Goal: Complete application form

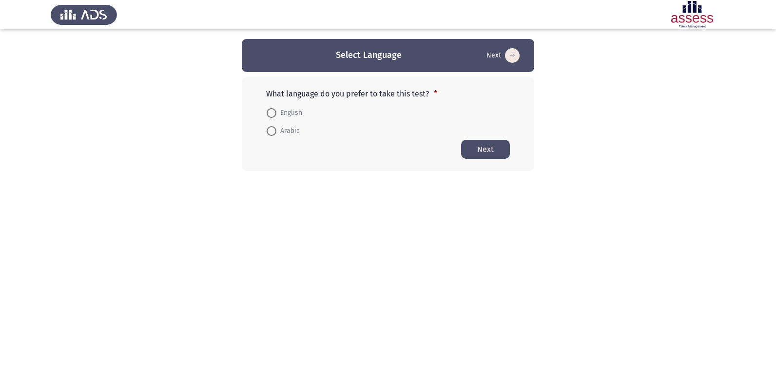
click at [269, 132] on span at bounding box center [272, 131] width 10 height 10
click at [269, 132] on input "Arabic" at bounding box center [272, 131] width 10 height 10
radio input "true"
click at [495, 152] on button "Next" at bounding box center [485, 148] width 49 height 19
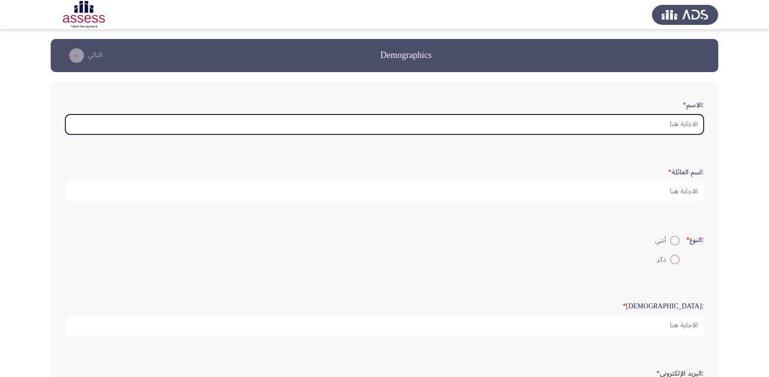
click at [679, 125] on input ":الاسم *" at bounding box center [384, 125] width 638 height 20
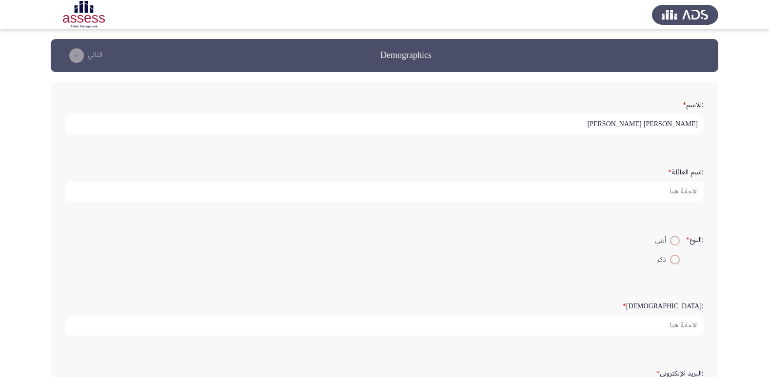
type input "[PERSON_NAME] [PERSON_NAME]"
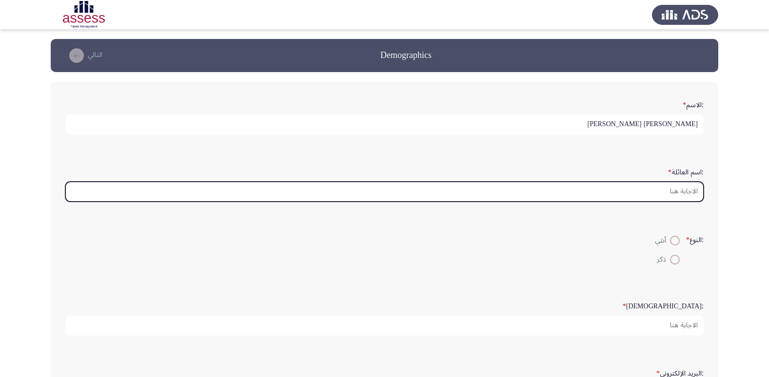
click at [674, 191] on input ":اسم العائلة *" at bounding box center [384, 192] width 638 height 20
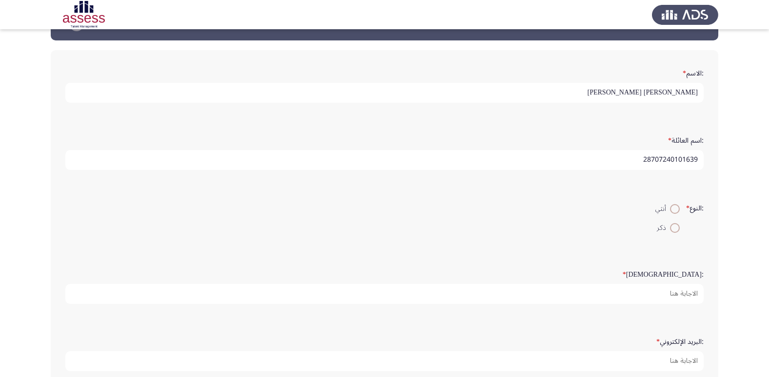
scroll to position [49, 0]
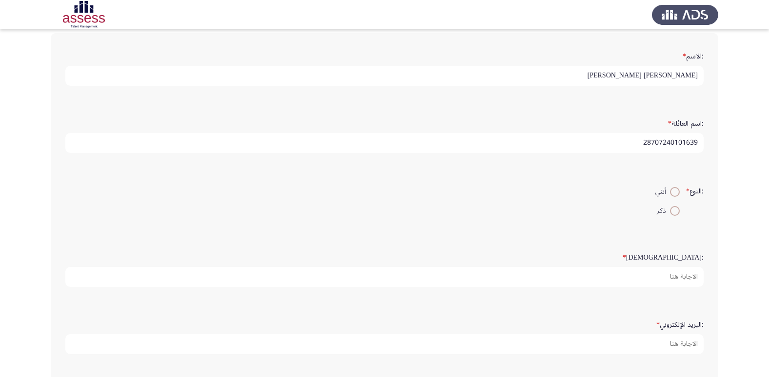
type input "28707240101639"
click at [675, 214] on span at bounding box center [675, 211] width 10 height 10
click at [675, 214] on input "ذكر" at bounding box center [675, 211] width 10 height 10
radio input "true"
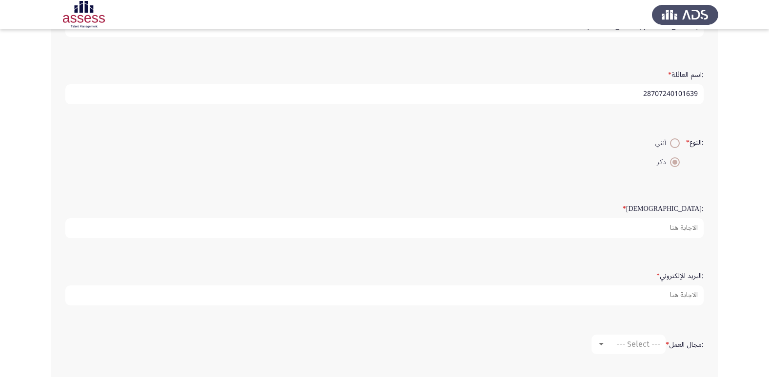
scroll to position [146, 0]
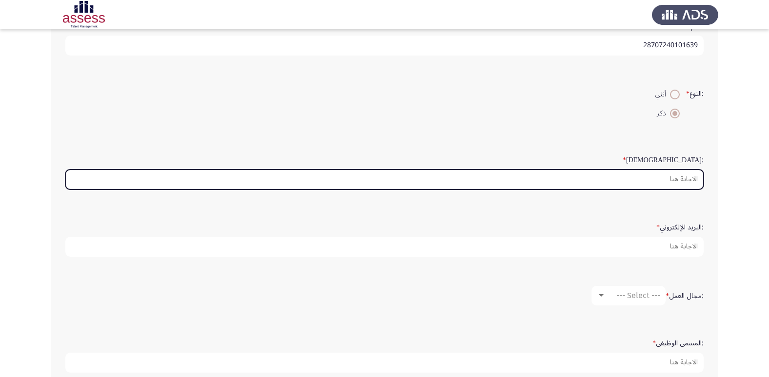
click at [693, 178] on input ":السن *" at bounding box center [384, 180] width 638 height 20
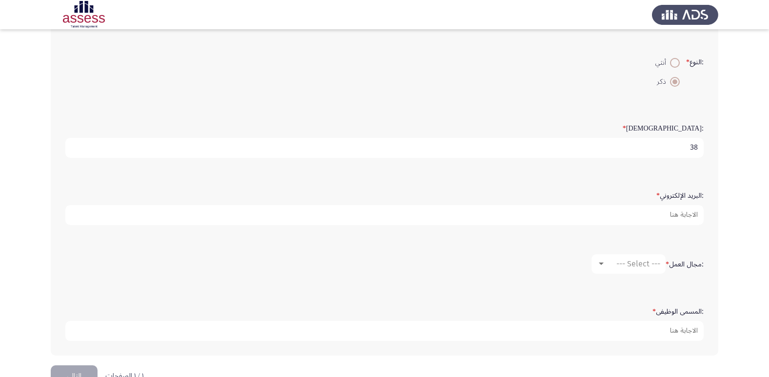
scroll to position [195, 0]
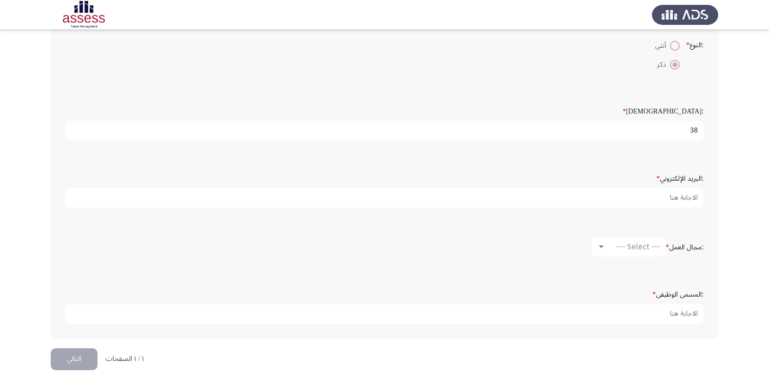
type input "38"
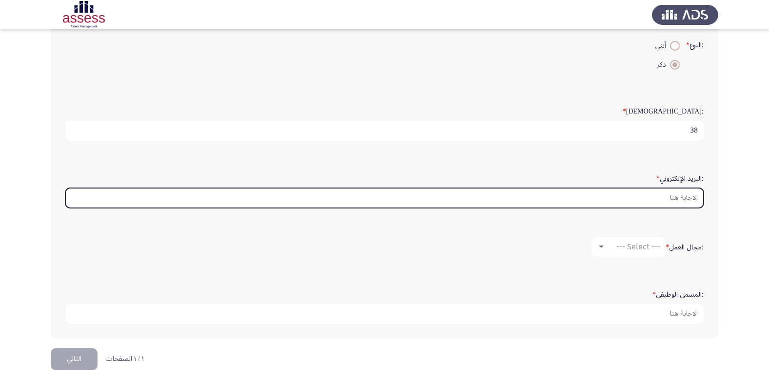
click at [689, 195] on input ":البريد الإلكتروني *" at bounding box center [384, 198] width 638 height 20
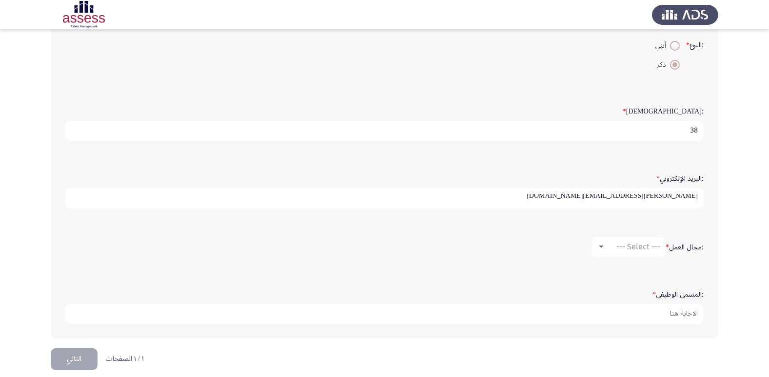
scroll to position [2, 0]
type input "[PERSON_NAME][EMAIL_ADDRESS][DOMAIN_NAME]"
click at [601, 247] on div at bounding box center [601, 247] width 5 height 2
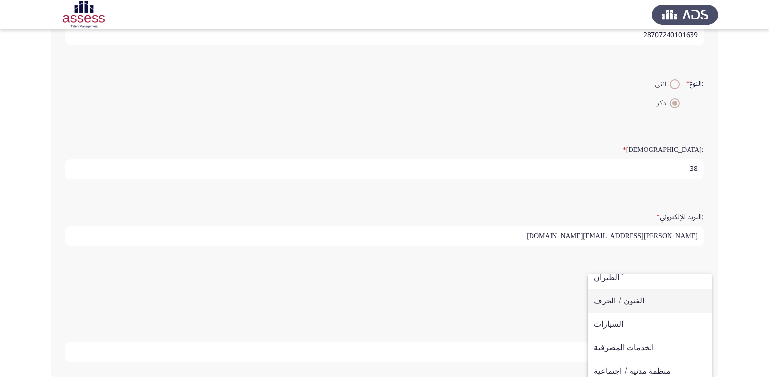
scroll to position [49, 0]
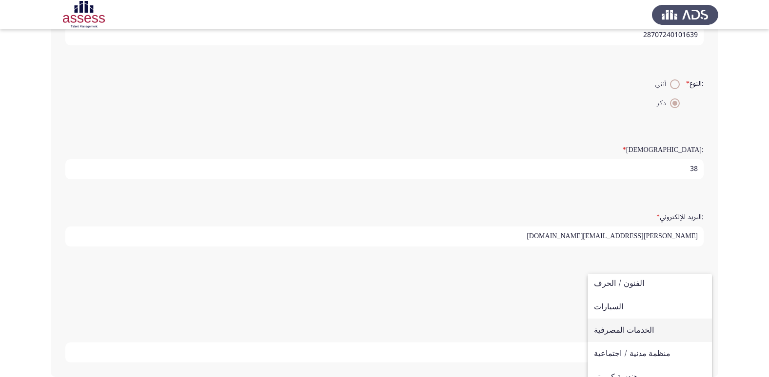
click at [638, 331] on span "الخدمات المصرفية" at bounding box center [650, 330] width 112 height 23
click at [768, 291] on app-assessment-container "Demographics التالي :الاسم * [PERSON_NAME] [PERSON_NAME] :اسم العائلة * 2870724…" at bounding box center [384, 135] width 769 height 504
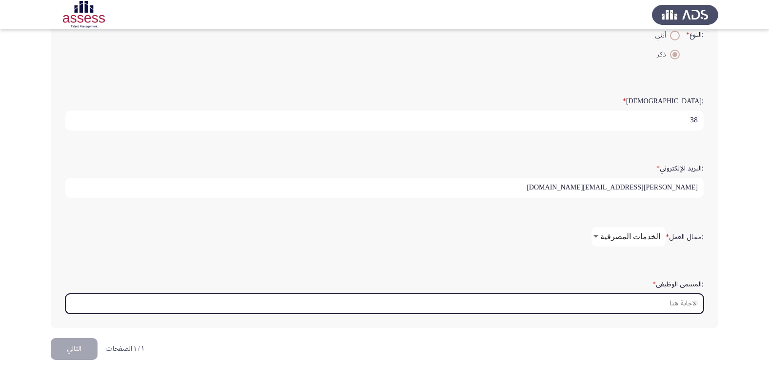
click at [683, 303] on input ":المسمى الوظيفى *" at bounding box center [384, 304] width 638 height 20
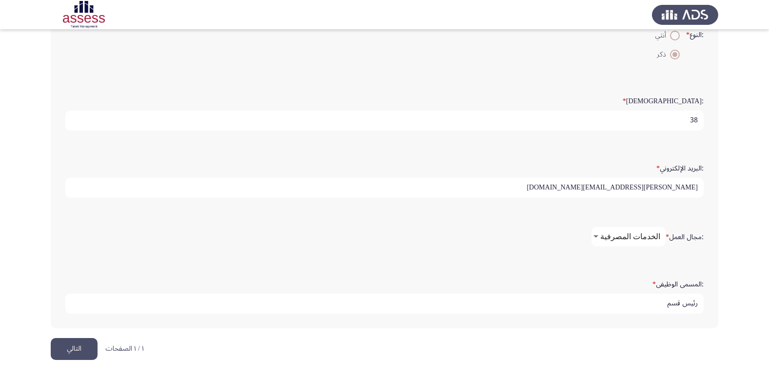
type input "رئيس قسم"
click at [82, 348] on button "التالي" at bounding box center [74, 349] width 47 height 22
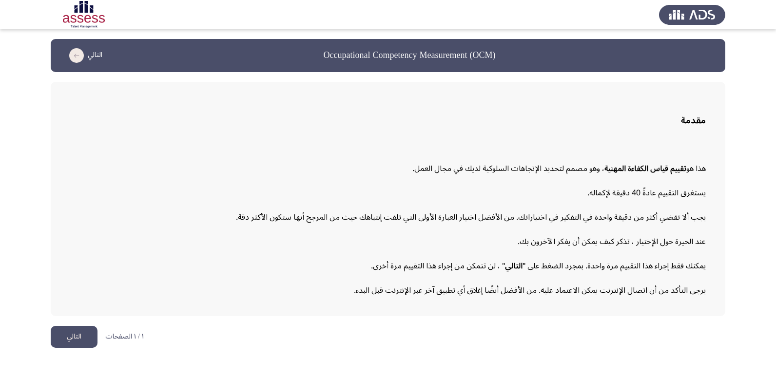
click at [525, 199] on p "يستغرق التقييم عادةً 40 دقيقة لإكماله." at bounding box center [388, 193] width 636 height 17
click at [83, 339] on button "التالي" at bounding box center [74, 337] width 47 height 22
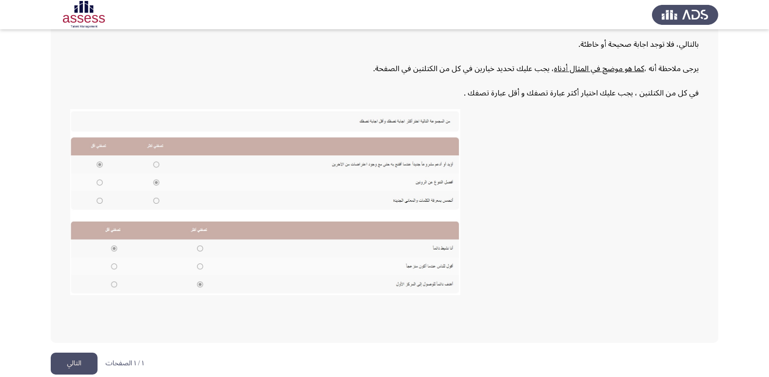
scroll to position [147, 0]
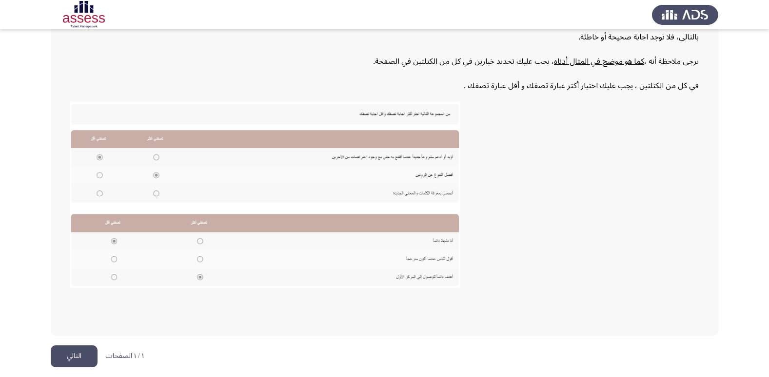
click at [73, 358] on button "التالي" at bounding box center [74, 357] width 47 height 22
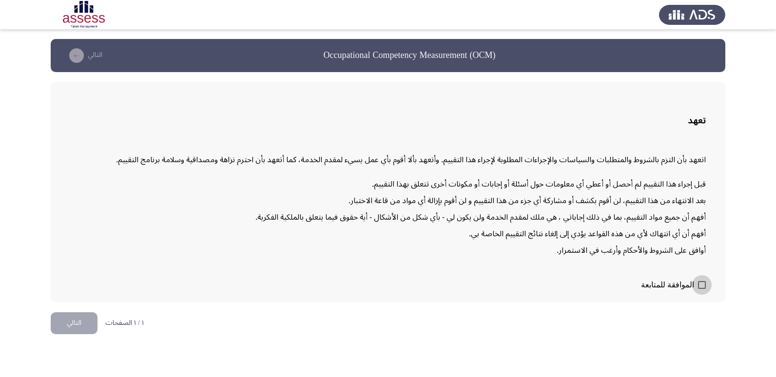
click at [703, 286] on span at bounding box center [702, 285] width 8 height 8
click at [702, 289] on input "الموافقة للمتابعة" at bounding box center [701, 289] width 0 height 0
click at [699, 287] on span at bounding box center [702, 285] width 8 height 8
click at [701, 289] on input "الموافقة للمتابعة" at bounding box center [701, 289] width 0 height 0
click at [702, 287] on span at bounding box center [702, 285] width 8 height 8
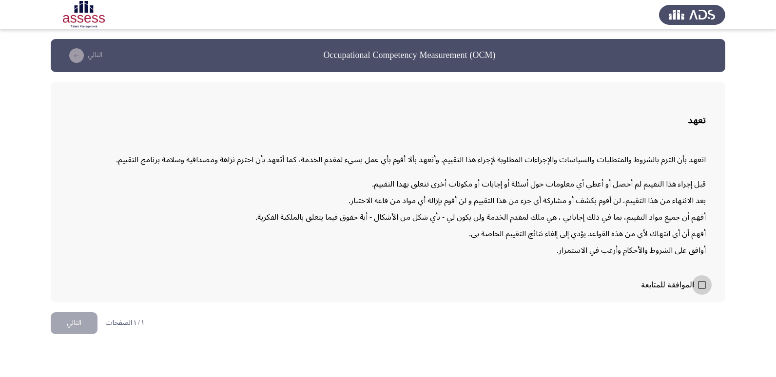
click at [702, 289] on input "الموافقة للمتابعة" at bounding box center [701, 289] width 0 height 0
checkbox input "true"
click at [74, 325] on button "التالي" at bounding box center [74, 323] width 47 height 22
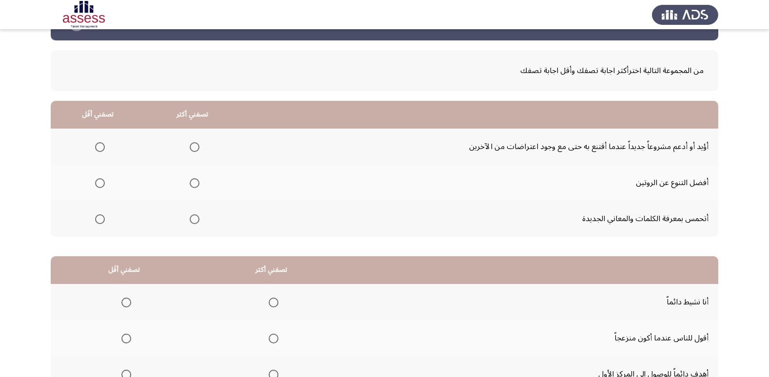
scroll to position [49, 0]
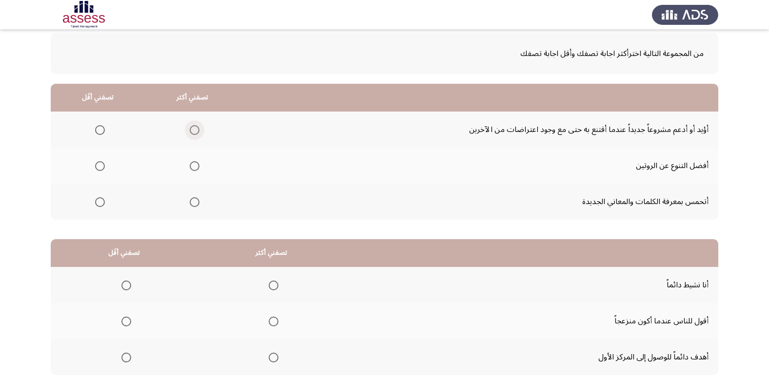
click at [194, 131] on span "Select an option" at bounding box center [195, 130] width 10 height 10
click at [194, 131] on input "Select an option" at bounding box center [195, 130] width 10 height 10
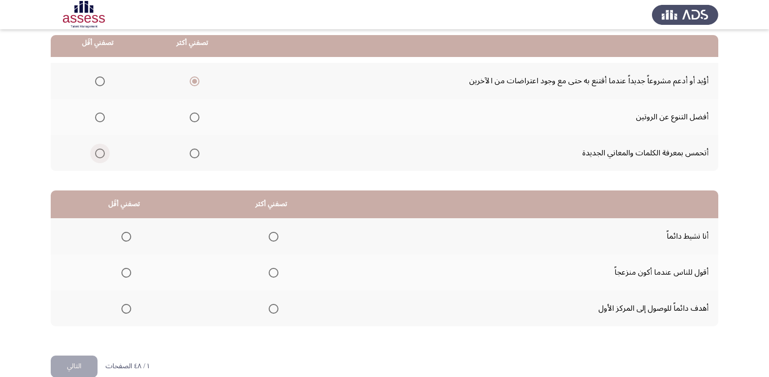
click at [97, 156] on span "Select an option" at bounding box center [100, 154] width 10 height 10
click at [97, 156] on input "Select an option" at bounding box center [100, 154] width 10 height 10
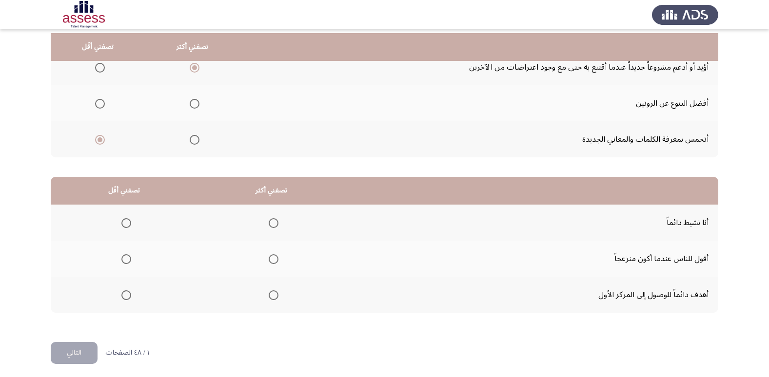
scroll to position [115, 0]
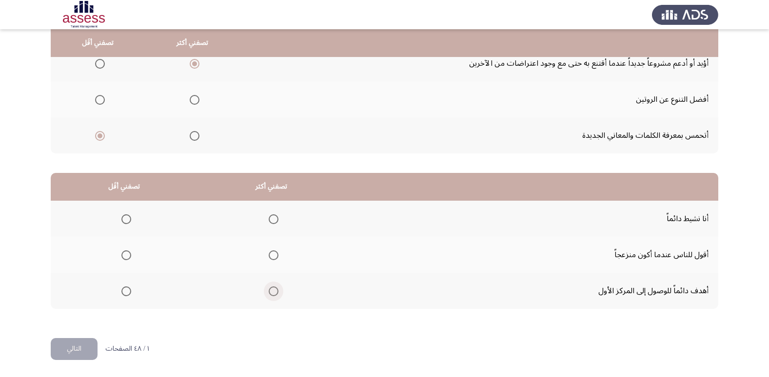
click at [272, 293] on span "Select an option" at bounding box center [274, 292] width 10 height 10
click at [272, 293] on input "Select an option" at bounding box center [274, 292] width 10 height 10
click at [128, 257] on span "Select an option" at bounding box center [126, 256] width 10 height 10
click at [128, 257] on input "Select an option" at bounding box center [126, 256] width 10 height 10
click at [83, 353] on button "التالي" at bounding box center [74, 349] width 47 height 22
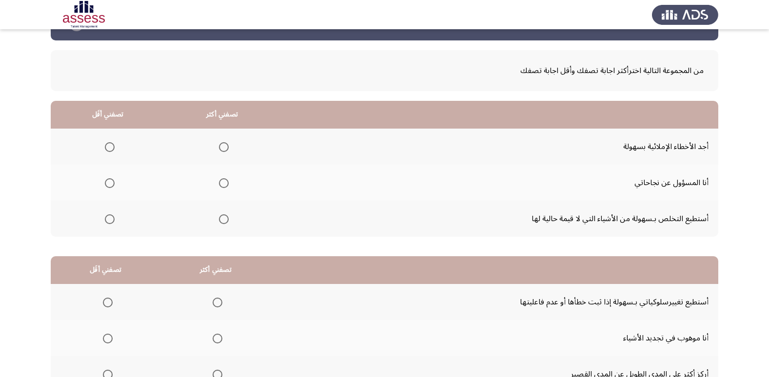
scroll to position [49, 0]
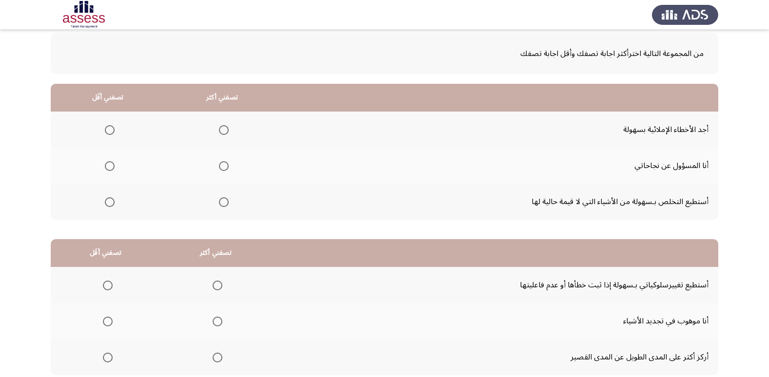
click at [222, 168] on span "Select an option" at bounding box center [224, 166] width 10 height 10
click at [222, 168] on input "Select an option" at bounding box center [224, 166] width 10 height 10
click at [109, 132] on span "Select an option" at bounding box center [110, 130] width 10 height 10
click at [109, 132] on input "Select an option" at bounding box center [110, 130] width 10 height 10
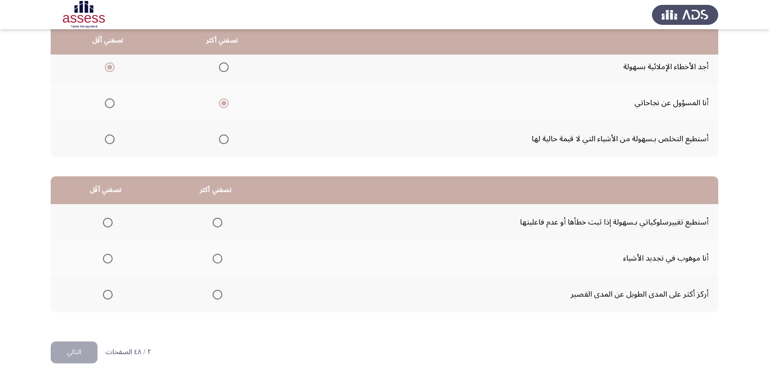
scroll to position [115, 0]
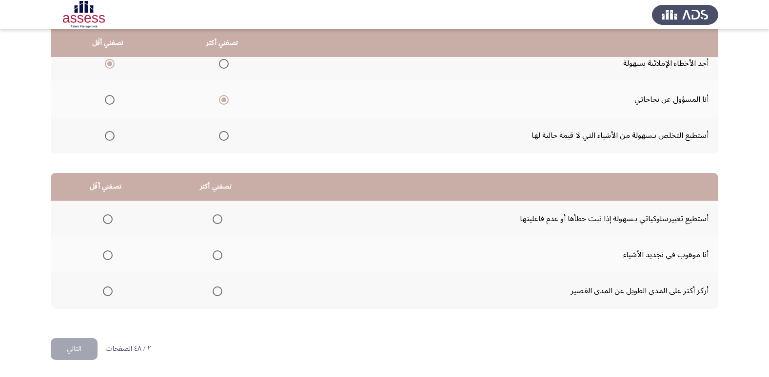
click at [213, 220] on span "Select an option" at bounding box center [218, 219] width 10 height 10
click at [213, 220] on input "Select an option" at bounding box center [218, 219] width 10 height 10
click at [110, 257] on span "Select an option" at bounding box center [108, 256] width 10 height 10
click at [110, 257] on input "Select an option" at bounding box center [108, 256] width 10 height 10
click at [87, 347] on button "التالي" at bounding box center [74, 349] width 47 height 22
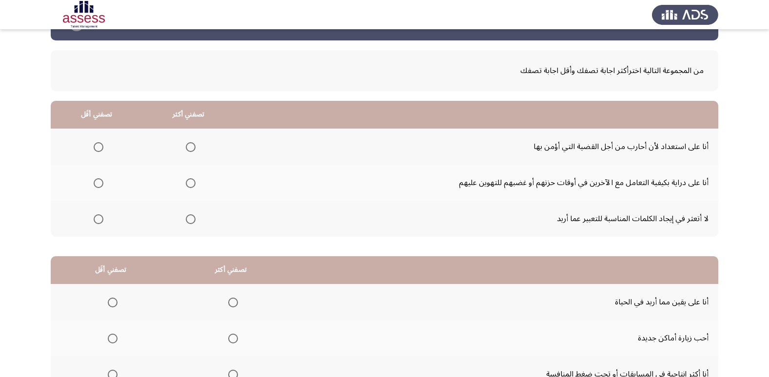
scroll to position [49, 0]
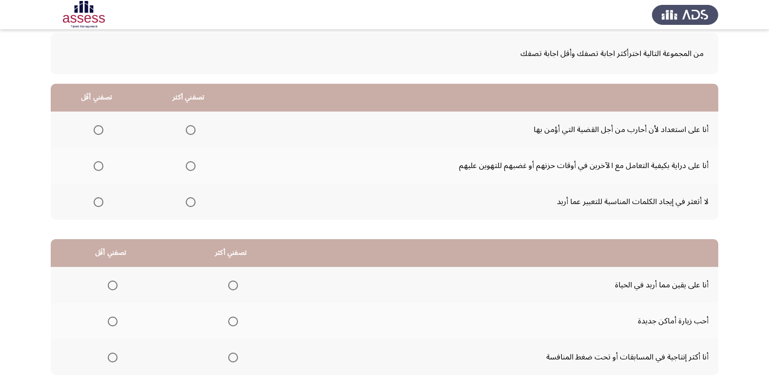
click at [192, 165] on span "Select an option" at bounding box center [191, 166] width 10 height 10
click at [192, 165] on input "Select an option" at bounding box center [191, 166] width 10 height 10
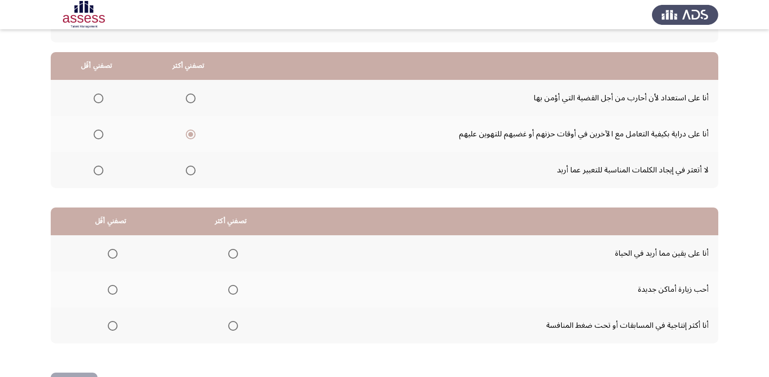
scroll to position [97, 0]
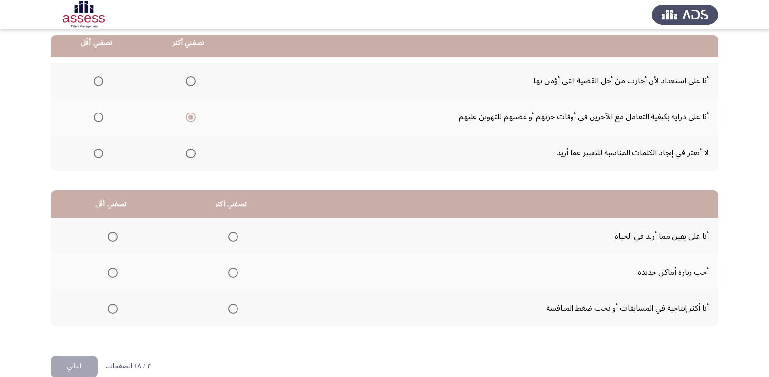
click at [190, 82] on span "Select an option" at bounding box center [191, 82] width 10 height 10
click at [190, 82] on input "Select an option" at bounding box center [191, 82] width 10 height 10
click at [99, 117] on span "Select an option" at bounding box center [99, 118] width 10 height 10
click at [99, 117] on input "Select an option" at bounding box center [99, 118] width 10 height 10
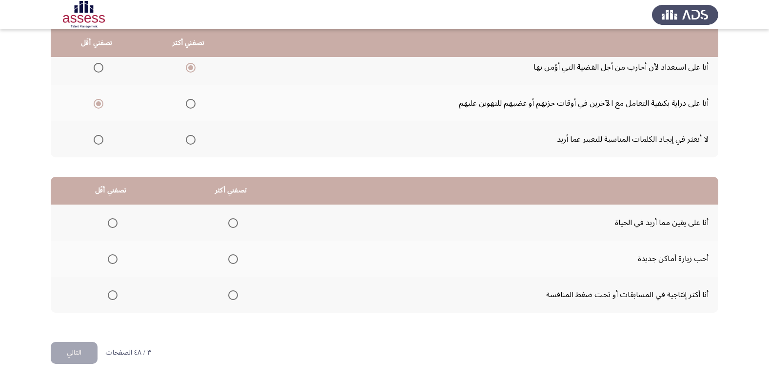
scroll to position [115, 0]
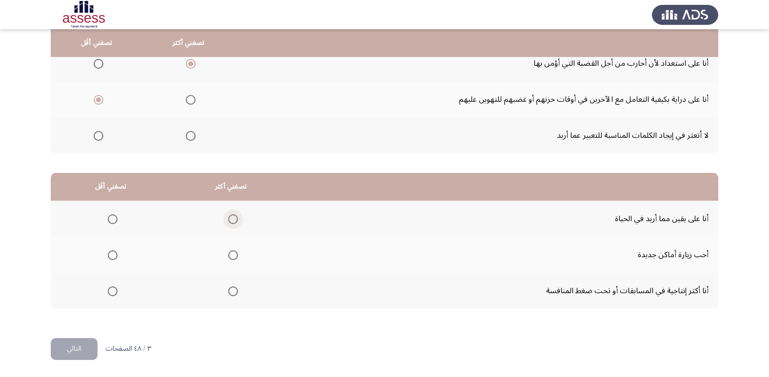
click at [233, 221] on span "Select an option" at bounding box center [233, 219] width 10 height 10
click at [233, 221] on input "Select an option" at bounding box center [233, 219] width 10 height 10
click at [112, 253] on span "Select an option" at bounding box center [113, 256] width 10 height 10
click at [112, 253] on input "Select an option" at bounding box center [113, 256] width 10 height 10
click at [79, 352] on button "التالي" at bounding box center [74, 349] width 47 height 22
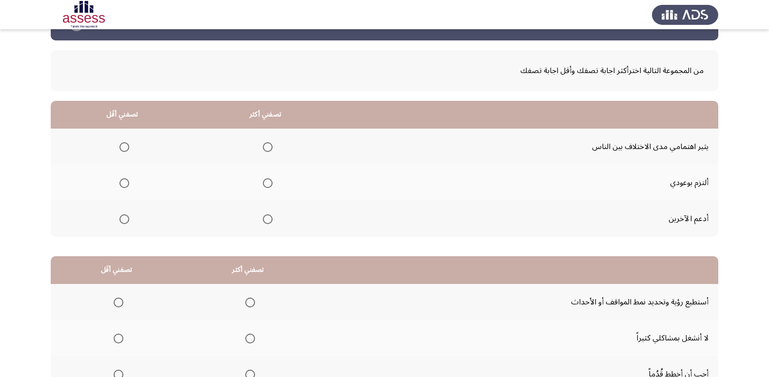
scroll to position [49, 0]
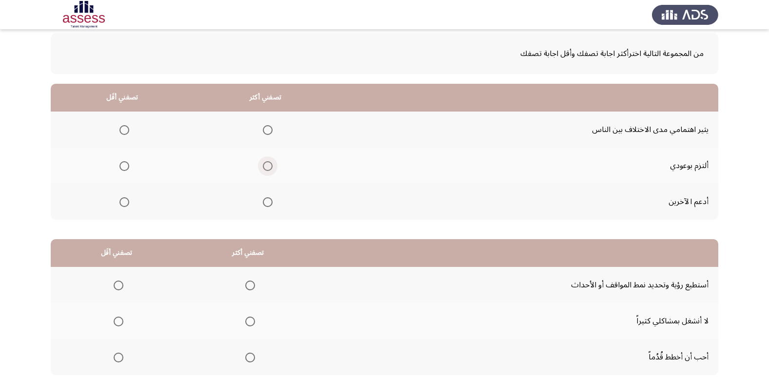
click at [267, 166] on span "Select an option" at bounding box center [268, 166] width 10 height 10
click at [267, 166] on input "Select an option" at bounding box center [268, 166] width 10 height 10
click at [122, 130] on span "Select an option" at bounding box center [124, 130] width 10 height 10
click at [122, 130] on input "Select an option" at bounding box center [124, 130] width 10 height 10
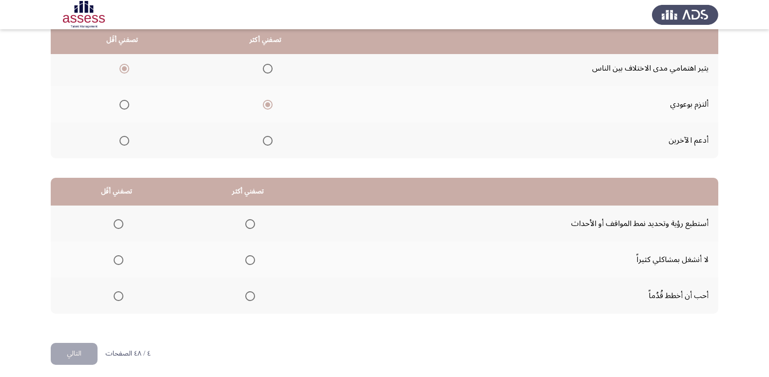
scroll to position [115, 0]
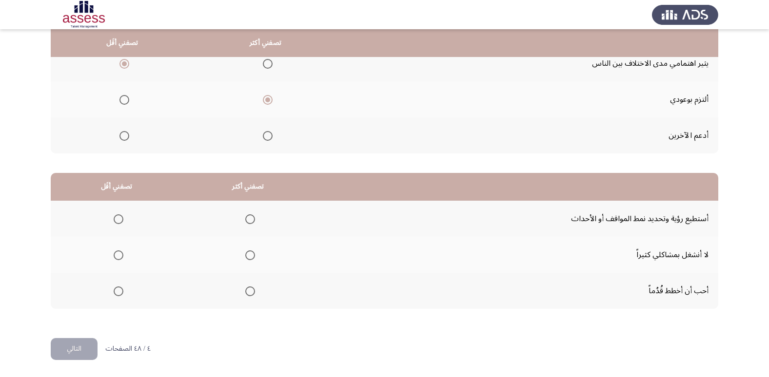
click at [245, 221] on span "Select an option" at bounding box center [250, 219] width 10 height 10
click at [245, 221] on input "Select an option" at bounding box center [250, 219] width 10 height 10
click at [246, 292] on span "Select an option" at bounding box center [250, 292] width 10 height 10
click at [246, 292] on input "Select an option" at bounding box center [250, 292] width 10 height 10
click at [116, 219] on span "Select an option" at bounding box center [119, 219] width 10 height 10
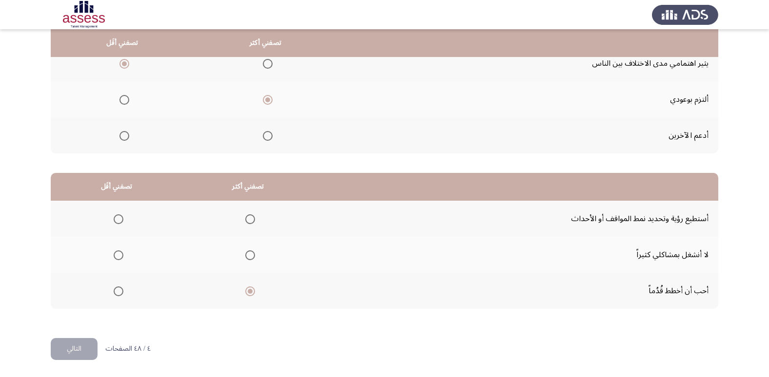
click at [116, 219] on input "Select an option" at bounding box center [119, 219] width 10 height 10
click at [79, 348] on button "التالي" at bounding box center [74, 349] width 47 height 22
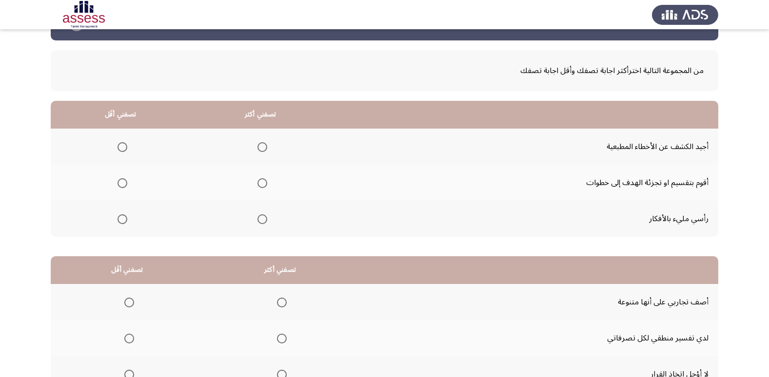
scroll to position [49, 0]
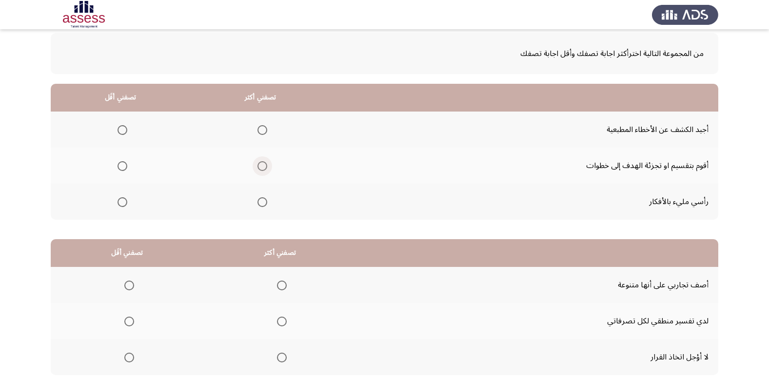
click at [260, 168] on span "Select an option" at bounding box center [262, 166] width 10 height 10
click at [260, 168] on input "Select an option" at bounding box center [262, 166] width 10 height 10
click at [123, 131] on span "Select an option" at bounding box center [122, 130] width 10 height 10
click at [123, 131] on input "Select an option" at bounding box center [122, 130] width 10 height 10
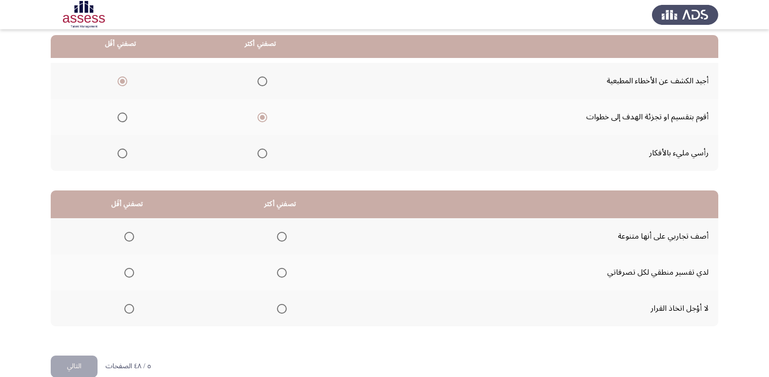
scroll to position [115, 0]
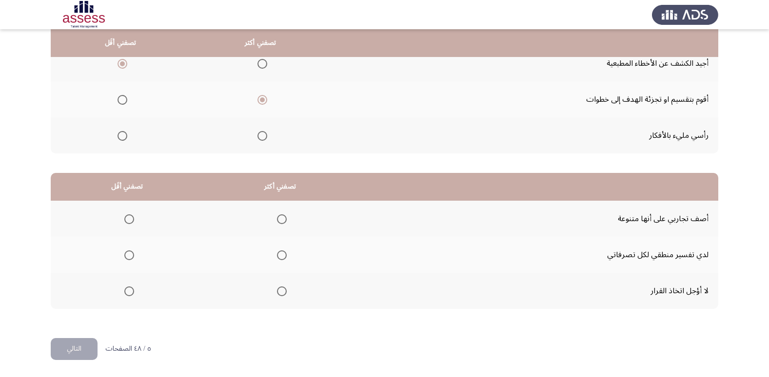
click at [284, 255] on span "Select an option" at bounding box center [282, 256] width 10 height 10
click at [284, 255] on input "Select an option" at bounding box center [282, 256] width 10 height 10
click at [127, 221] on span "Select an option" at bounding box center [129, 219] width 10 height 10
click at [127, 221] on input "Select an option" at bounding box center [129, 219] width 10 height 10
click at [87, 347] on button "التالي" at bounding box center [74, 349] width 47 height 22
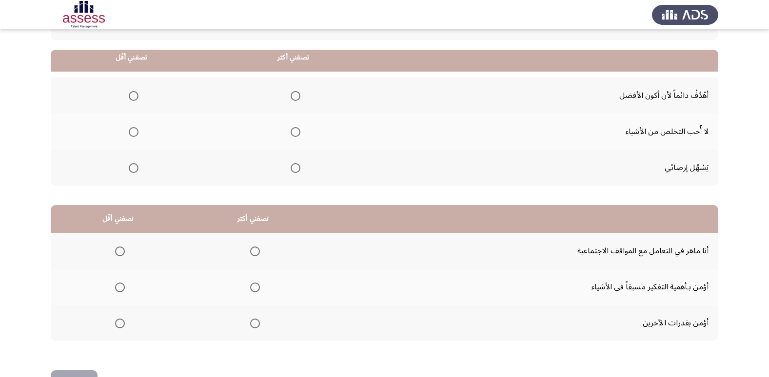
scroll to position [97, 0]
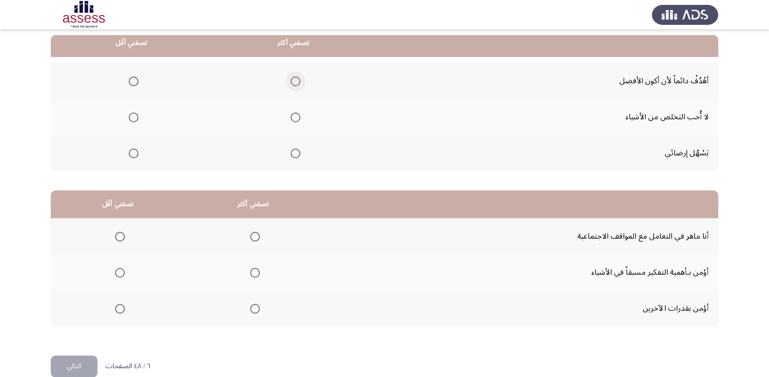
click at [297, 83] on span "Select an option" at bounding box center [295, 82] width 10 height 10
click at [297, 83] on input "Select an option" at bounding box center [295, 82] width 10 height 10
click at [132, 156] on span "Select an option" at bounding box center [134, 154] width 10 height 10
click at [132, 156] on input "Select an option" at bounding box center [134, 154] width 10 height 10
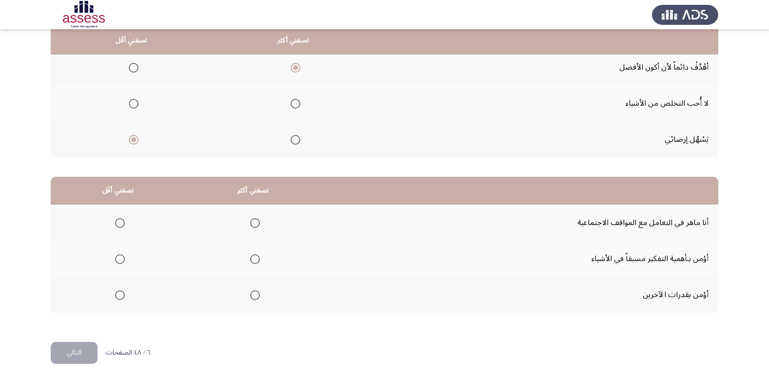
scroll to position [115, 0]
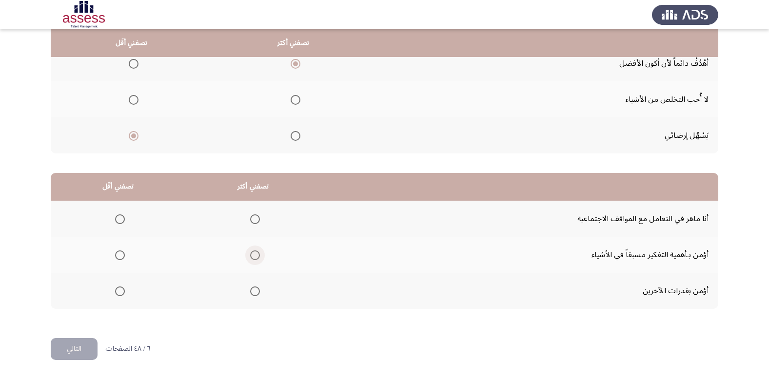
click at [255, 255] on span "Select an option" at bounding box center [255, 256] width 10 height 10
click at [255, 255] on input "Select an option" at bounding box center [255, 256] width 10 height 10
click at [120, 219] on span "Select an option" at bounding box center [120, 219] width 10 height 10
click at [120, 219] on input "Select an option" at bounding box center [120, 219] width 10 height 10
click at [83, 353] on button "التالي" at bounding box center [74, 349] width 47 height 22
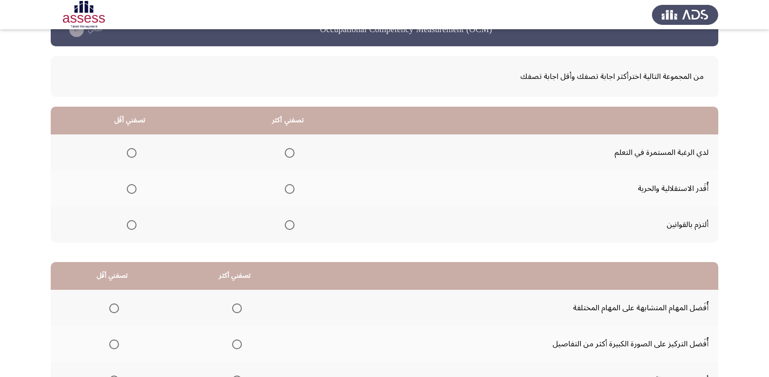
scroll to position [49, 0]
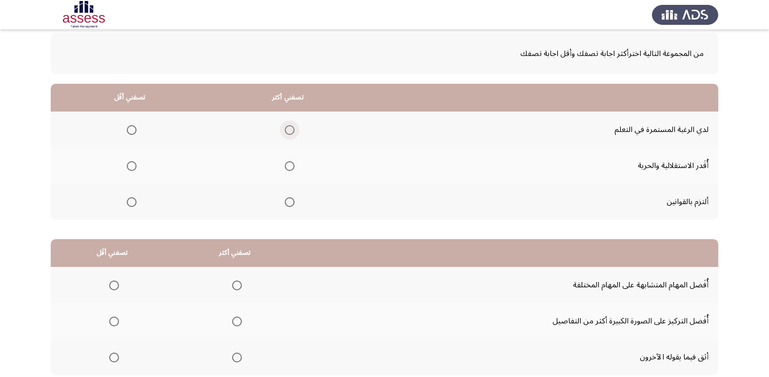
click at [288, 131] on span "Select an option" at bounding box center [290, 130] width 10 height 10
click at [288, 131] on input "Select an option" at bounding box center [290, 130] width 10 height 10
click at [130, 166] on span "Select an option" at bounding box center [132, 166] width 10 height 10
click at [130, 166] on input "Select an option" at bounding box center [132, 166] width 10 height 10
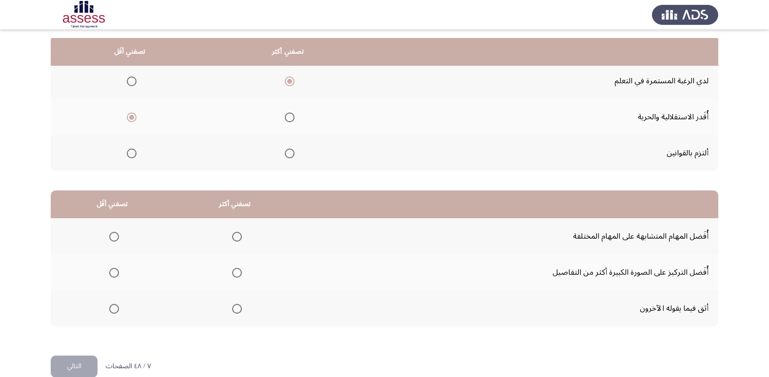
scroll to position [115, 0]
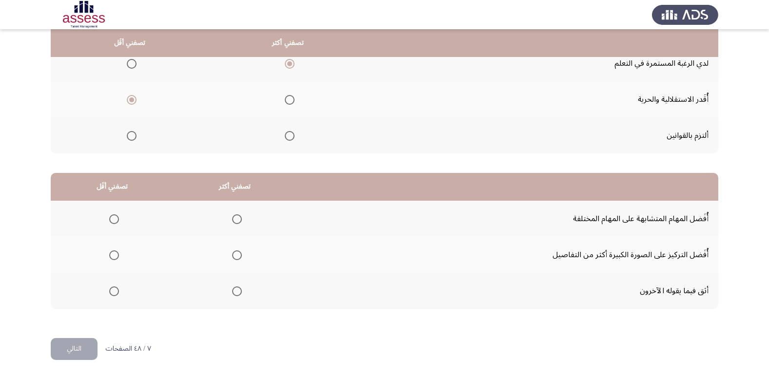
click at [113, 292] on span "Select an option" at bounding box center [114, 292] width 10 height 10
click at [113, 292] on input "Select an option" at bounding box center [114, 292] width 10 height 10
click at [238, 256] on span "Select an option" at bounding box center [237, 256] width 10 height 10
click at [238, 256] on input "Select an option" at bounding box center [237, 256] width 10 height 10
click at [84, 349] on button "التالي" at bounding box center [74, 349] width 47 height 22
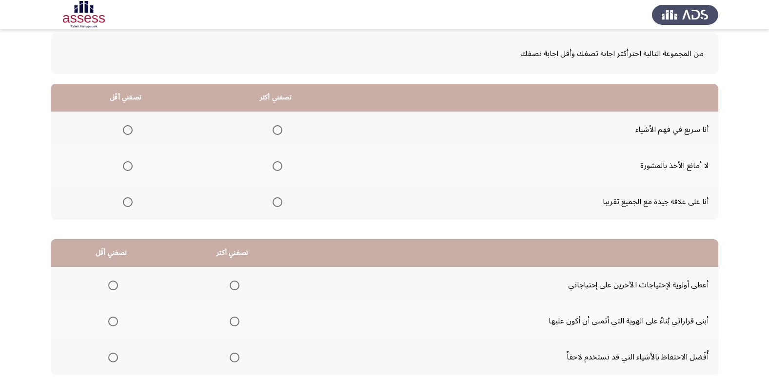
scroll to position [97, 0]
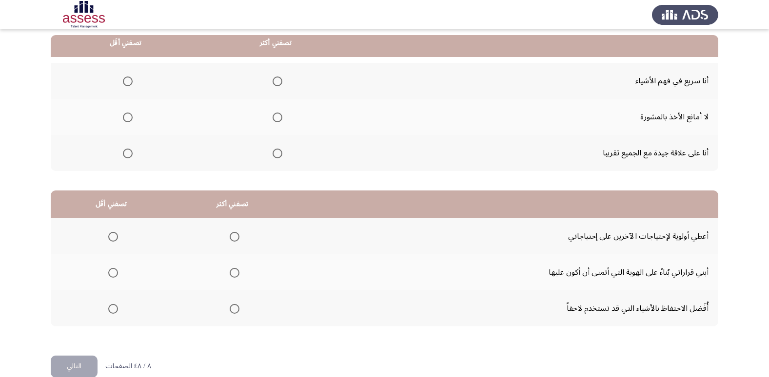
click at [273, 118] on span "Select an option" at bounding box center [277, 118] width 10 height 10
click at [273, 118] on input "Select an option" at bounding box center [277, 118] width 10 height 10
click at [130, 81] on span "Select an option" at bounding box center [128, 82] width 10 height 10
click at [130, 81] on input "Select an option" at bounding box center [128, 82] width 10 height 10
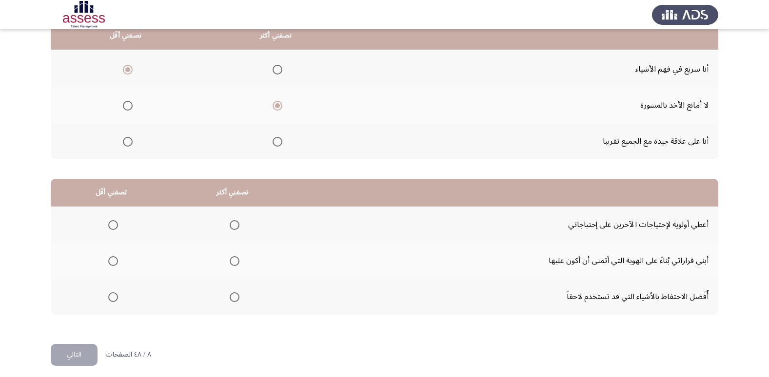
scroll to position [115, 0]
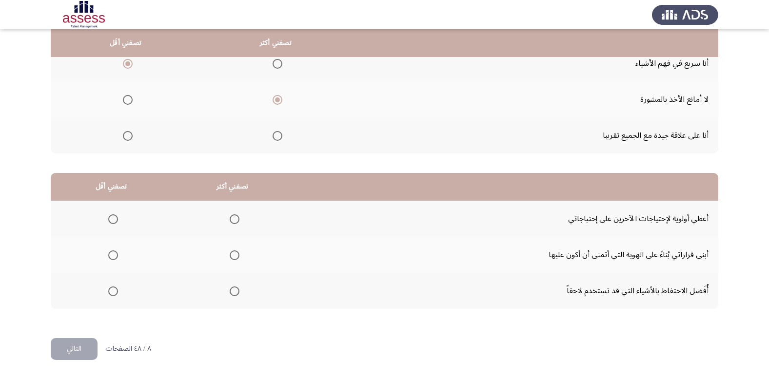
click at [113, 292] on span "Select an option" at bounding box center [113, 292] width 10 height 10
click at [113, 292] on input "Select an option" at bounding box center [113, 292] width 10 height 10
click at [234, 258] on span "Select an option" at bounding box center [235, 256] width 10 height 10
click at [234, 258] on input "Select an option" at bounding box center [235, 256] width 10 height 10
click at [83, 351] on button "التالي" at bounding box center [74, 349] width 47 height 22
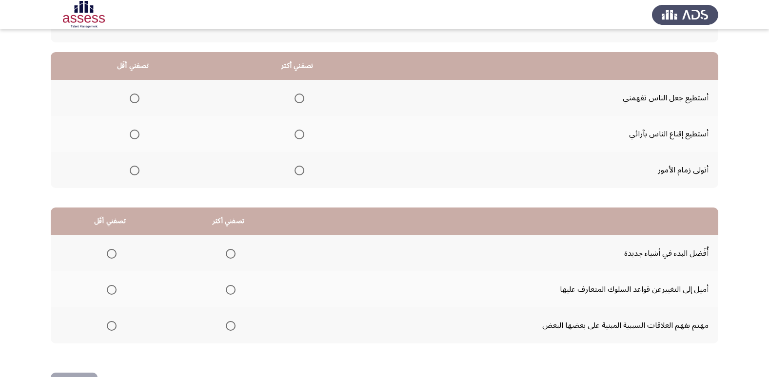
scroll to position [97, 0]
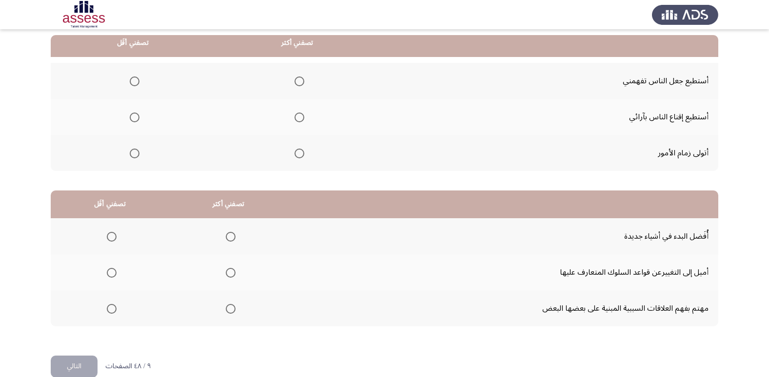
click at [296, 154] on span "Select an option" at bounding box center [299, 154] width 10 height 10
click at [296, 154] on input "Select an option" at bounding box center [299, 154] width 10 height 10
click at [133, 83] on span "Select an option" at bounding box center [135, 82] width 10 height 10
click at [133, 83] on input "Select an option" at bounding box center [135, 82] width 10 height 10
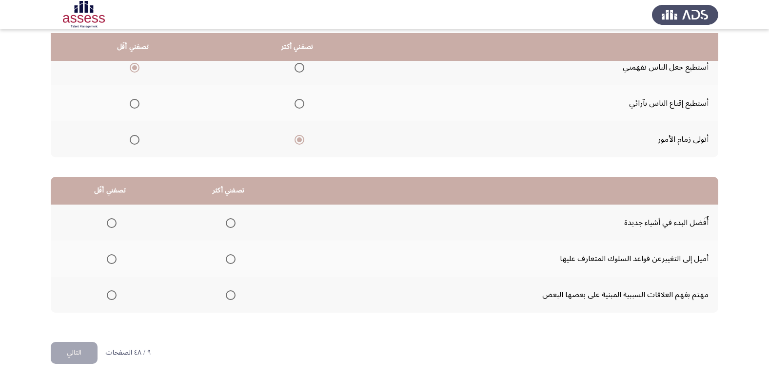
scroll to position [115, 0]
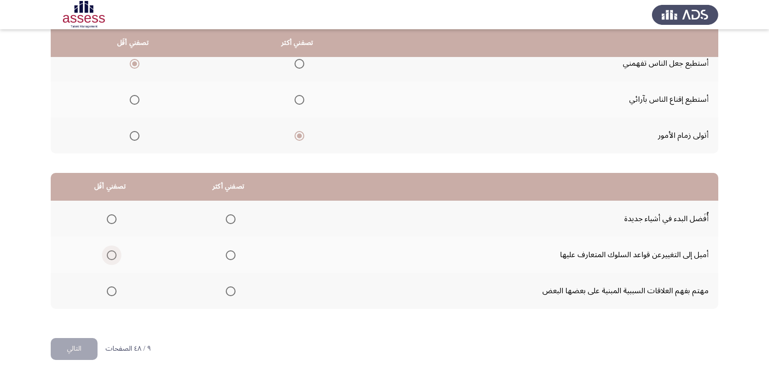
click at [108, 256] on span "Select an option" at bounding box center [112, 256] width 10 height 10
click at [108, 256] on input "Select an option" at bounding box center [112, 256] width 10 height 10
click at [230, 219] on span "Select an option" at bounding box center [231, 219] width 10 height 10
click at [230, 219] on input "Select an option" at bounding box center [231, 219] width 10 height 10
click at [228, 293] on span "Select an option" at bounding box center [231, 292] width 10 height 10
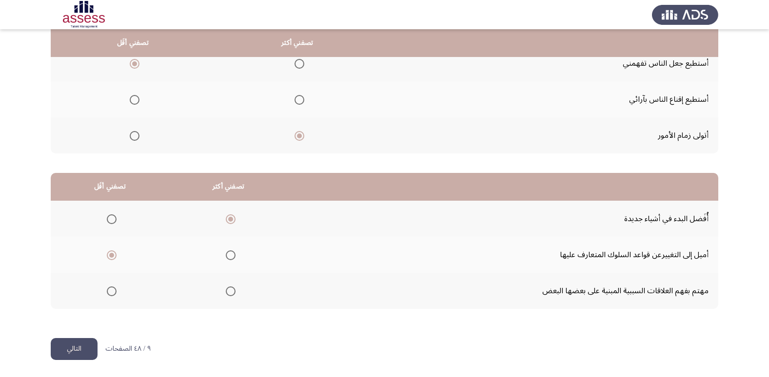
click at [228, 293] on input "Select an option" at bounding box center [231, 292] width 10 height 10
click at [232, 221] on span "Select an option" at bounding box center [231, 219] width 10 height 10
click at [232, 221] on input "Select an option" at bounding box center [231, 219] width 10 height 10
click at [84, 345] on button "التالي" at bounding box center [74, 349] width 47 height 22
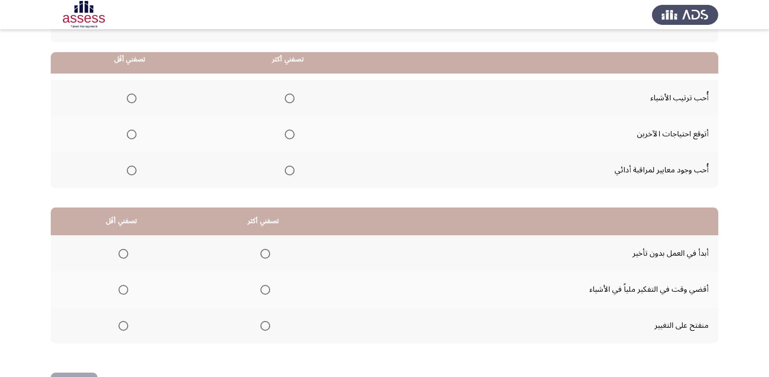
scroll to position [97, 0]
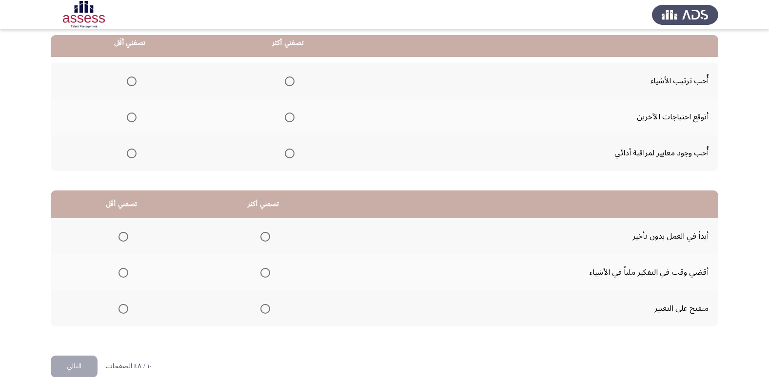
click at [286, 154] on span "Select an option" at bounding box center [290, 154] width 10 height 10
click at [286, 154] on input "Select an option" at bounding box center [290, 154] width 10 height 10
click at [132, 116] on span "Select an option" at bounding box center [132, 118] width 10 height 10
click at [132, 116] on input "Select an option" at bounding box center [132, 118] width 10 height 10
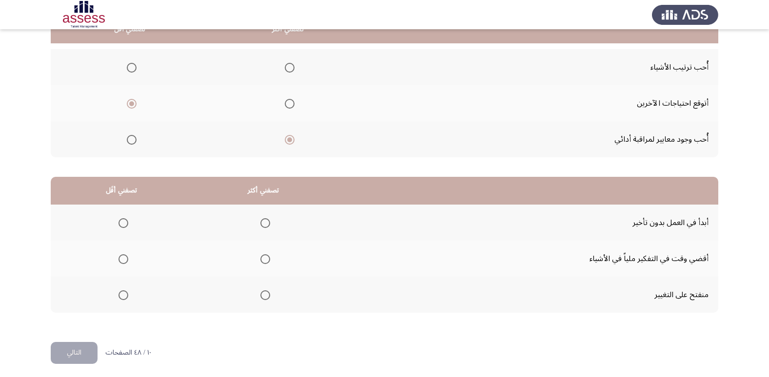
scroll to position [115, 0]
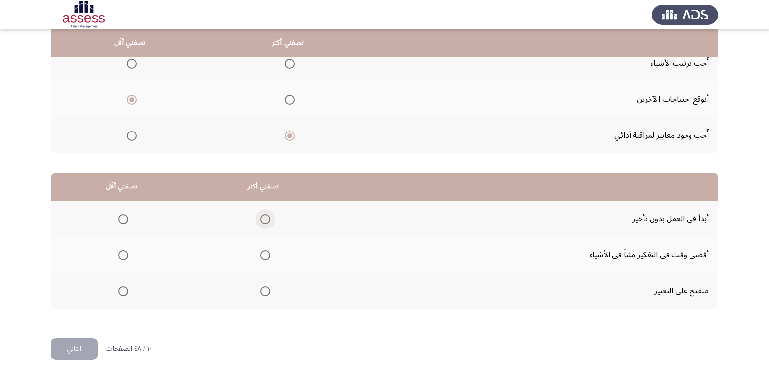
click at [265, 219] on span "Select an option" at bounding box center [265, 219] width 10 height 10
click at [265, 219] on input "Select an option" at bounding box center [265, 219] width 10 height 10
click at [126, 255] on span "Select an option" at bounding box center [123, 256] width 10 height 10
click at [126, 255] on input "Select an option" at bounding box center [123, 256] width 10 height 10
click at [83, 344] on button "التالي" at bounding box center [74, 349] width 47 height 22
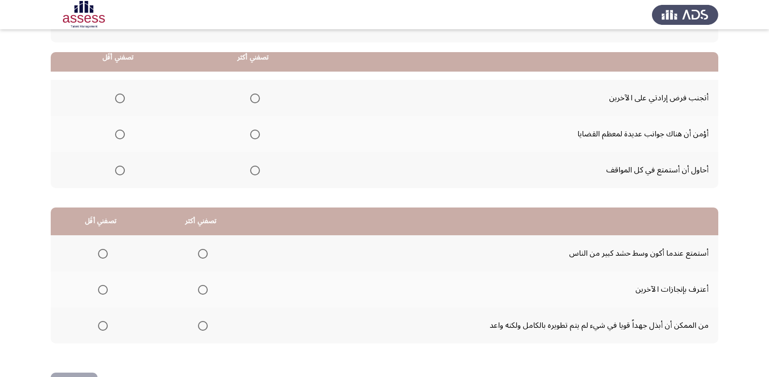
scroll to position [97, 0]
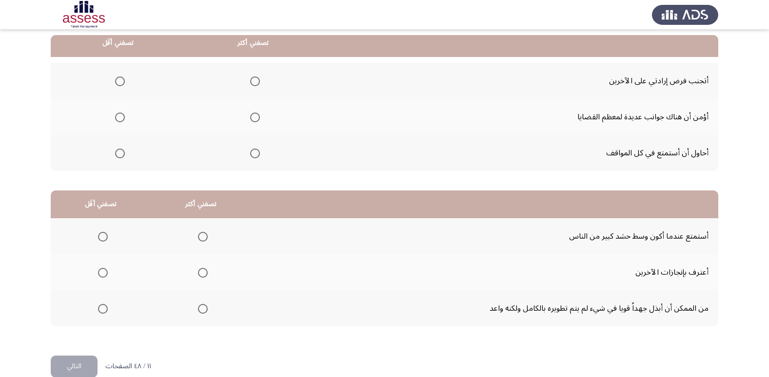
click at [252, 83] on span "Select an option" at bounding box center [255, 82] width 10 height 10
click at [252, 83] on input "Select an option" at bounding box center [255, 82] width 10 height 10
click at [121, 155] on span "Select an option" at bounding box center [120, 154] width 10 height 10
click at [121, 155] on input "Select an option" at bounding box center [120, 154] width 10 height 10
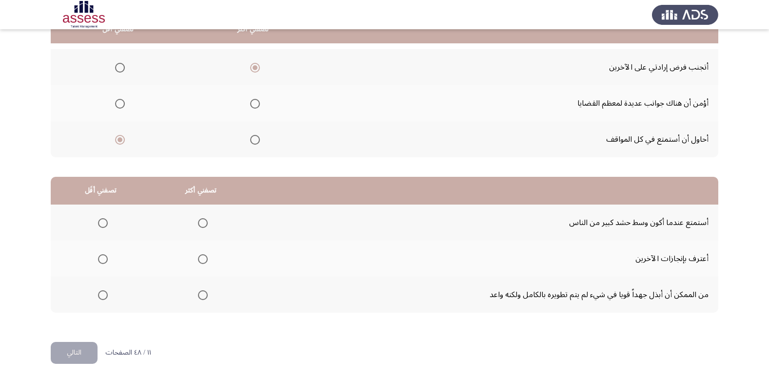
scroll to position [115, 0]
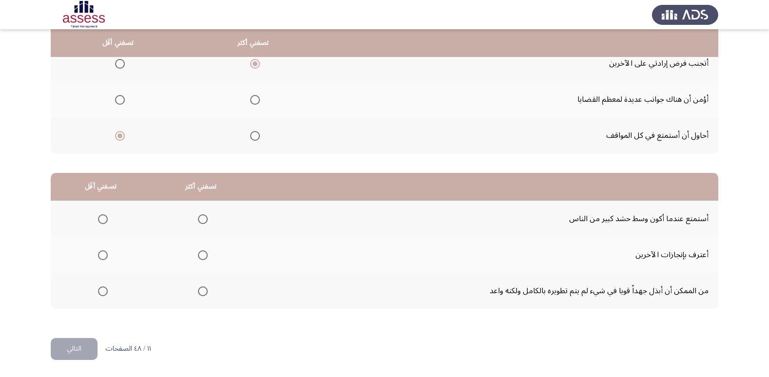
click at [201, 220] on span "Select an option" at bounding box center [203, 219] width 10 height 10
click at [201, 220] on input "Select an option" at bounding box center [203, 219] width 10 height 10
click at [105, 294] on span "Select an option" at bounding box center [103, 292] width 10 height 10
click at [105, 294] on input "Select an option" at bounding box center [103, 292] width 10 height 10
click at [105, 255] on span "Select an option" at bounding box center [103, 256] width 10 height 10
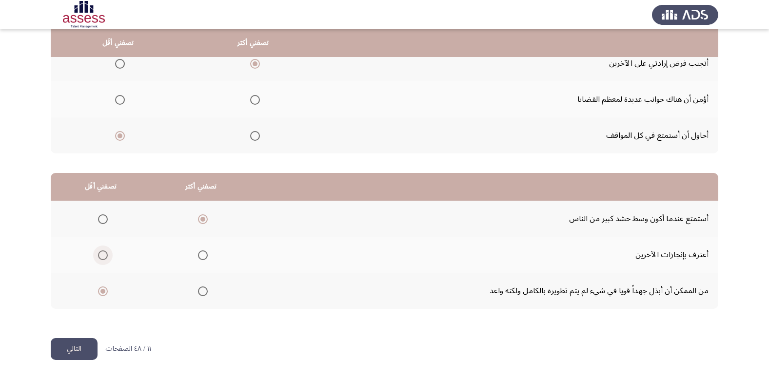
click at [105, 255] on input "Select an option" at bounding box center [103, 256] width 10 height 10
click at [85, 352] on button "التالي" at bounding box center [74, 349] width 47 height 22
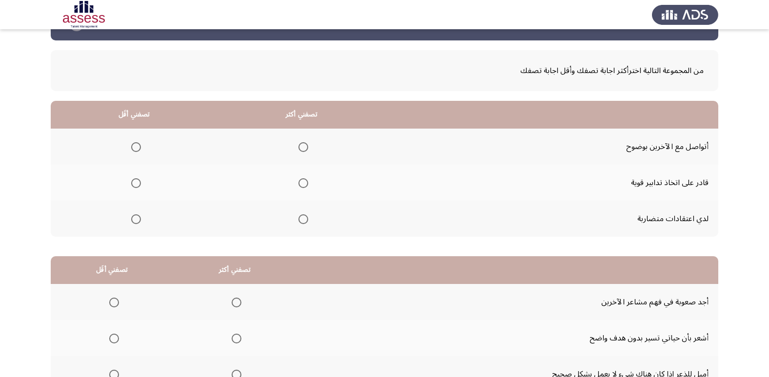
scroll to position [49, 0]
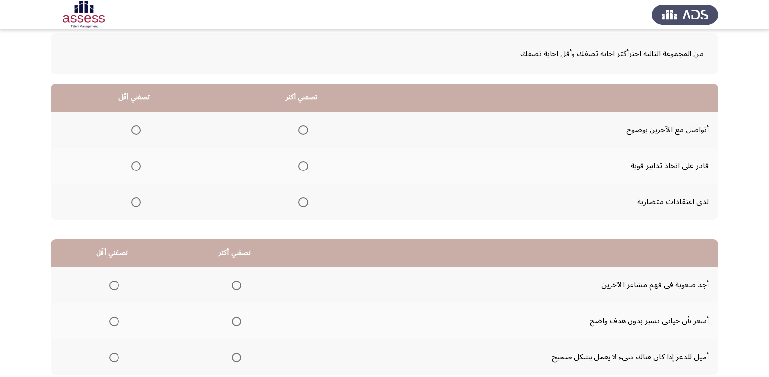
click at [135, 203] on span "Select an option" at bounding box center [136, 202] width 10 height 10
click at [135, 203] on input "Select an option" at bounding box center [136, 202] width 10 height 10
click at [300, 168] on span "Select an option" at bounding box center [303, 166] width 10 height 10
click at [300, 168] on input "Select an option" at bounding box center [303, 166] width 10 height 10
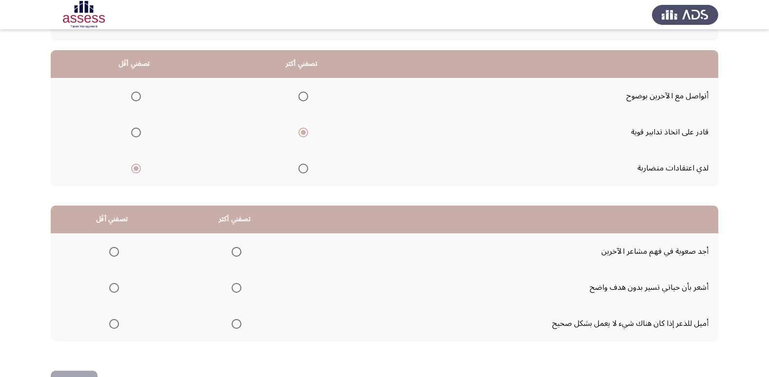
scroll to position [115, 0]
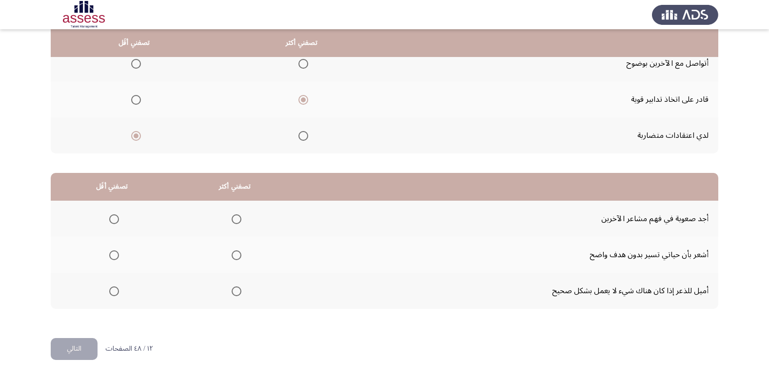
click at [115, 254] on span "Select an option" at bounding box center [114, 256] width 10 height 10
click at [115, 254] on input "Select an option" at bounding box center [114, 256] width 10 height 10
click at [236, 291] on span "Select an option" at bounding box center [237, 292] width 10 height 10
click at [236, 291] on input "Select an option" at bounding box center [237, 292] width 10 height 10
click at [69, 353] on button "التالي" at bounding box center [74, 349] width 47 height 22
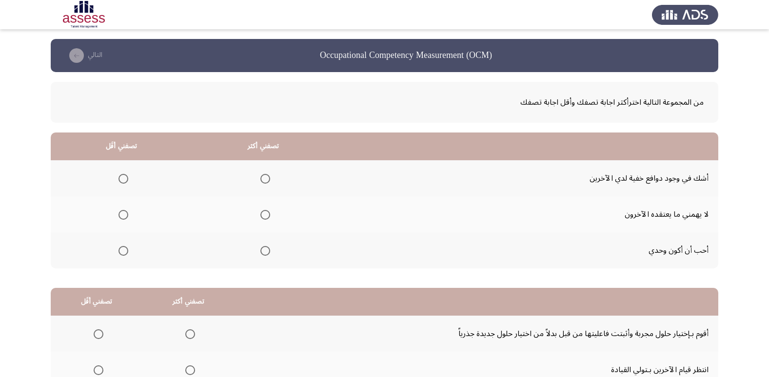
scroll to position [49, 0]
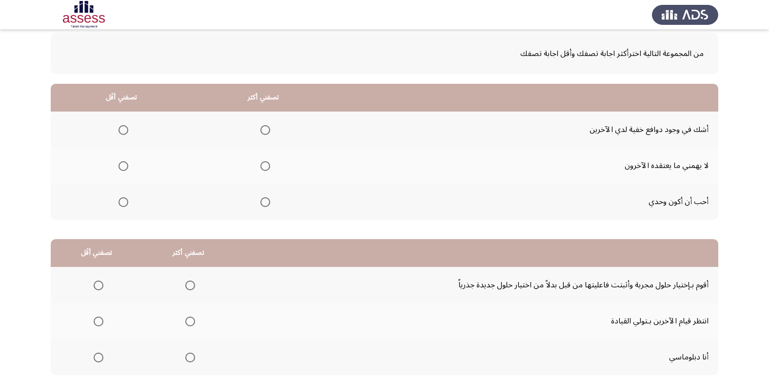
click at [125, 200] on span "Select an option" at bounding box center [123, 202] width 10 height 10
click at [125, 200] on input "Select an option" at bounding box center [123, 202] width 10 height 10
click at [262, 128] on span "Select an option" at bounding box center [265, 130] width 10 height 10
click at [262, 128] on input "Select an option" at bounding box center [265, 130] width 10 height 10
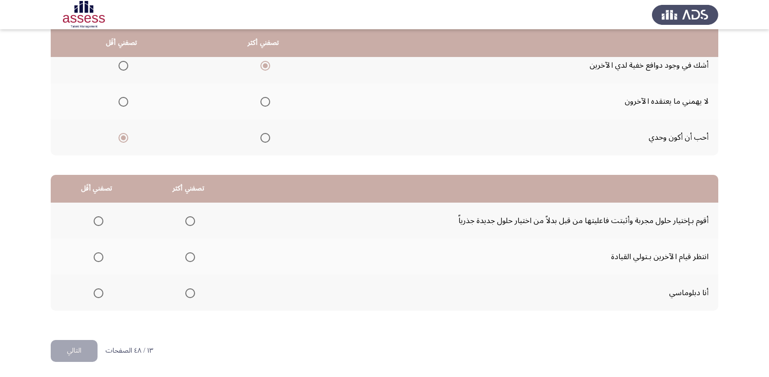
scroll to position [115, 0]
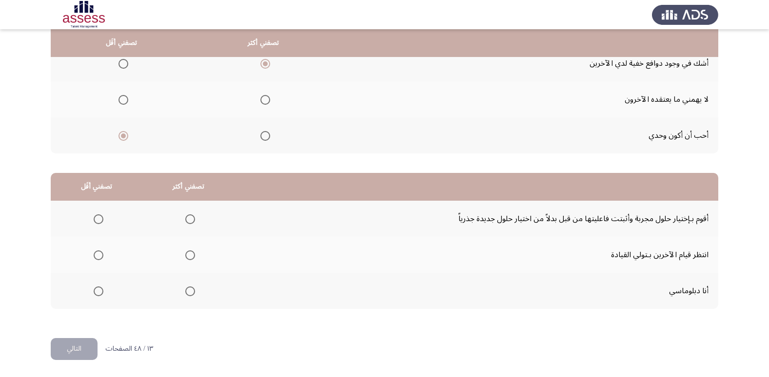
click at [99, 256] on span "Select an option" at bounding box center [99, 256] width 10 height 10
click at [99, 256] on input "Select an option" at bounding box center [99, 256] width 10 height 10
click at [187, 289] on span "Select an option" at bounding box center [190, 292] width 10 height 10
click at [187, 289] on input "Select an option" at bounding box center [190, 292] width 10 height 10
click at [80, 349] on button "التالي" at bounding box center [74, 349] width 47 height 22
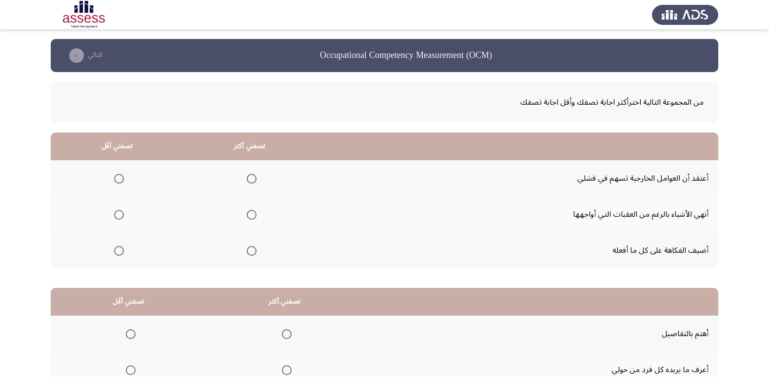
scroll to position [49, 0]
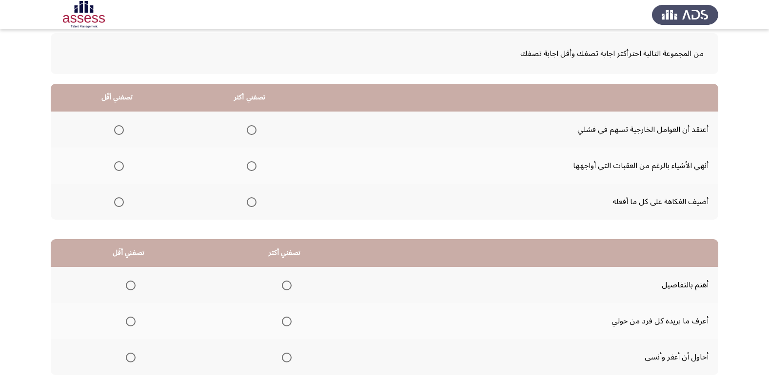
click at [252, 165] on span "Select an option" at bounding box center [252, 166] width 10 height 10
click at [252, 165] on input "Select an option" at bounding box center [252, 166] width 10 height 10
click at [117, 203] on span "Select an option" at bounding box center [119, 202] width 10 height 10
click at [117, 203] on input "Select an option" at bounding box center [119, 202] width 10 height 10
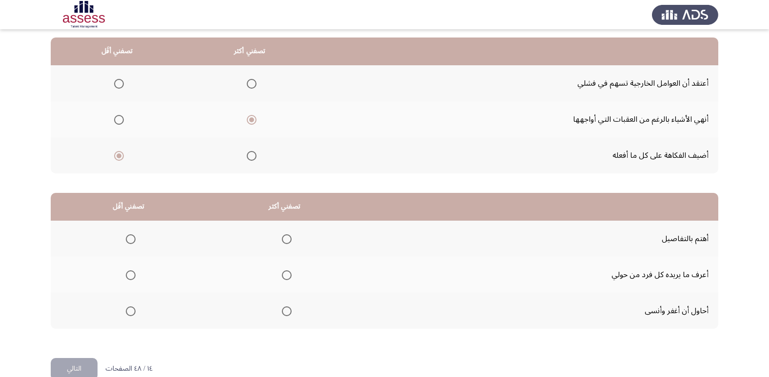
scroll to position [115, 0]
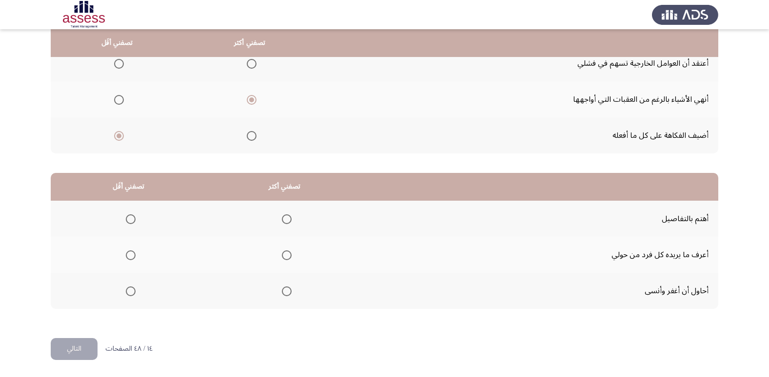
click at [131, 291] on span "Select an option" at bounding box center [131, 291] width 0 height 0
click at [131, 291] on input "Select an option" at bounding box center [131, 292] width 10 height 10
click at [289, 256] on span "Select an option" at bounding box center [287, 256] width 10 height 10
click at [289, 256] on input "Select an option" at bounding box center [287, 256] width 10 height 10
click at [78, 344] on button "التالي" at bounding box center [74, 349] width 47 height 22
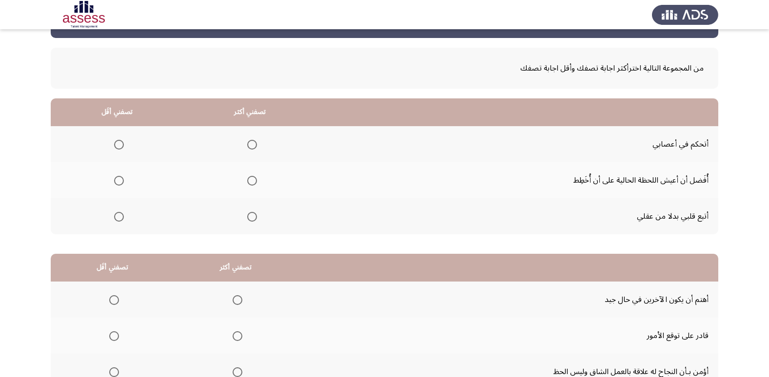
scroll to position [49, 0]
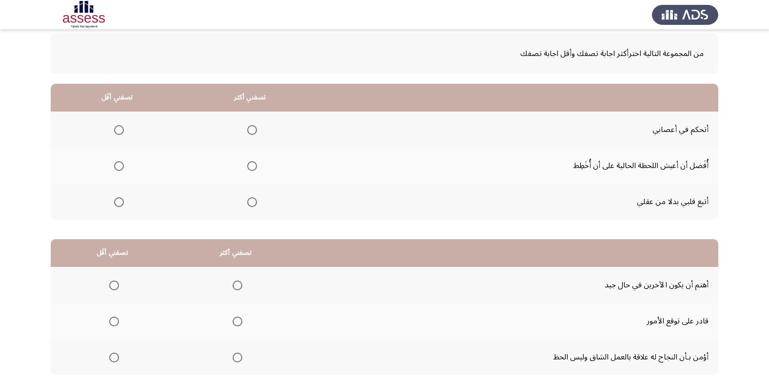
click at [249, 204] on span "Select an option" at bounding box center [252, 202] width 10 height 10
click at [249, 204] on input "Select an option" at bounding box center [252, 202] width 10 height 10
click at [118, 167] on span "Select an option" at bounding box center [119, 166] width 10 height 10
click at [118, 167] on input "Select an option" at bounding box center [119, 166] width 10 height 10
click at [251, 132] on span "Select an option" at bounding box center [252, 130] width 10 height 10
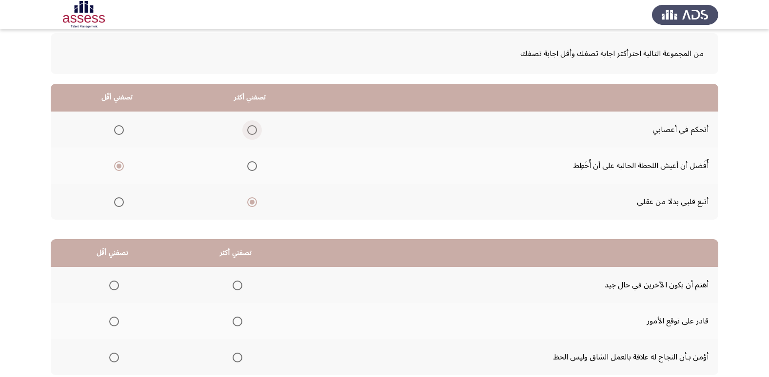
click at [251, 132] on input "Select an option" at bounding box center [252, 130] width 10 height 10
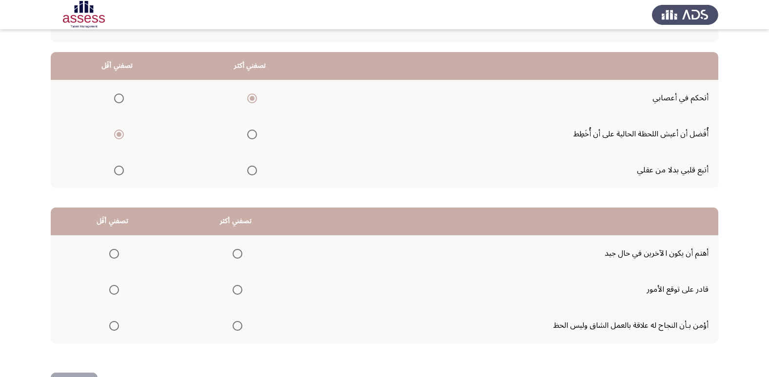
scroll to position [115, 0]
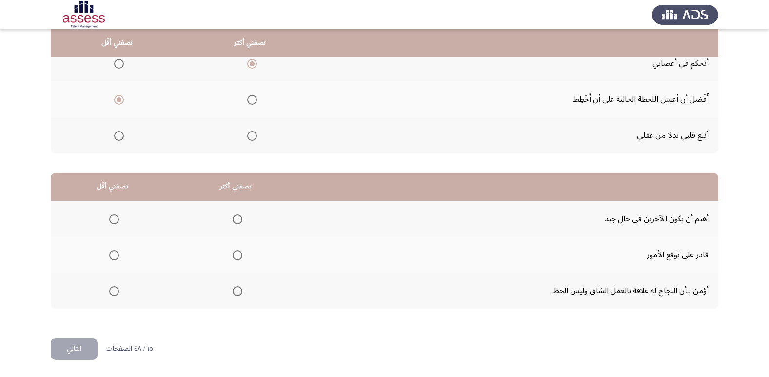
click at [233, 292] on span "Select an option" at bounding box center [237, 292] width 10 height 10
click at [233, 292] on input "Select an option" at bounding box center [237, 292] width 10 height 10
click at [236, 217] on span "Select an option" at bounding box center [237, 219] width 10 height 10
click at [236, 217] on input "Select an option" at bounding box center [237, 219] width 10 height 10
click at [112, 256] on span "Select an option" at bounding box center [114, 256] width 10 height 10
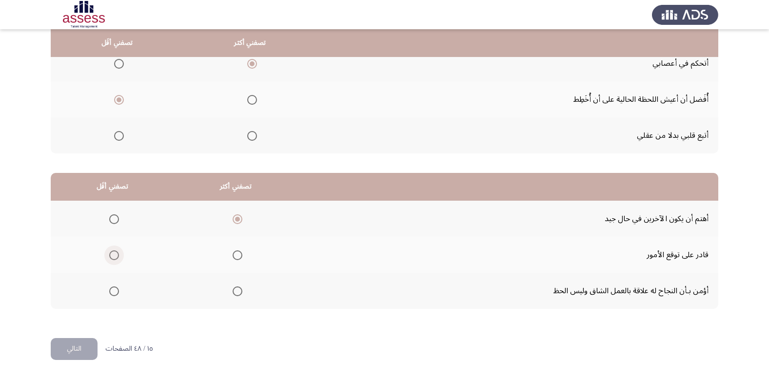
click at [112, 256] on input "Select an option" at bounding box center [114, 256] width 10 height 10
click at [77, 354] on button "التالي" at bounding box center [74, 349] width 47 height 22
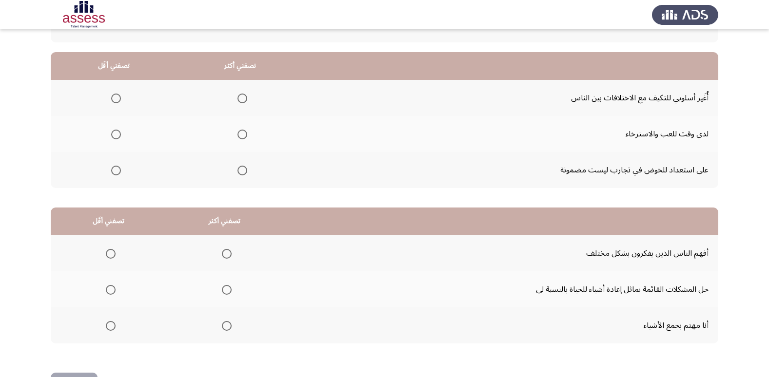
scroll to position [97, 0]
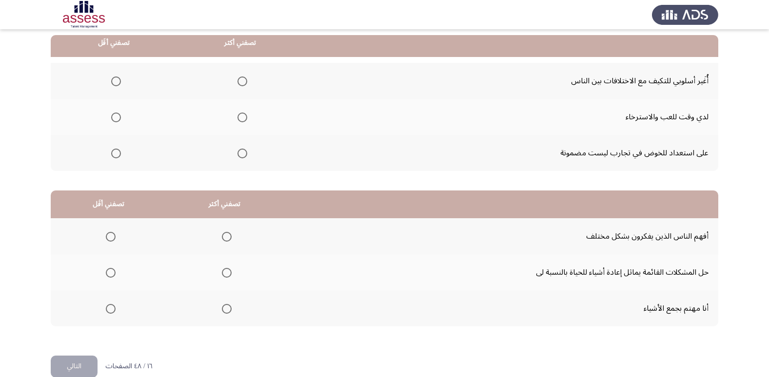
click at [118, 117] on span "Select an option" at bounding box center [116, 118] width 10 height 10
click at [118, 117] on input "Select an option" at bounding box center [116, 118] width 10 height 10
click at [242, 81] on span "Select an option" at bounding box center [242, 82] width 10 height 10
click at [242, 81] on input "Select an option" at bounding box center [242, 82] width 10 height 10
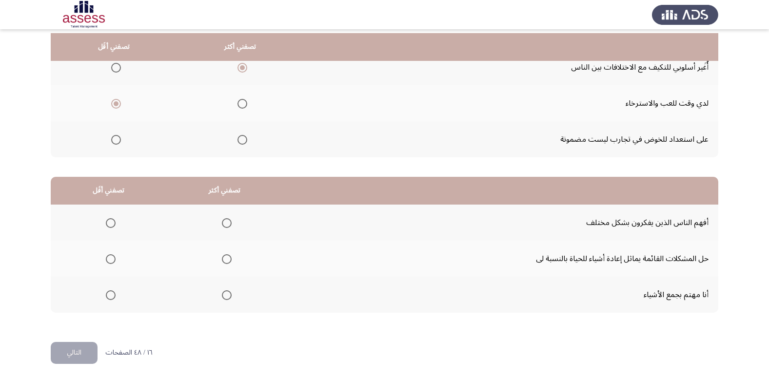
scroll to position [115, 0]
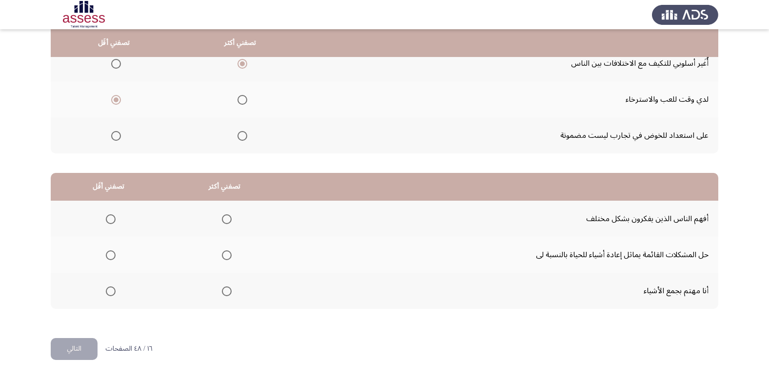
click at [109, 292] on span "Select an option" at bounding box center [111, 292] width 10 height 10
click at [109, 292] on input "Select an option" at bounding box center [111, 292] width 10 height 10
click at [224, 258] on span "Select an option" at bounding box center [227, 256] width 10 height 10
click at [224, 258] on input "Select an option" at bounding box center [227, 256] width 10 height 10
click at [84, 348] on button "التالي" at bounding box center [74, 349] width 47 height 22
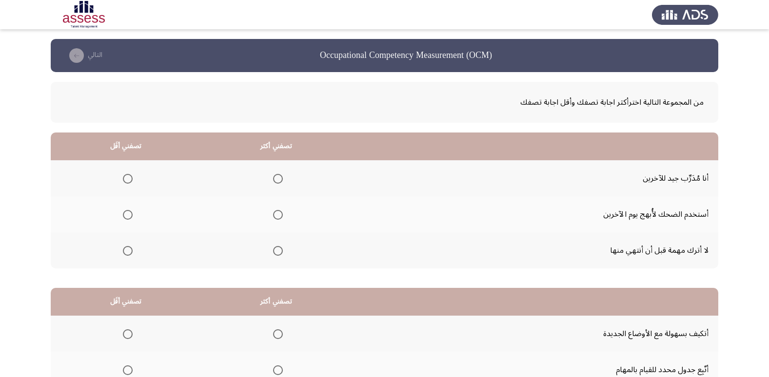
scroll to position [49, 0]
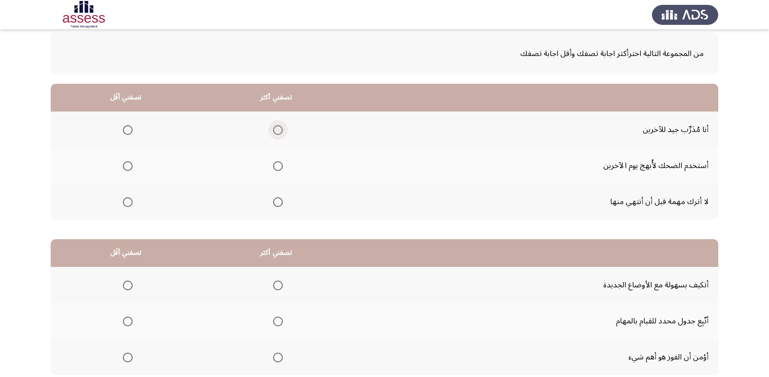
click at [280, 129] on span "Select an option" at bounding box center [278, 130] width 10 height 10
click at [280, 129] on input "Select an option" at bounding box center [278, 130] width 10 height 10
click at [127, 166] on span "Select an option" at bounding box center [128, 166] width 10 height 10
click at [127, 166] on input "Select an option" at bounding box center [128, 166] width 10 height 10
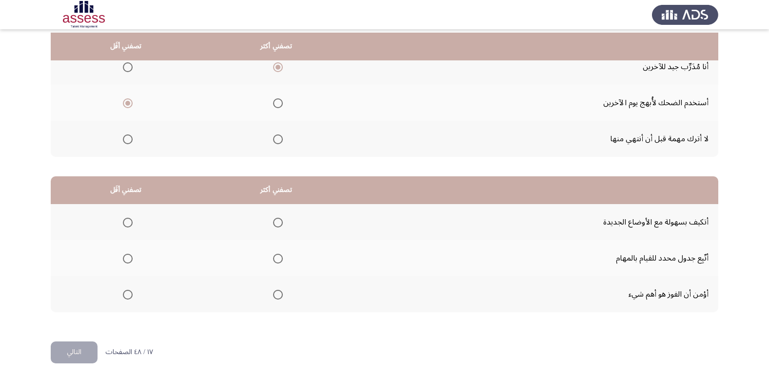
scroll to position [115, 0]
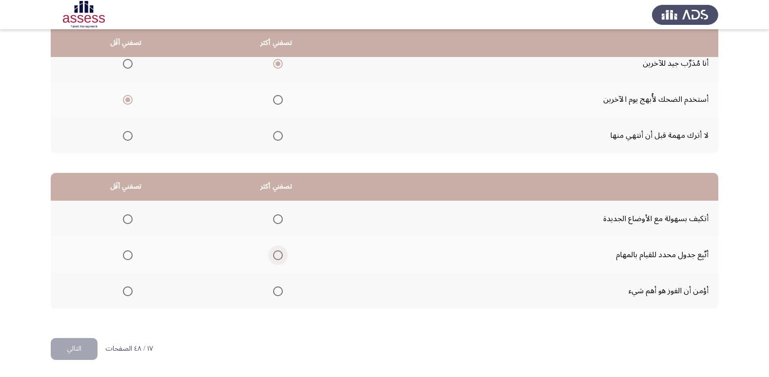
click at [279, 255] on span "Select an option" at bounding box center [278, 256] width 10 height 10
click at [279, 255] on input "Select an option" at bounding box center [278, 256] width 10 height 10
click at [128, 290] on span "Select an option" at bounding box center [128, 292] width 10 height 10
click at [128, 290] on input "Select an option" at bounding box center [128, 292] width 10 height 10
click at [79, 348] on button "التالي" at bounding box center [74, 349] width 47 height 22
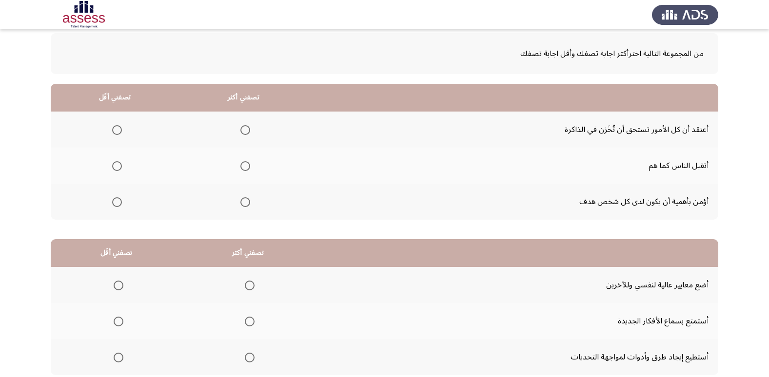
scroll to position [97, 0]
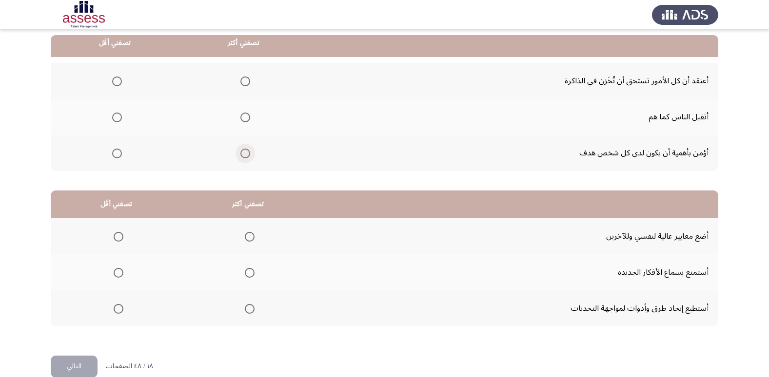
click at [248, 155] on span "Select an option" at bounding box center [245, 154] width 10 height 10
click at [248, 155] on input "Select an option" at bounding box center [245, 154] width 10 height 10
drag, startPoint x: 118, startPoint y: 118, endPoint x: 114, endPoint y: 127, distance: 9.4
click at [114, 127] on th at bounding box center [115, 117] width 128 height 36
click at [117, 83] on span "Select an option" at bounding box center [117, 82] width 10 height 10
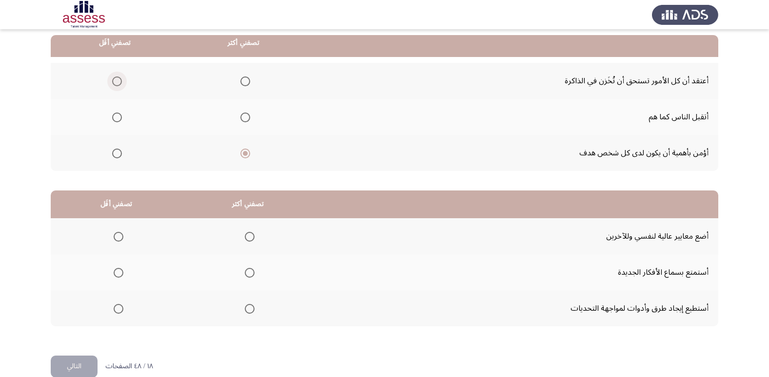
click at [117, 83] on input "Select an option" at bounding box center [117, 82] width 10 height 10
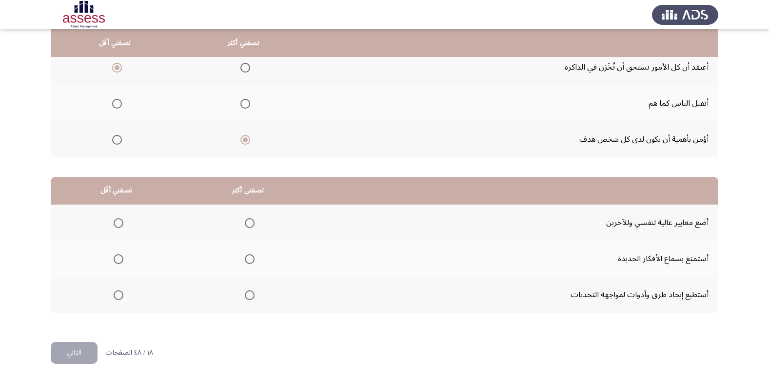
scroll to position [115, 0]
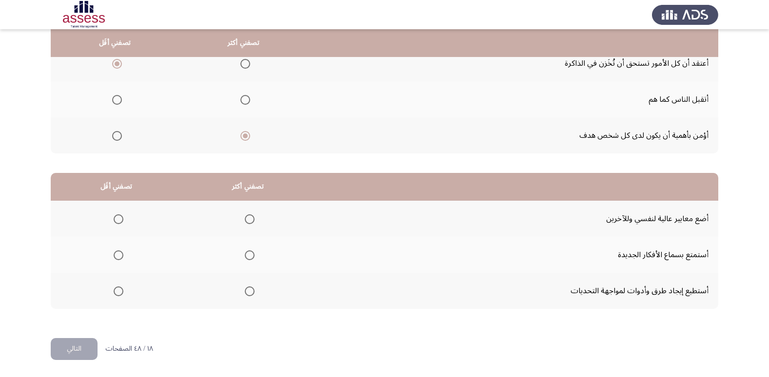
click at [247, 294] on span "Select an option" at bounding box center [250, 292] width 10 height 10
click at [247, 294] on input "Select an option" at bounding box center [250, 292] width 10 height 10
click at [118, 221] on span "Select an option" at bounding box center [119, 219] width 10 height 10
click at [118, 221] on input "Select an option" at bounding box center [119, 219] width 10 height 10
click at [83, 349] on button "التالي" at bounding box center [74, 349] width 47 height 22
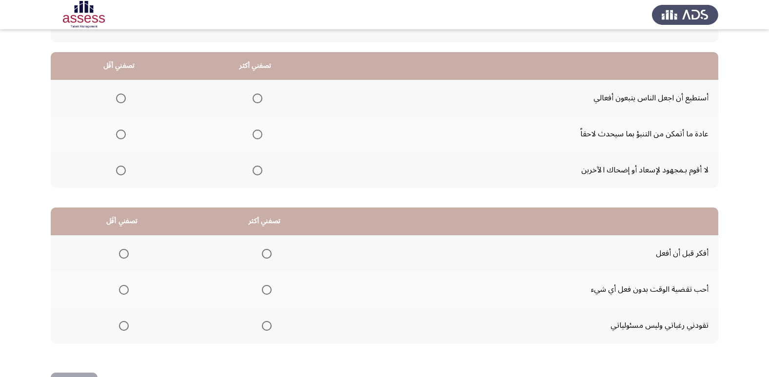
scroll to position [97, 0]
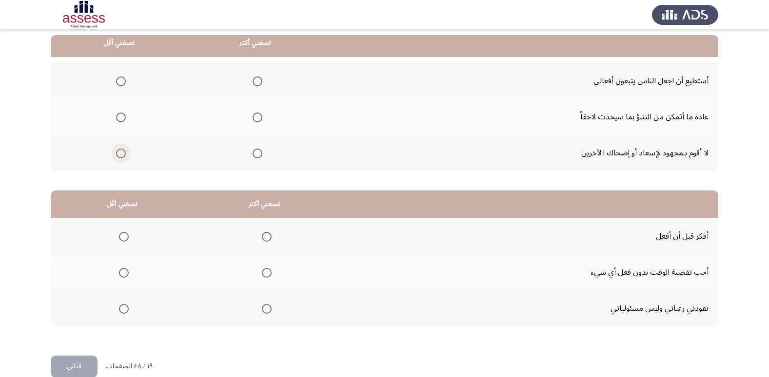
click at [120, 152] on span "Select an option" at bounding box center [121, 154] width 10 height 10
click at [120, 152] on input "Select an option" at bounding box center [121, 154] width 10 height 10
click at [256, 83] on span "Select an option" at bounding box center [257, 82] width 10 height 10
click at [256, 83] on input "Select an option" at bounding box center [257, 82] width 10 height 10
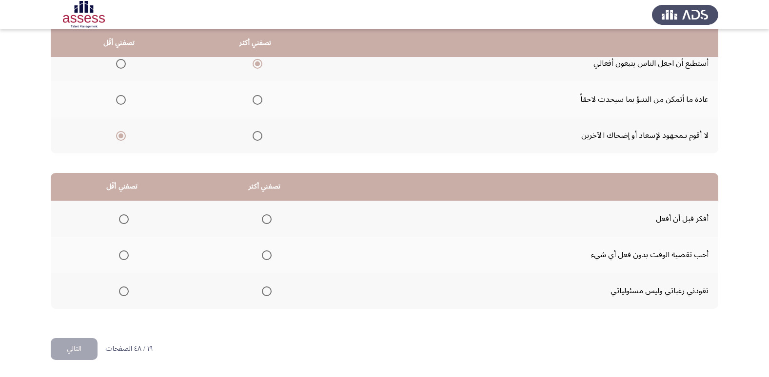
click at [120, 255] on span "Select an option" at bounding box center [124, 256] width 10 height 10
click at [120, 255] on input "Select an option" at bounding box center [124, 256] width 10 height 10
click at [267, 220] on span "Select an option" at bounding box center [267, 219] width 10 height 10
click at [267, 220] on input "Select an option" at bounding box center [267, 219] width 10 height 10
click at [84, 350] on button "التالي" at bounding box center [74, 349] width 47 height 22
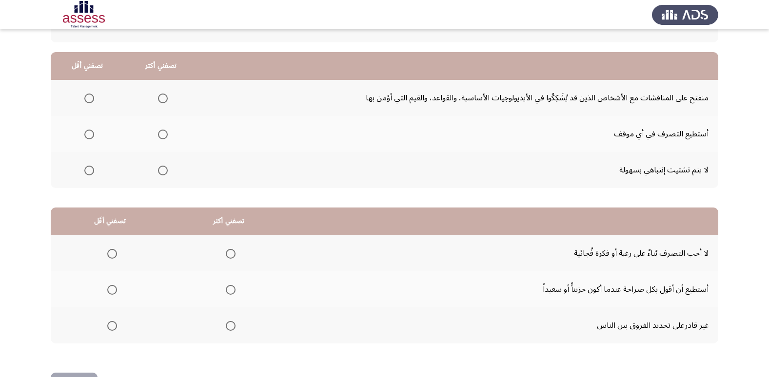
scroll to position [97, 0]
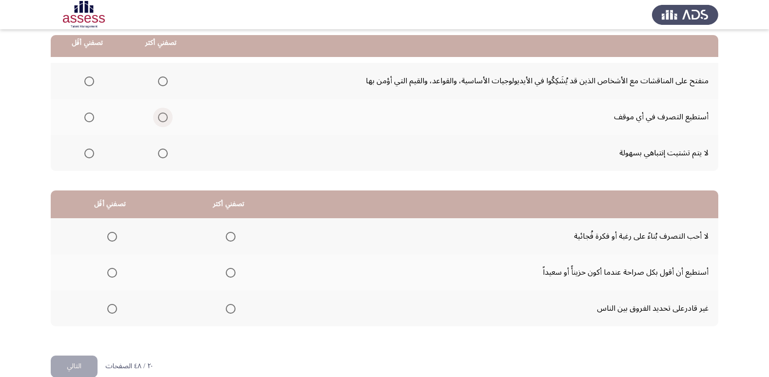
click at [162, 118] on span "Select an option" at bounding box center [163, 118] width 10 height 10
click at [162, 118] on input "Select an option" at bounding box center [163, 118] width 10 height 10
click at [88, 82] on span "Select an option" at bounding box center [89, 82] width 10 height 10
click at [88, 82] on input "Select an option" at bounding box center [89, 82] width 10 height 10
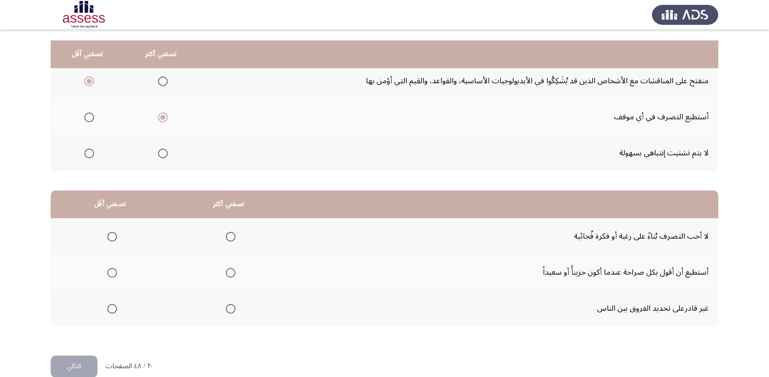
scroll to position [115, 0]
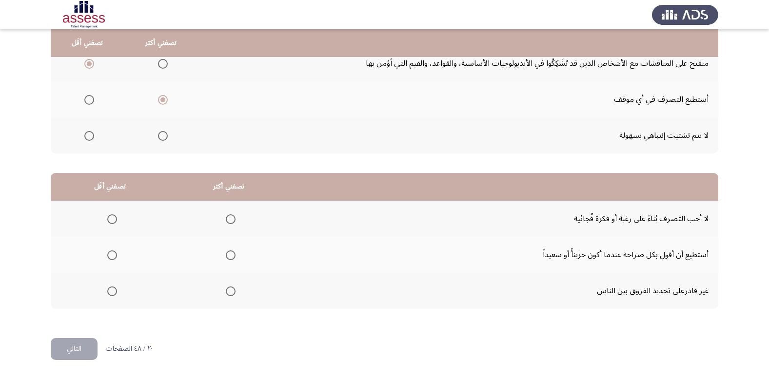
click at [229, 257] on span "Select an option" at bounding box center [231, 256] width 10 height 10
click at [229, 257] on input "Select an option" at bounding box center [231, 256] width 10 height 10
click at [110, 218] on span "Select an option" at bounding box center [112, 219] width 10 height 10
click at [110, 218] on input "Select an option" at bounding box center [112, 219] width 10 height 10
click at [84, 345] on button "التالي" at bounding box center [74, 349] width 47 height 22
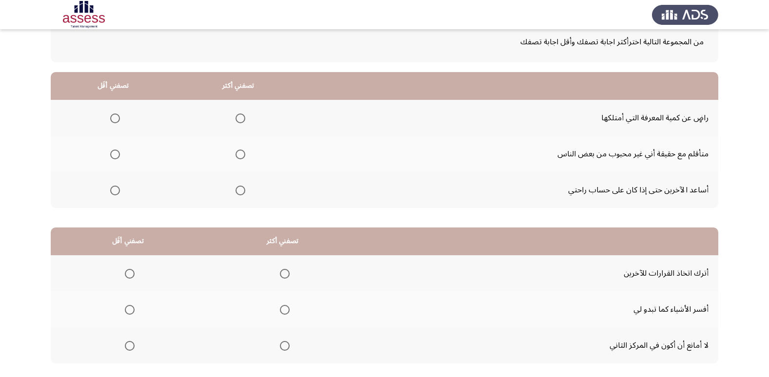
scroll to position [97, 0]
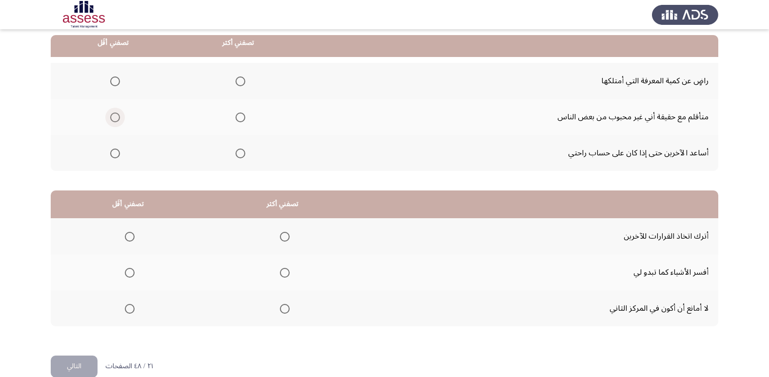
click at [114, 117] on span "Select an option" at bounding box center [115, 118] width 10 height 10
click at [114, 117] on input "Select an option" at bounding box center [115, 118] width 10 height 10
click at [237, 84] on span "Select an option" at bounding box center [240, 82] width 10 height 10
click at [237, 84] on input "Select an option" at bounding box center [240, 82] width 10 height 10
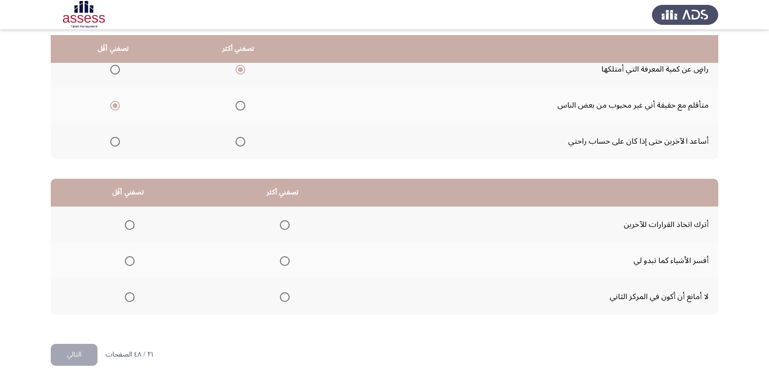
scroll to position [115, 0]
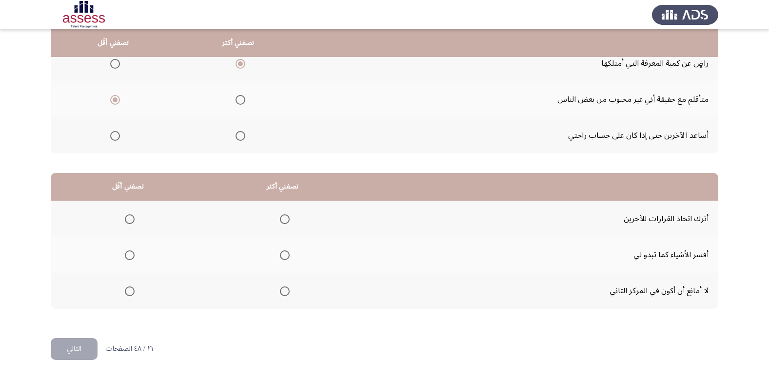
click at [238, 139] on span "Select an option" at bounding box center [240, 136] width 10 height 10
click at [238, 139] on input "Select an option" at bounding box center [240, 136] width 10 height 10
click at [282, 220] on span "Select an option" at bounding box center [285, 219] width 10 height 10
click at [282, 220] on input "Select an option" at bounding box center [285, 219] width 10 height 10
click at [129, 292] on span "Select an option" at bounding box center [130, 292] width 10 height 10
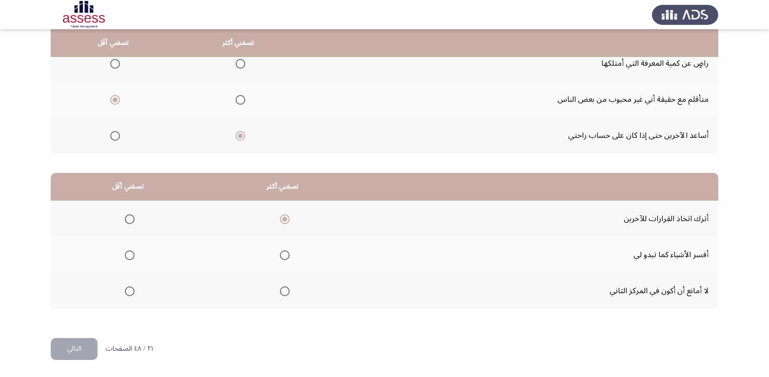
click at [129, 292] on input "Select an option" at bounding box center [130, 292] width 10 height 10
click at [70, 347] on button "التالي" at bounding box center [74, 349] width 47 height 22
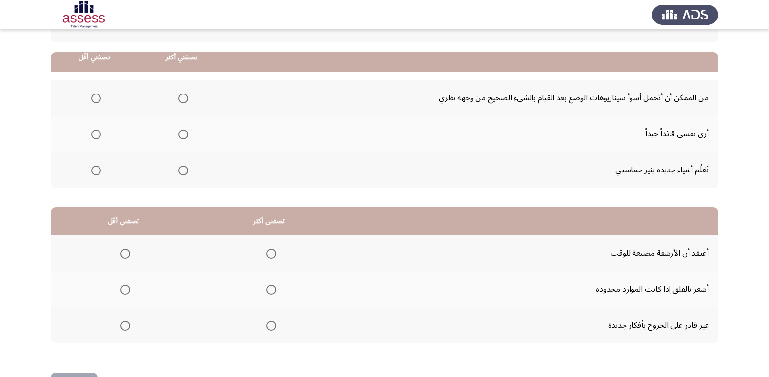
scroll to position [97, 0]
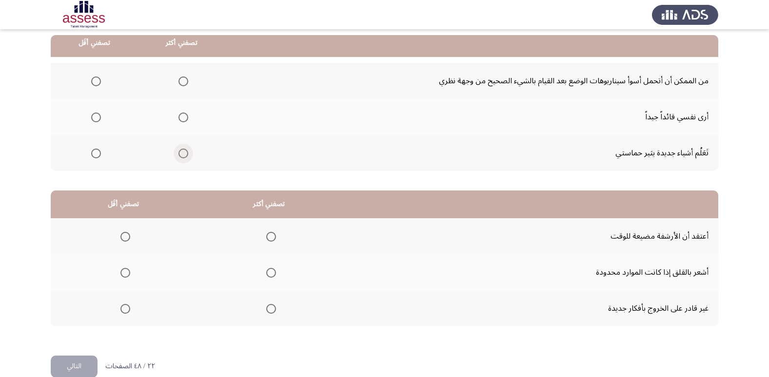
click at [184, 154] on span "Select an option" at bounding box center [183, 154] width 10 height 10
click at [184, 154] on input "Select an option" at bounding box center [183, 154] width 10 height 10
click at [99, 80] on span "Select an option" at bounding box center [96, 82] width 10 height 10
click at [99, 80] on input "Select an option" at bounding box center [96, 82] width 10 height 10
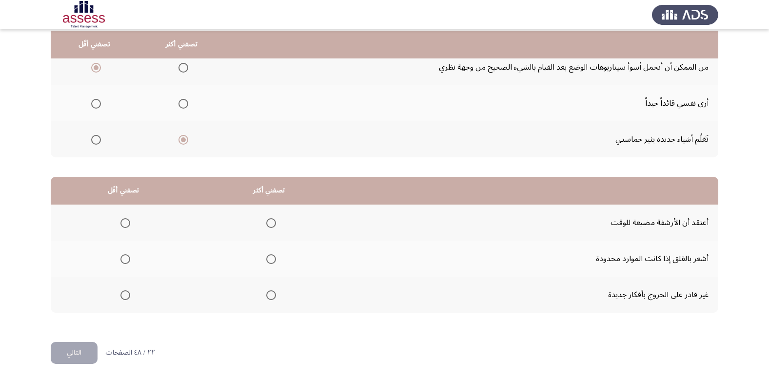
scroll to position [115, 0]
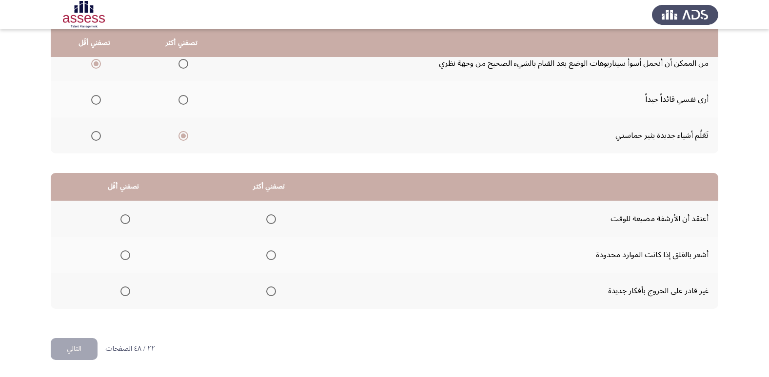
click at [272, 220] on span "Select an option" at bounding box center [271, 219] width 10 height 10
click at [272, 220] on input "Select an option" at bounding box center [271, 219] width 10 height 10
click at [126, 252] on span "Select an option" at bounding box center [125, 256] width 10 height 10
click at [126, 252] on input "Select an option" at bounding box center [125, 256] width 10 height 10
click at [75, 348] on button "التالي" at bounding box center [74, 349] width 47 height 22
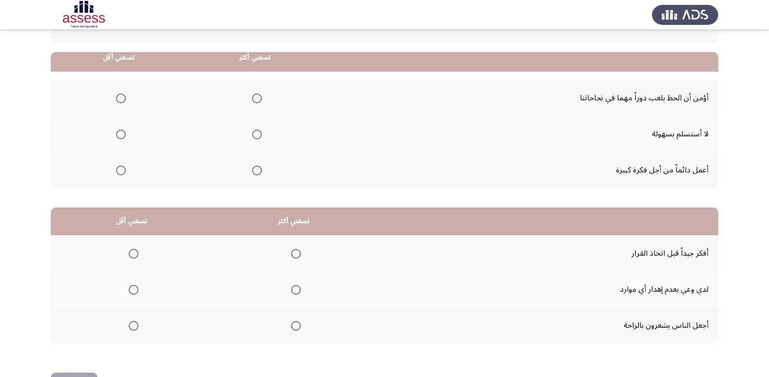
scroll to position [97, 0]
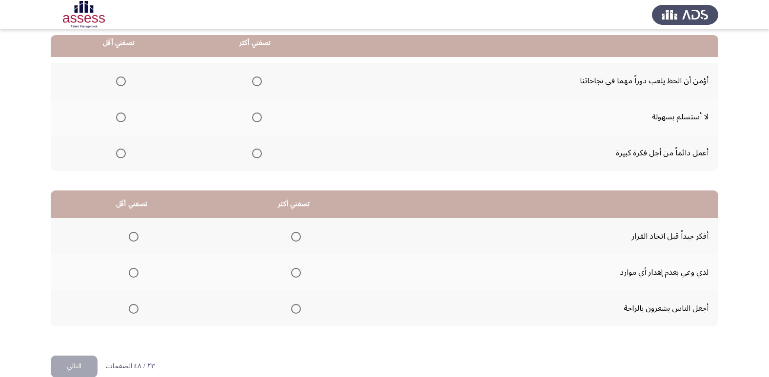
click at [118, 81] on span "Select an option" at bounding box center [121, 82] width 10 height 10
click at [118, 81] on input "Select an option" at bounding box center [121, 82] width 10 height 10
click at [252, 154] on span "Select an option" at bounding box center [257, 154] width 10 height 10
click at [252, 154] on input "Select an option" at bounding box center [257, 154] width 10 height 10
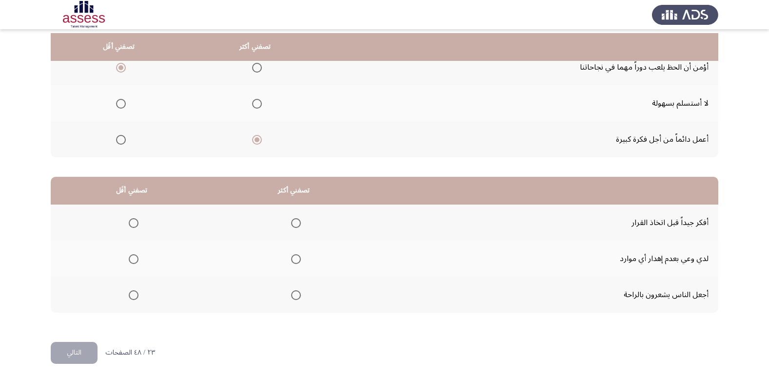
scroll to position [115, 0]
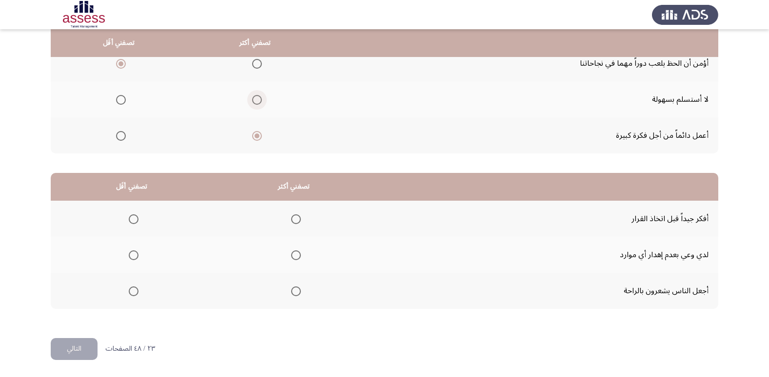
click at [256, 101] on span "Select an option" at bounding box center [257, 100] width 10 height 10
click at [256, 101] on input "Select an option" at bounding box center [257, 100] width 10 height 10
click at [292, 257] on span "Select an option" at bounding box center [296, 256] width 10 height 10
click at [292, 257] on input "Select an option" at bounding box center [296, 256] width 10 height 10
click at [136, 288] on span "Select an option" at bounding box center [134, 292] width 10 height 10
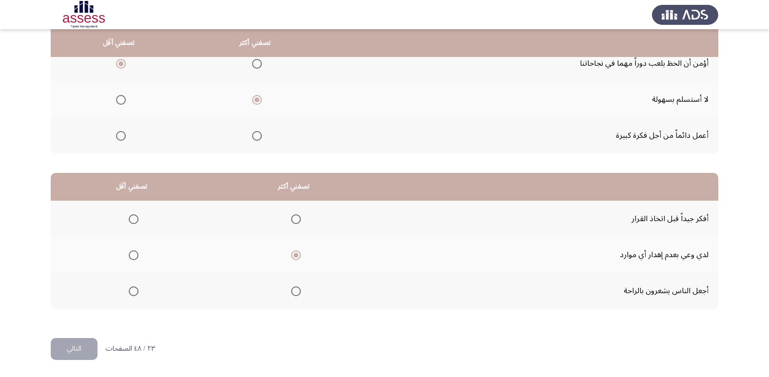
click at [136, 288] on input "Select an option" at bounding box center [134, 292] width 10 height 10
click at [77, 350] on button "التالي" at bounding box center [74, 349] width 47 height 22
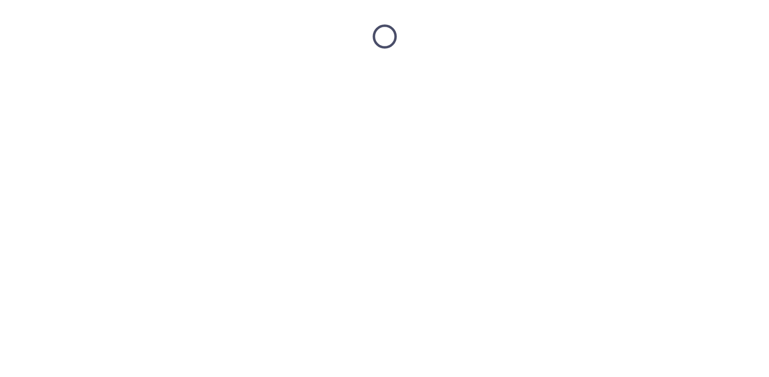
scroll to position [0, 0]
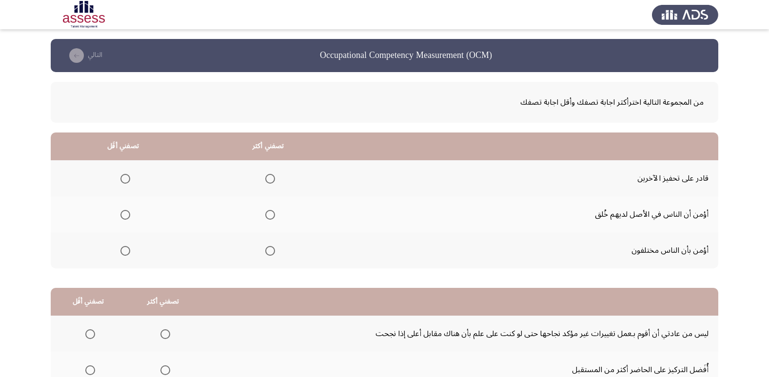
click at [126, 215] on span "Select an option" at bounding box center [125, 215] width 10 height 10
click at [126, 215] on input "Select an option" at bounding box center [125, 215] width 10 height 10
click at [272, 180] on span "Select an option" at bounding box center [270, 179] width 10 height 10
click at [272, 180] on input "Select an option" at bounding box center [270, 179] width 10 height 10
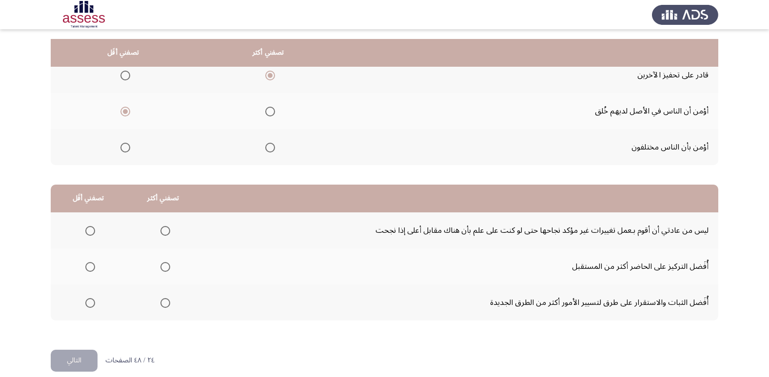
scroll to position [115, 0]
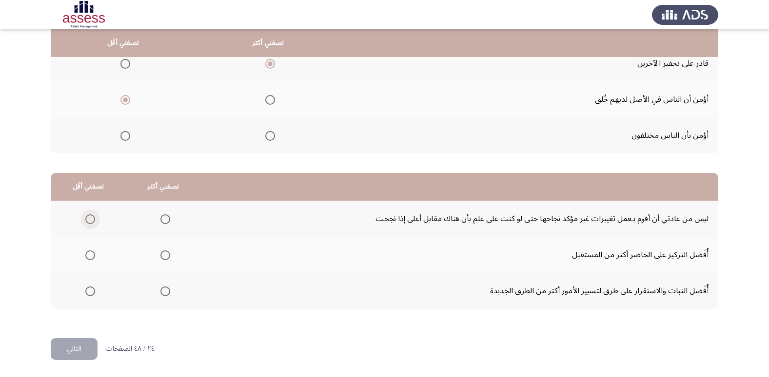
click at [89, 223] on span "Select an option" at bounding box center [90, 219] width 10 height 10
click at [89, 223] on input "Select an option" at bounding box center [90, 219] width 10 height 10
click at [163, 292] on span "Select an option" at bounding box center [165, 292] width 10 height 10
click at [163, 292] on input "Select an option" at bounding box center [165, 292] width 10 height 10
click at [87, 351] on button "التالي" at bounding box center [74, 349] width 47 height 22
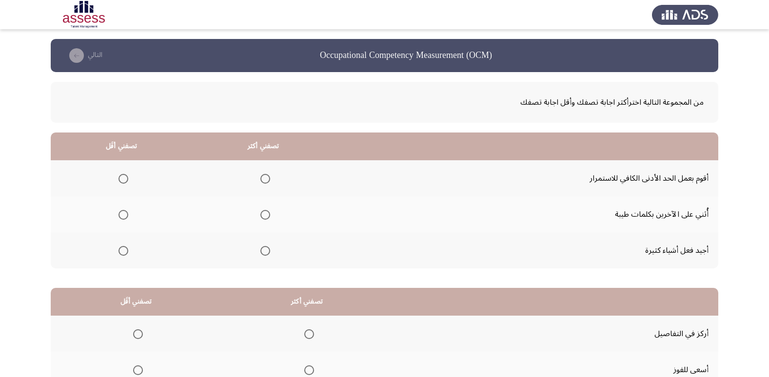
scroll to position [49, 0]
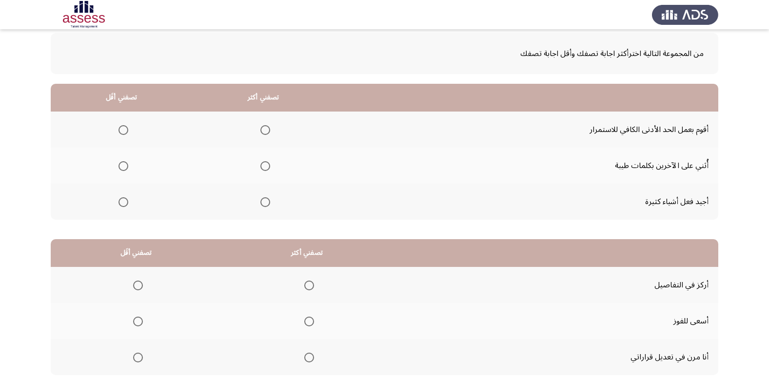
click at [265, 166] on span "Select an option" at bounding box center [265, 166] width 0 height 0
click at [264, 166] on input "Select an option" at bounding box center [265, 166] width 10 height 10
click at [126, 130] on span "Select an option" at bounding box center [123, 130] width 10 height 10
click at [126, 130] on input "Select an option" at bounding box center [123, 130] width 10 height 10
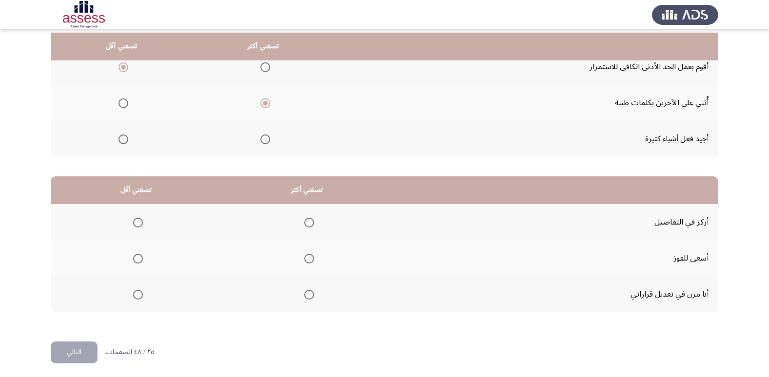
scroll to position [115, 0]
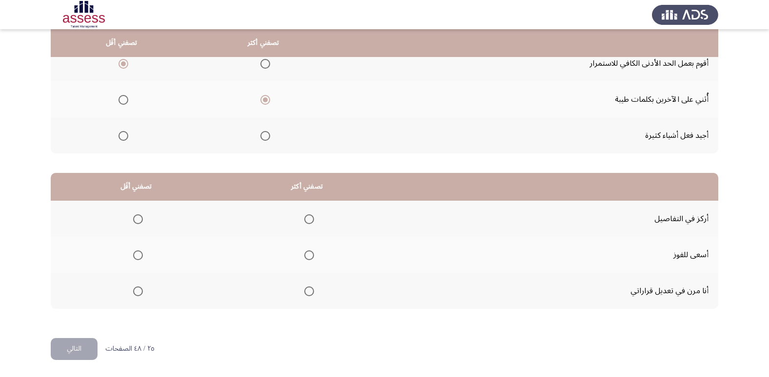
click at [139, 220] on span "Select an option" at bounding box center [138, 219] width 10 height 10
click at [139, 220] on input "Select an option" at bounding box center [138, 219] width 10 height 10
click at [309, 258] on span "Select an option" at bounding box center [309, 256] width 10 height 10
click at [309, 258] on input "Select an option" at bounding box center [309, 256] width 10 height 10
click at [84, 346] on button "التالي" at bounding box center [74, 349] width 47 height 22
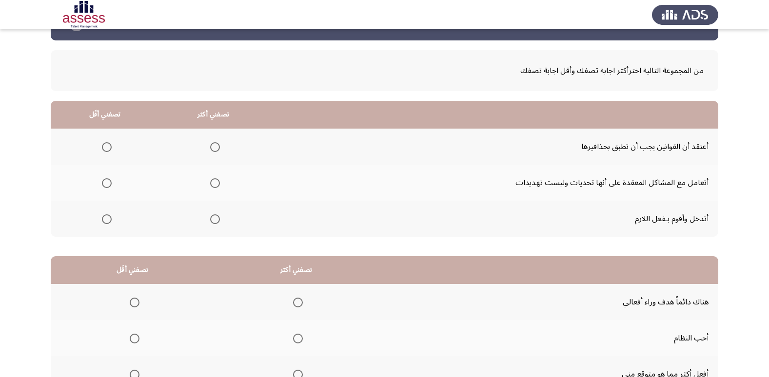
scroll to position [49, 0]
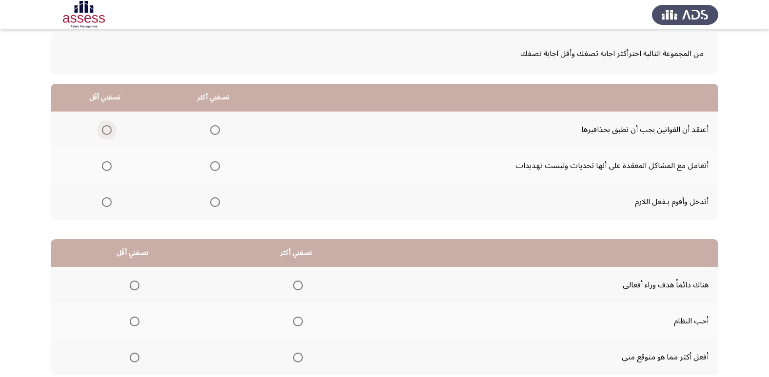
click at [108, 132] on span "Select an option" at bounding box center [107, 130] width 10 height 10
click at [108, 132] on input "Select an option" at bounding box center [107, 130] width 10 height 10
click at [215, 166] on span "Select an option" at bounding box center [215, 166] width 10 height 10
click at [215, 166] on input "Select an option" at bounding box center [215, 166] width 10 height 10
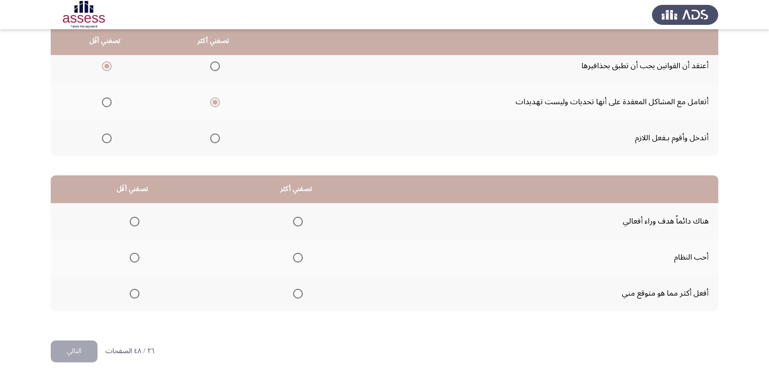
scroll to position [115, 0]
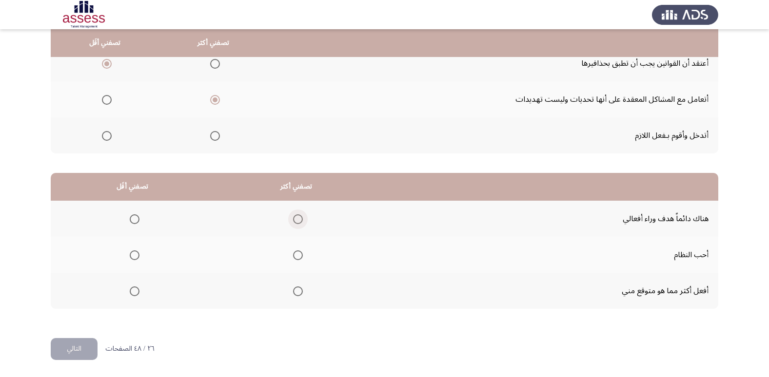
click at [298, 219] on span "Select an option" at bounding box center [298, 219] width 10 height 10
click at [298, 219] on input "Select an option" at bounding box center [298, 219] width 10 height 10
click at [132, 290] on span "Select an option" at bounding box center [135, 292] width 10 height 10
click at [132, 290] on input "Select an option" at bounding box center [135, 292] width 10 height 10
click at [71, 348] on button "التالي" at bounding box center [74, 349] width 47 height 22
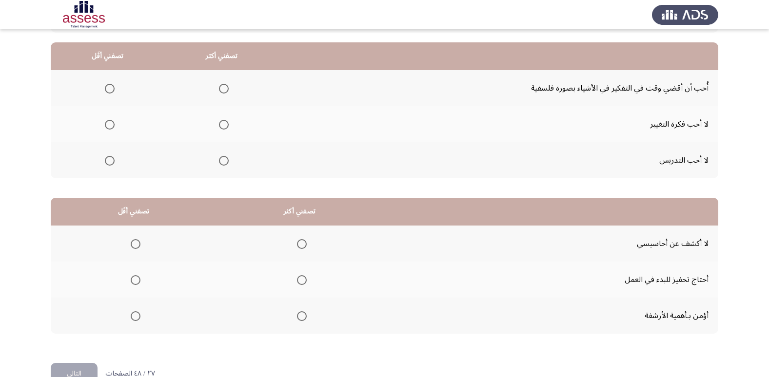
scroll to position [97, 0]
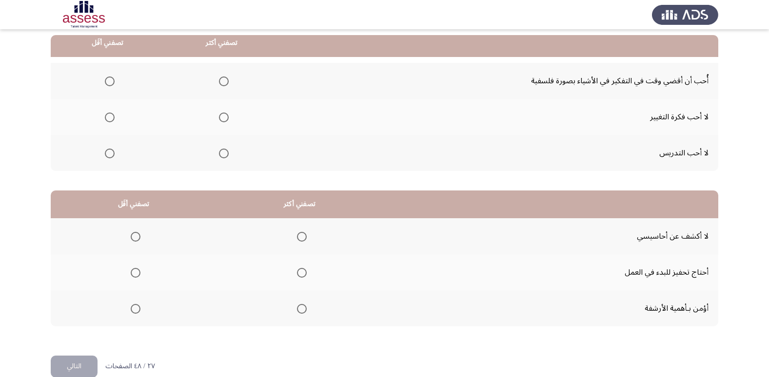
click at [224, 154] on span "Select an option" at bounding box center [224, 154] width 10 height 10
click at [224, 154] on input "Select an option" at bounding box center [224, 154] width 10 height 10
click at [109, 83] on span "Select an option" at bounding box center [110, 82] width 10 height 10
click at [109, 83] on input "Select an option" at bounding box center [110, 82] width 10 height 10
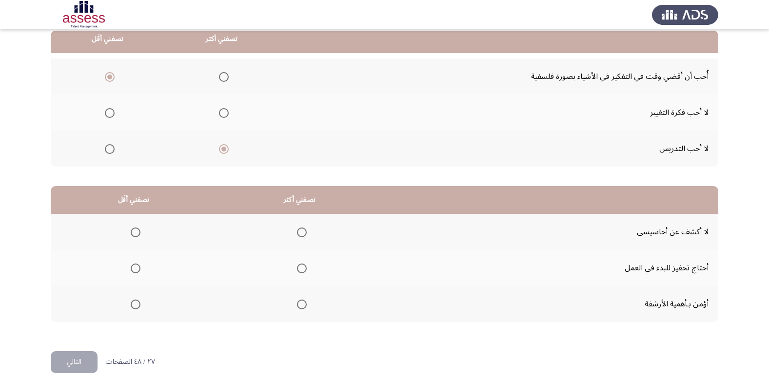
scroll to position [115, 0]
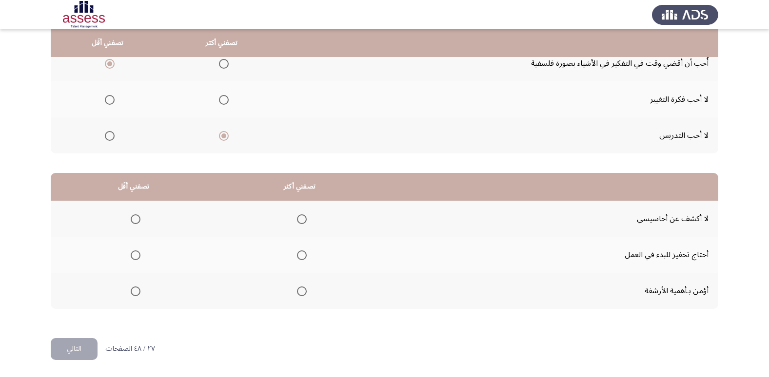
click at [300, 219] on span "Select an option" at bounding box center [302, 219] width 10 height 10
click at [300, 219] on input "Select an option" at bounding box center [302, 219] width 10 height 10
click at [131, 291] on span "Select an option" at bounding box center [136, 292] width 10 height 10
click at [131, 291] on input "Select an option" at bounding box center [136, 292] width 10 height 10
click at [74, 348] on button "التالي" at bounding box center [74, 349] width 47 height 22
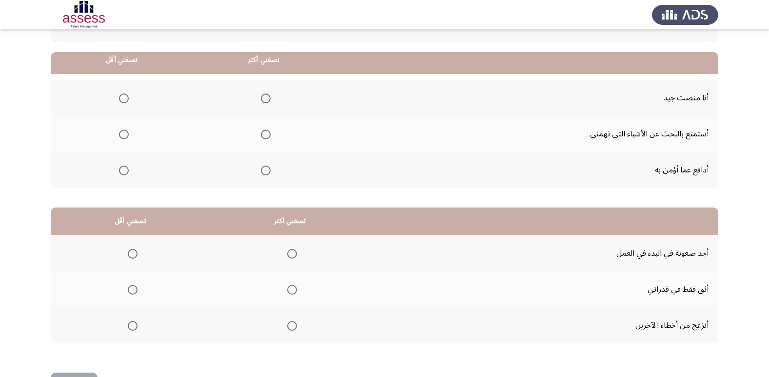
scroll to position [97, 0]
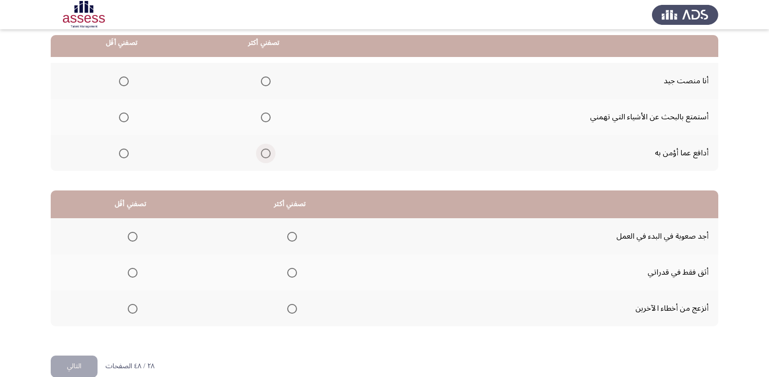
click at [266, 155] on span "Select an option" at bounding box center [266, 154] width 10 height 10
click at [266, 155] on input "Select an option" at bounding box center [266, 154] width 10 height 10
click at [124, 120] on span "Select an option" at bounding box center [124, 118] width 10 height 10
click at [124, 120] on input "Select an option" at bounding box center [124, 118] width 10 height 10
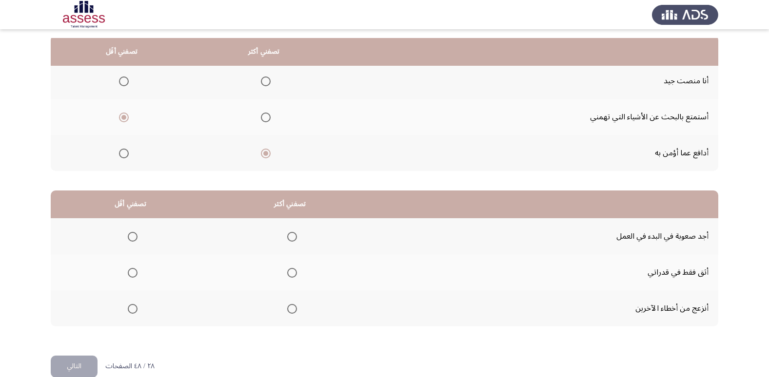
scroll to position [115, 0]
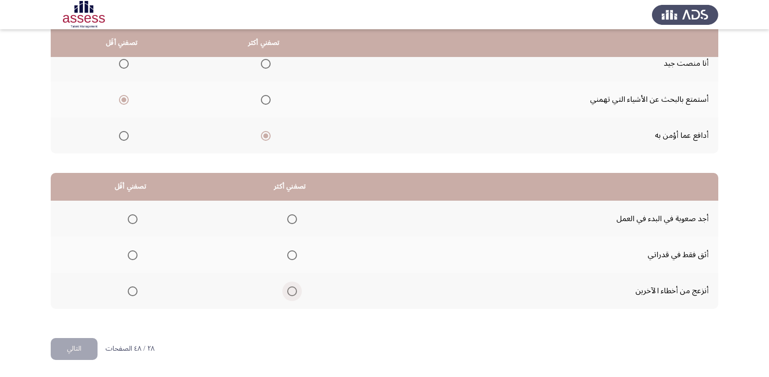
click at [294, 293] on span "Select an option" at bounding box center [292, 292] width 10 height 10
click at [294, 293] on input "Select an option" at bounding box center [292, 292] width 10 height 10
click at [130, 219] on span "Select an option" at bounding box center [133, 219] width 10 height 10
click at [130, 219] on input "Select an option" at bounding box center [133, 219] width 10 height 10
click at [81, 342] on button "التالي" at bounding box center [74, 349] width 47 height 22
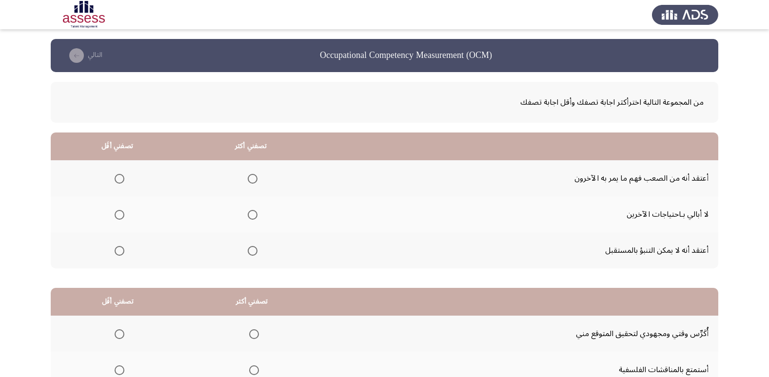
scroll to position [49, 0]
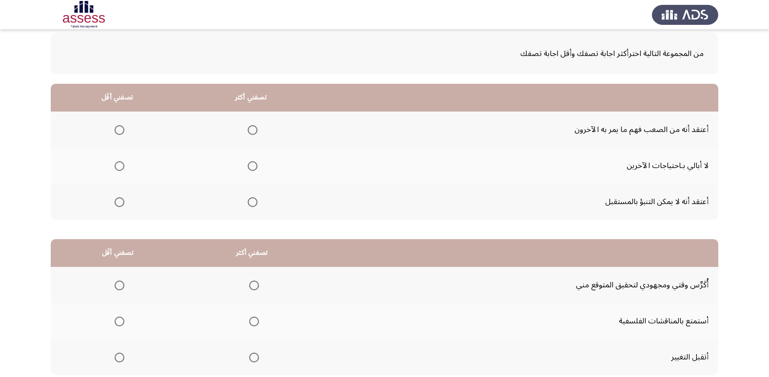
click at [121, 165] on span "Select an option" at bounding box center [120, 166] width 10 height 10
click at [121, 165] on input "Select an option" at bounding box center [120, 166] width 10 height 10
click at [254, 129] on span "Select an option" at bounding box center [253, 130] width 10 height 10
click at [254, 129] on input "Select an option" at bounding box center [253, 130] width 10 height 10
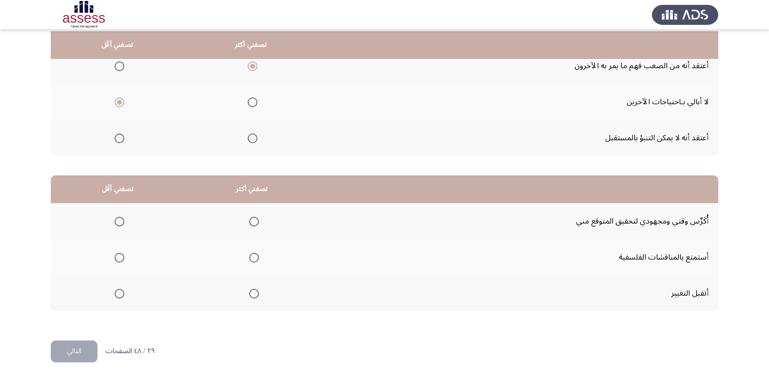
scroll to position [115, 0]
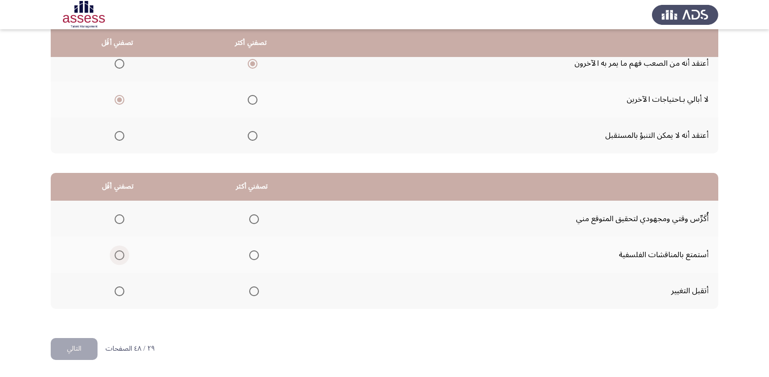
click at [119, 255] on span "Select an option" at bounding box center [119, 255] width 0 height 0
click at [119, 255] on input "Select an option" at bounding box center [120, 256] width 10 height 10
click at [250, 218] on span "Select an option" at bounding box center [254, 219] width 10 height 10
click at [250, 218] on input "Select an option" at bounding box center [254, 219] width 10 height 10
click at [80, 348] on button "التالي" at bounding box center [74, 349] width 47 height 22
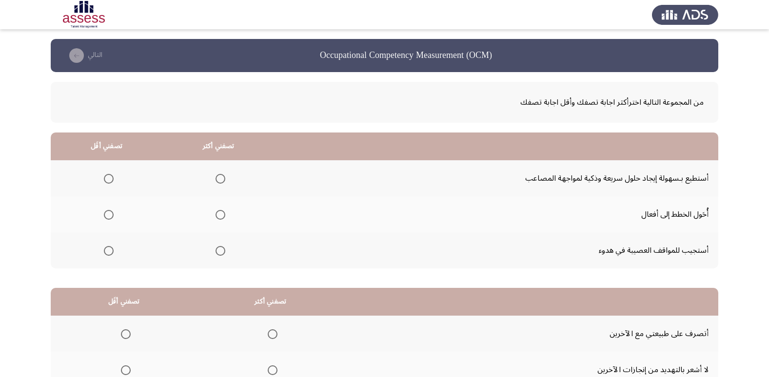
scroll to position [49, 0]
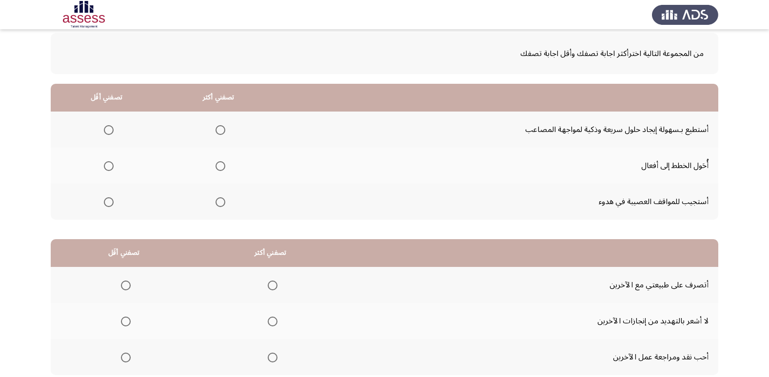
click at [218, 132] on span "Select an option" at bounding box center [220, 130] width 10 height 10
click at [218, 132] on input "Select an option" at bounding box center [220, 130] width 10 height 10
click at [107, 200] on span "Select an option" at bounding box center [109, 202] width 10 height 10
click at [107, 200] on input "Select an option" at bounding box center [109, 202] width 10 height 10
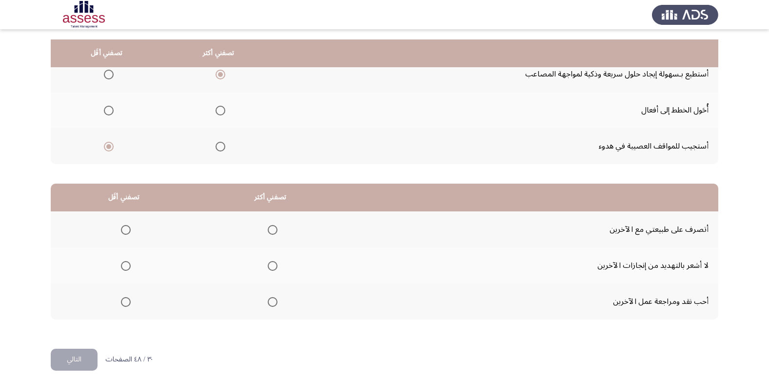
scroll to position [115, 0]
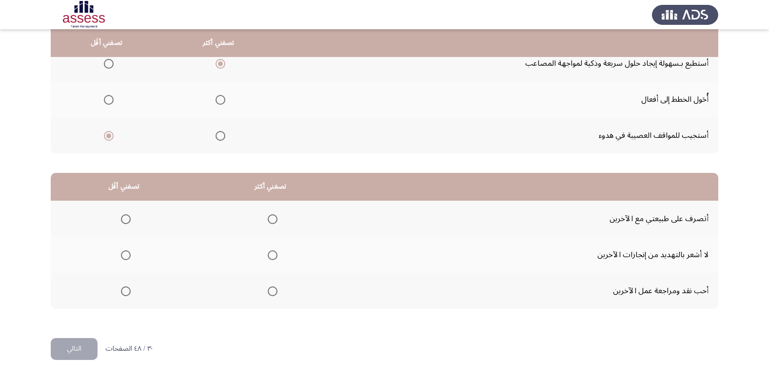
click at [271, 220] on span "Select an option" at bounding box center [273, 219] width 10 height 10
click at [271, 220] on input "Select an option" at bounding box center [273, 219] width 10 height 10
click at [126, 255] on span "Select an option" at bounding box center [126, 255] width 0 height 0
click at [125, 255] on input "Select an option" at bounding box center [126, 256] width 10 height 10
click at [123, 290] on span "Select an option" at bounding box center [126, 292] width 10 height 10
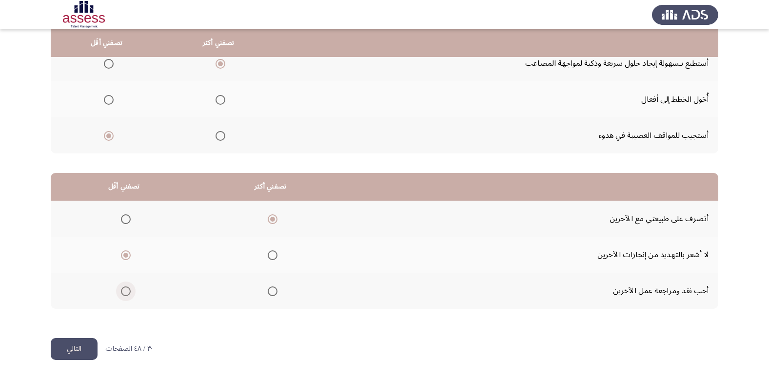
click at [123, 290] on input "Select an option" at bounding box center [126, 292] width 10 height 10
click at [84, 347] on button "التالي" at bounding box center [74, 349] width 47 height 22
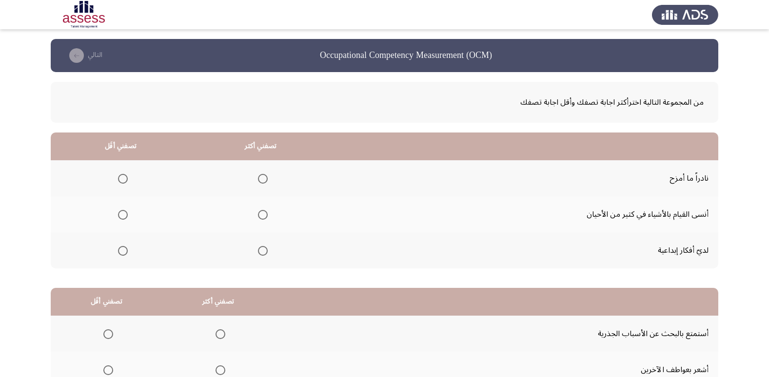
scroll to position [49, 0]
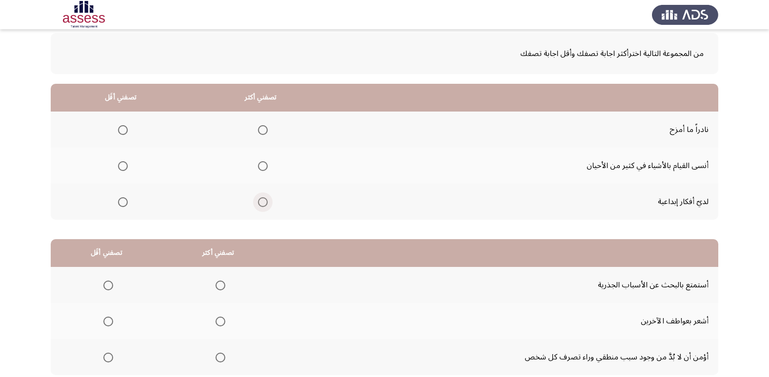
click at [264, 202] on span "Select an option" at bounding box center [263, 202] width 10 height 10
click at [264, 202] on input "Select an option" at bounding box center [263, 202] width 10 height 10
click at [120, 128] on span "Select an option" at bounding box center [123, 130] width 10 height 10
click at [120, 128] on input "Select an option" at bounding box center [123, 130] width 10 height 10
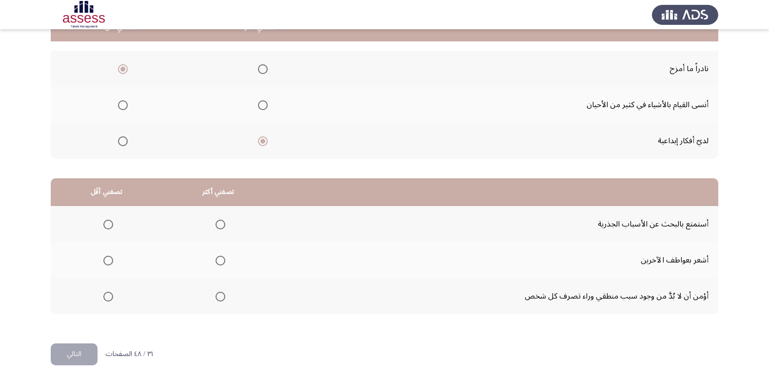
scroll to position [115, 0]
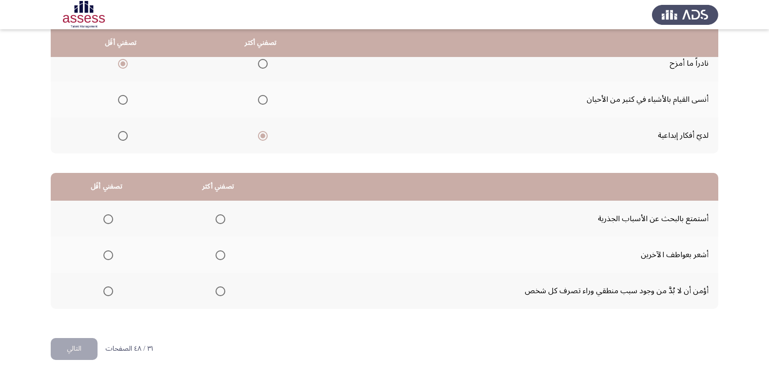
click at [220, 291] on span "Select an option" at bounding box center [220, 291] width 0 height 0
click at [219, 291] on input "Select an option" at bounding box center [220, 292] width 10 height 10
click at [109, 219] on span "Select an option" at bounding box center [108, 219] width 10 height 10
click at [109, 219] on input "Select an option" at bounding box center [108, 219] width 10 height 10
click at [110, 256] on span "Select an option" at bounding box center [108, 256] width 10 height 10
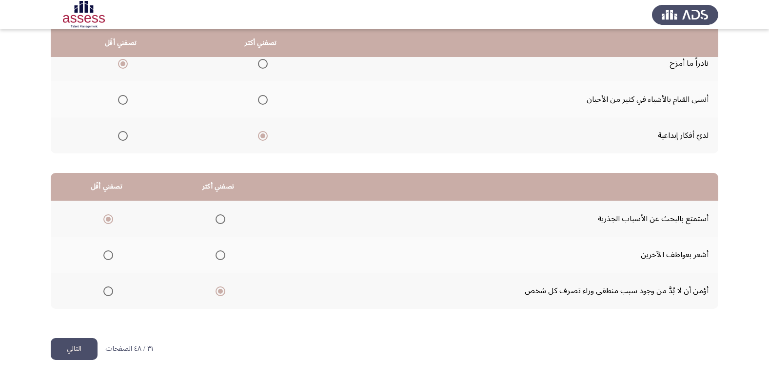
click at [110, 256] on input "Select an option" at bounding box center [108, 256] width 10 height 10
click at [108, 218] on span "Select an option" at bounding box center [108, 219] width 10 height 10
click at [108, 218] on input "Select an option" at bounding box center [108, 219] width 10 height 10
click at [78, 352] on button "التالي" at bounding box center [74, 349] width 47 height 22
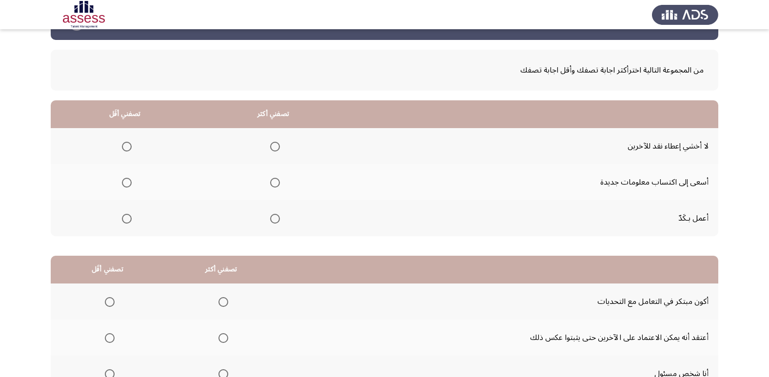
scroll to position [49, 0]
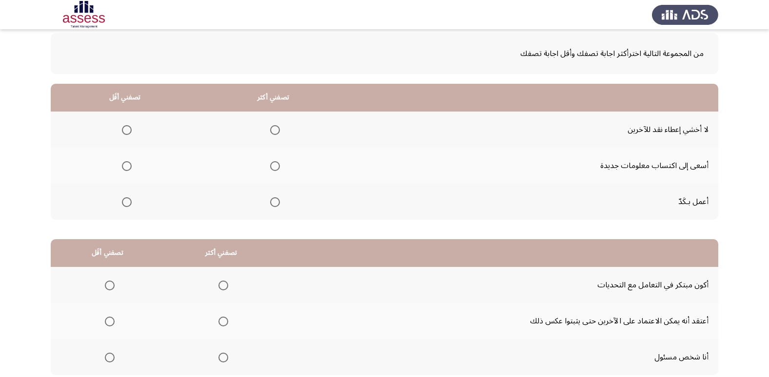
click at [278, 167] on span "Select an option" at bounding box center [275, 166] width 10 height 10
click at [278, 167] on input "Select an option" at bounding box center [275, 166] width 10 height 10
click at [125, 132] on span "Select an option" at bounding box center [127, 130] width 10 height 10
click at [125, 132] on input "Select an option" at bounding box center [127, 130] width 10 height 10
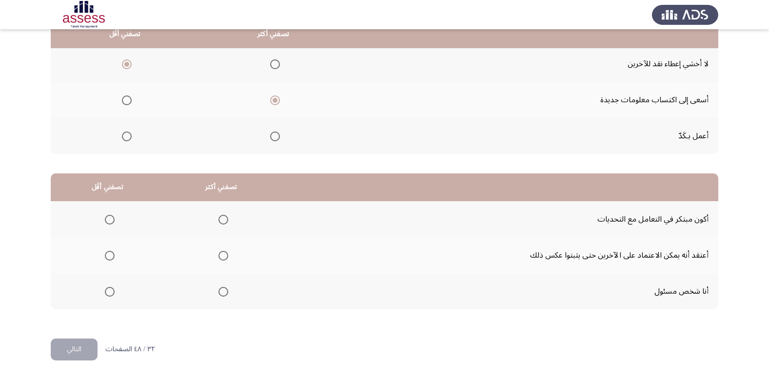
scroll to position [115, 0]
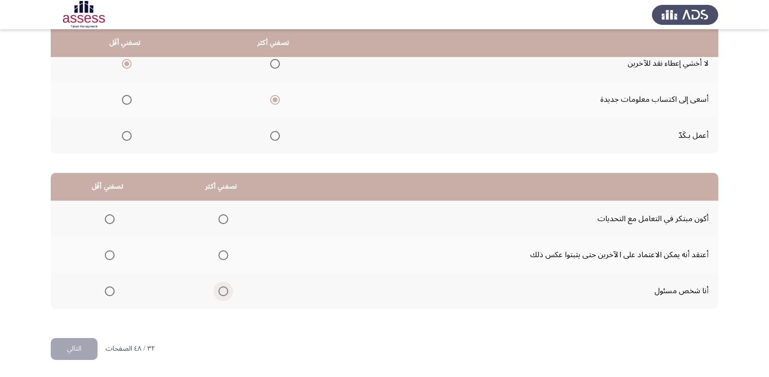
click at [220, 293] on span "Select an option" at bounding box center [223, 292] width 10 height 10
click at [220, 293] on input "Select an option" at bounding box center [223, 292] width 10 height 10
click at [222, 221] on span "Select an option" at bounding box center [223, 219] width 10 height 10
click at [222, 221] on input "Select an option" at bounding box center [223, 219] width 10 height 10
click at [109, 258] on span "Select an option" at bounding box center [110, 256] width 10 height 10
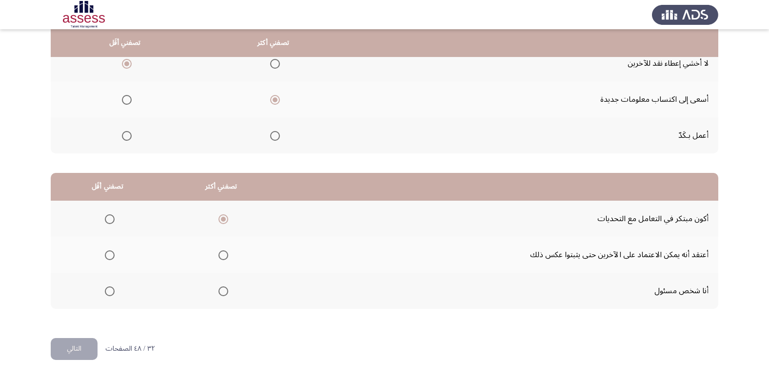
click at [109, 258] on input "Select an option" at bounding box center [110, 256] width 10 height 10
click at [71, 352] on button "التالي" at bounding box center [74, 349] width 47 height 22
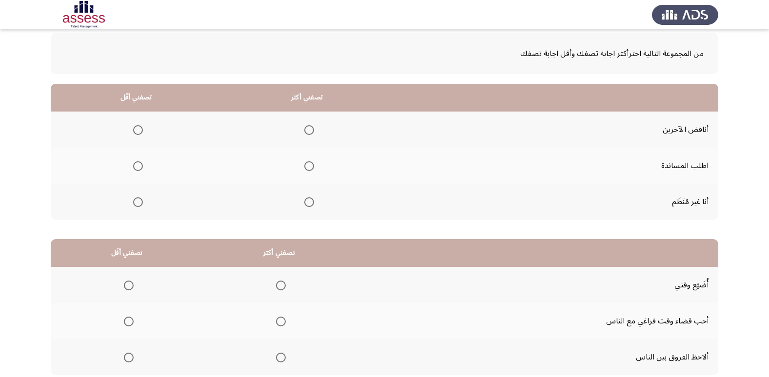
scroll to position [97, 0]
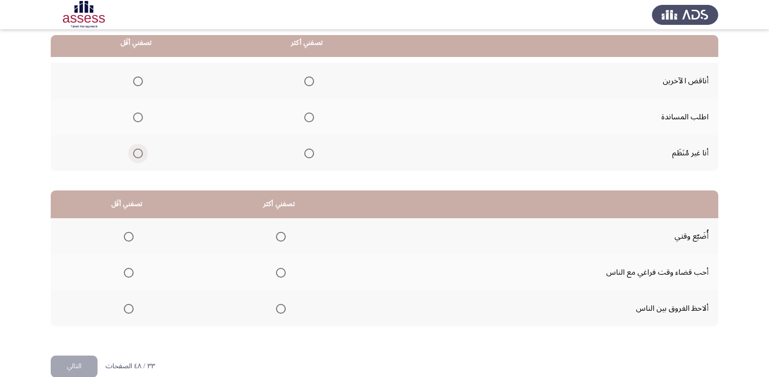
click at [139, 152] on span "Select an option" at bounding box center [138, 154] width 10 height 10
click at [139, 152] on input "Select an option" at bounding box center [138, 154] width 10 height 10
click at [308, 116] on span "Select an option" at bounding box center [309, 118] width 10 height 10
click at [308, 116] on input "Select an option" at bounding box center [309, 118] width 10 height 10
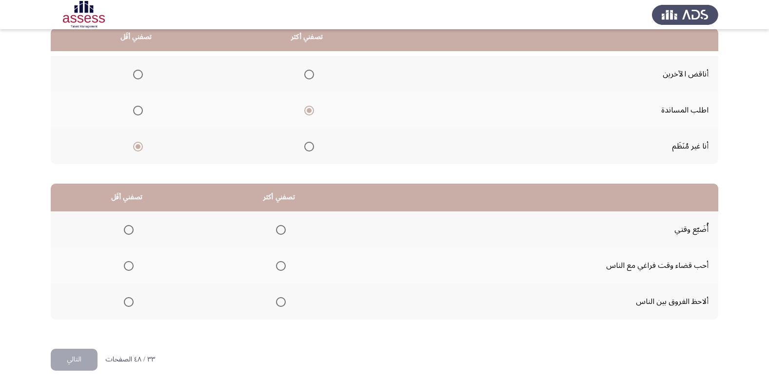
scroll to position [115, 0]
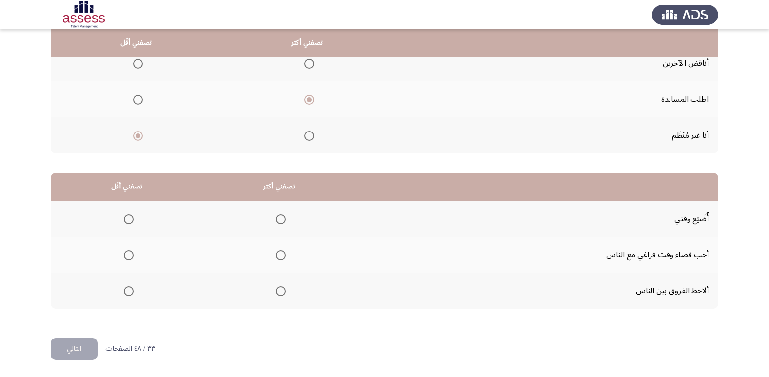
click at [130, 218] on span "Select an option" at bounding box center [129, 219] width 10 height 10
click at [130, 218] on input "Select an option" at bounding box center [129, 219] width 10 height 10
click at [282, 254] on span "Select an option" at bounding box center [281, 256] width 10 height 10
click at [282, 254] on input "Select an option" at bounding box center [281, 256] width 10 height 10
click at [77, 346] on button "التالي" at bounding box center [74, 349] width 47 height 22
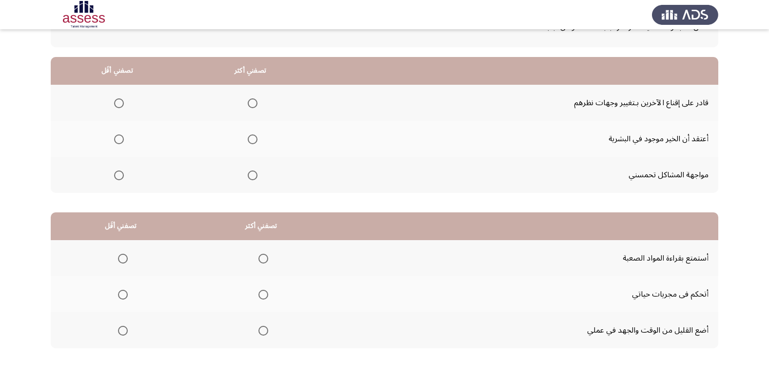
scroll to position [97, 0]
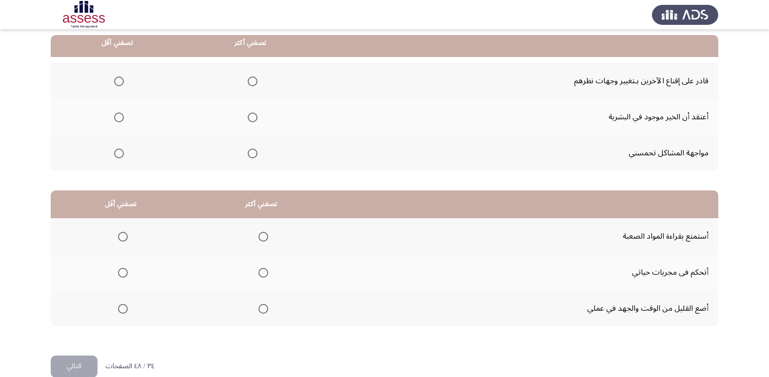
click at [116, 120] on span "Select an option" at bounding box center [119, 118] width 10 height 10
click at [116, 120] on input "Select an option" at bounding box center [119, 118] width 10 height 10
click at [251, 154] on span "Select an option" at bounding box center [253, 154] width 10 height 10
click at [251, 154] on input "Select an option" at bounding box center [253, 154] width 10 height 10
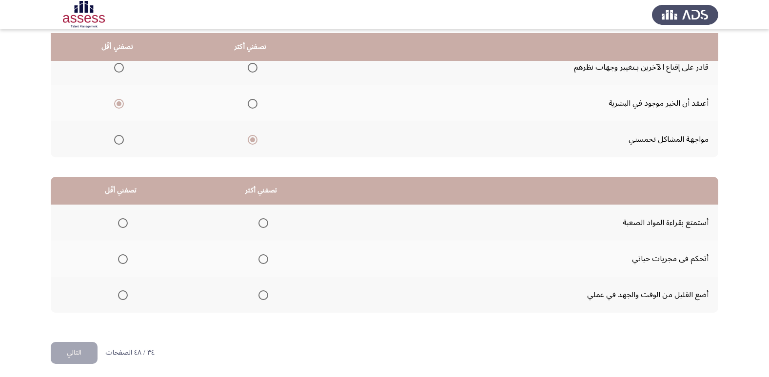
scroll to position [115, 0]
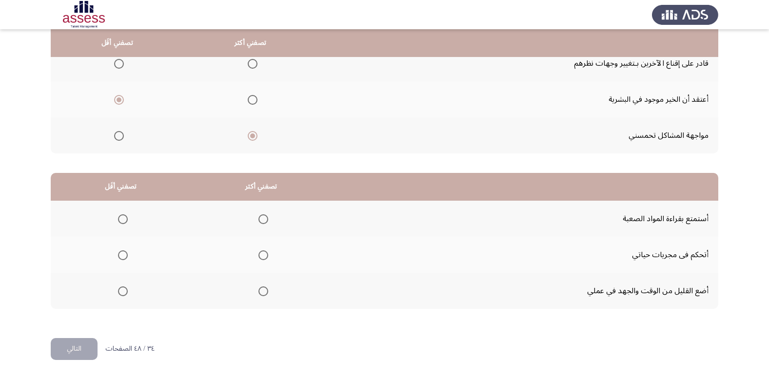
click at [123, 292] on span "Select an option" at bounding box center [123, 292] width 10 height 10
click at [123, 292] on input "Select an option" at bounding box center [123, 292] width 10 height 10
click at [264, 221] on span "Select an option" at bounding box center [263, 219] width 10 height 10
click at [264, 221] on input "Select an option" at bounding box center [263, 219] width 10 height 10
click at [72, 349] on button "التالي" at bounding box center [74, 349] width 47 height 22
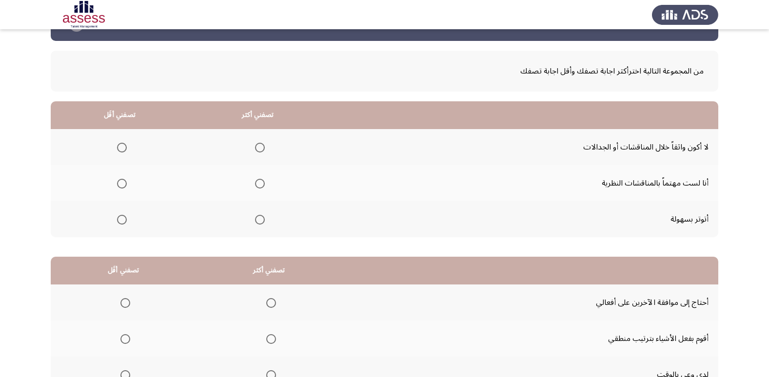
scroll to position [49, 0]
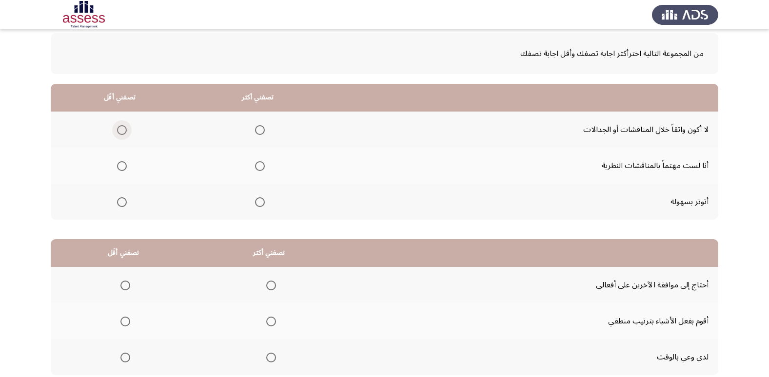
click at [124, 129] on span "Select an option" at bounding box center [122, 130] width 10 height 10
click at [124, 129] on input "Select an option" at bounding box center [122, 130] width 10 height 10
click at [256, 166] on span "Select an option" at bounding box center [260, 166] width 10 height 10
click at [256, 166] on input "Select an option" at bounding box center [260, 166] width 10 height 10
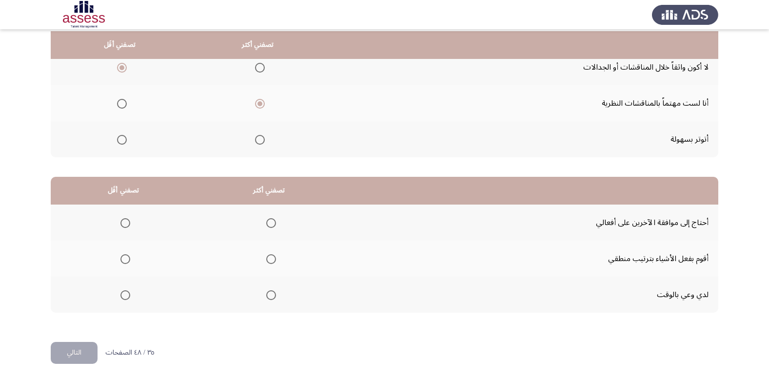
scroll to position [115, 0]
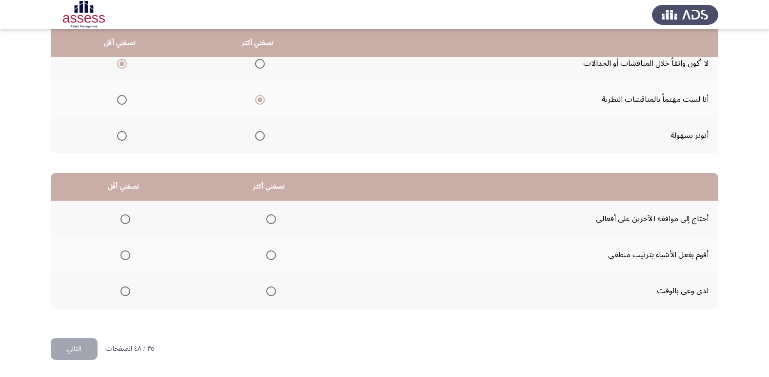
click at [269, 295] on span "Select an option" at bounding box center [271, 292] width 10 height 10
click at [269, 295] on input "Select an option" at bounding box center [271, 292] width 10 height 10
click at [125, 215] on span "Select an option" at bounding box center [125, 219] width 10 height 10
click at [125, 215] on input "Select an option" at bounding box center [125, 219] width 10 height 10
click at [83, 352] on button "التالي" at bounding box center [74, 349] width 47 height 22
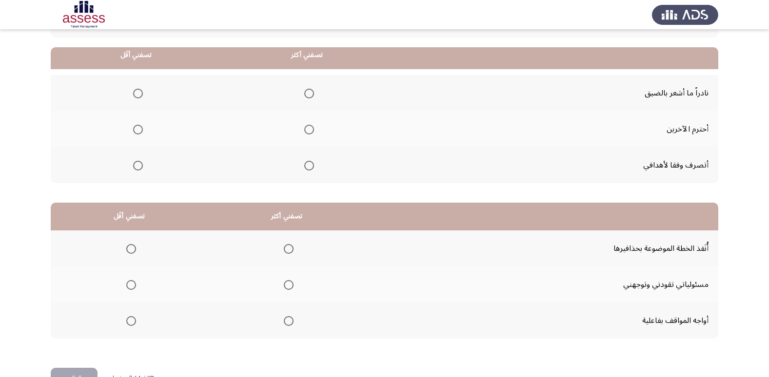
scroll to position [97, 0]
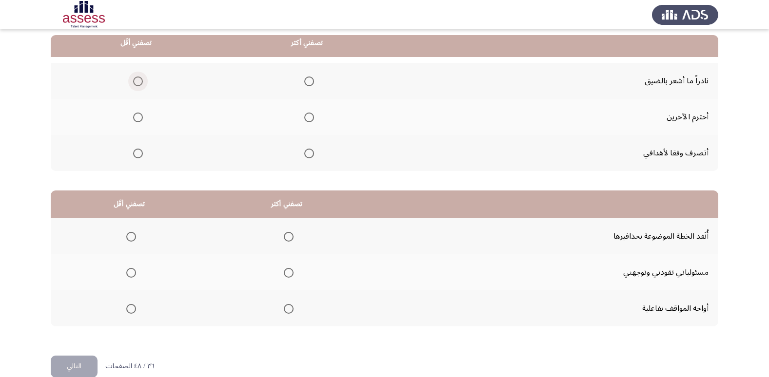
click at [135, 81] on span "Select an option" at bounding box center [138, 82] width 10 height 10
click at [135, 81] on input "Select an option" at bounding box center [138, 82] width 10 height 10
click at [307, 152] on span "Select an option" at bounding box center [309, 154] width 10 height 10
click at [307, 152] on input "Select an option" at bounding box center [309, 154] width 10 height 10
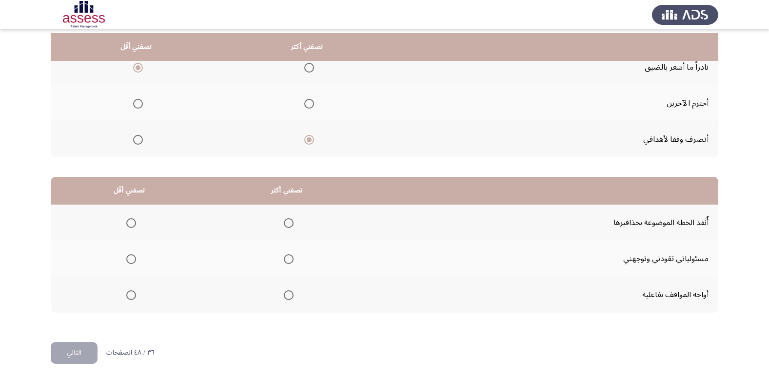
scroll to position [115, 0]
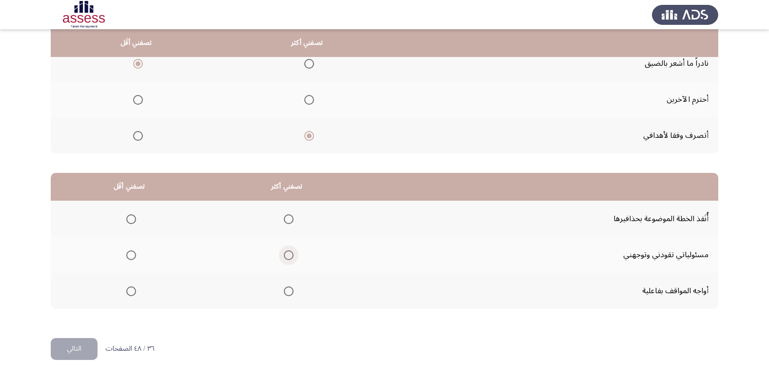
click at [286, 251] on span "Select an option" at bounding box center [289, 256] width 10 height 10
click at [286, 251] on input "Select an option" at bounding box center [289, 256] width 10 height 10
click at [127, 221] on span "Select an option" at bounding box center [131, 219] width 10 height 10
click at [127, 221] on input "Select an option" at bounding box center [131, 219] width 10 height 10
click at [77, 348] on button "التالي" at bounding box center [74, 349] width 47 height 22
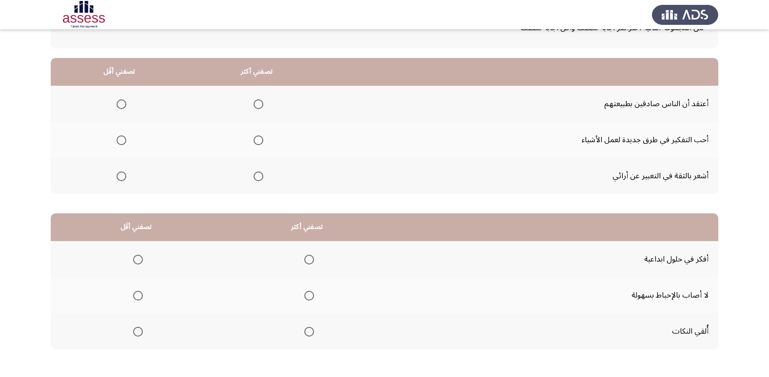
scroll to position [97, 0]
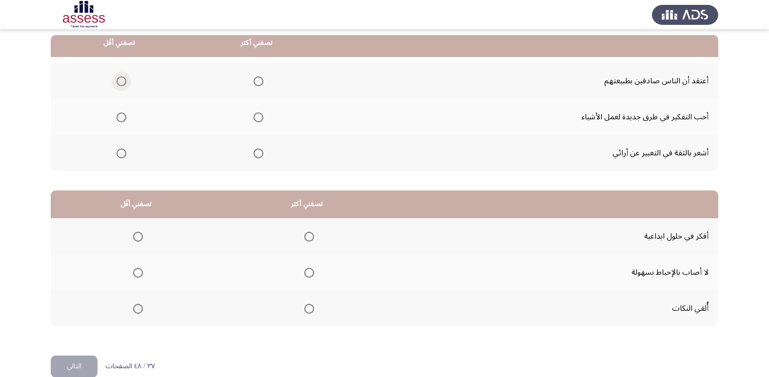
click at [122, 83] on span "Select an option" at bounding box center [121, 82] width 10 height 10
click at [122, 83] on input "Select an option" at bounding box center [121, 82] width 10 height 10
click at [261, 154] on span "Select an option" at bounding box center [258, 154] width 10 height 10
click at [261, 154] on input "Select an option" at bounding box center [258, 154] width 10 height 10
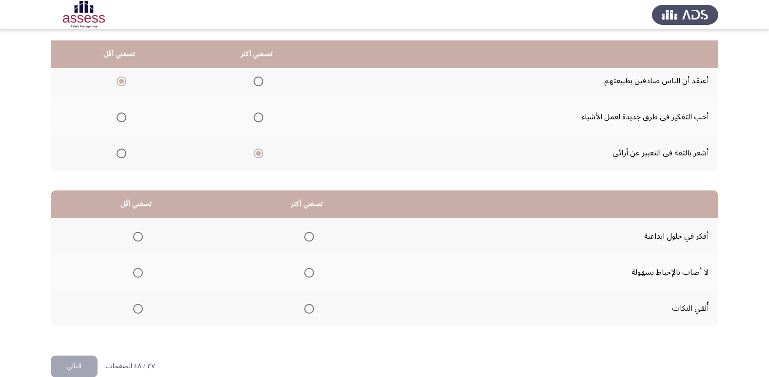
scroll to position [115, 0]
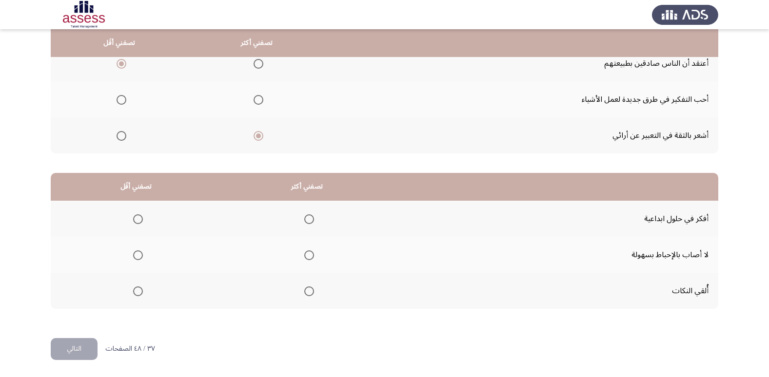
click at [138, 292] on span "Select an option" at bounding box center [138, 292] width 10 height 10
click at [138, 292] on input "Select an option" at bounding box center [138, 292] width 10 height 10
click at [304, 221] on span "Select an option" at bounding box center [309, 219] width 10 height 10
click at [304, 221] on input "Select an option" at bounding box center [309, 219] width 10 height 10
click at [84, 347] on button "التالي" at bounding box center [74, 349] width 47 height 22
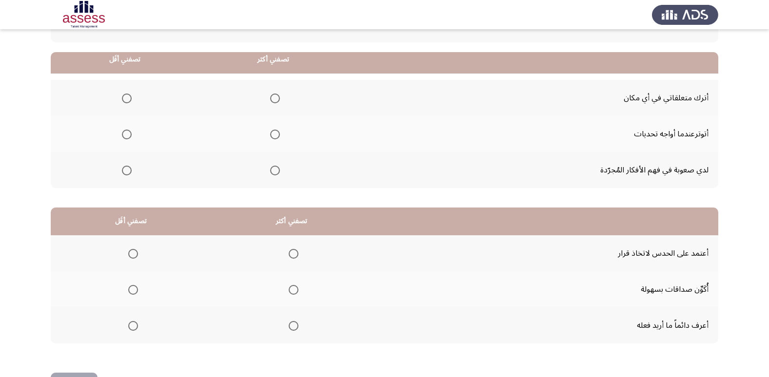
scroll to position [97, 0]
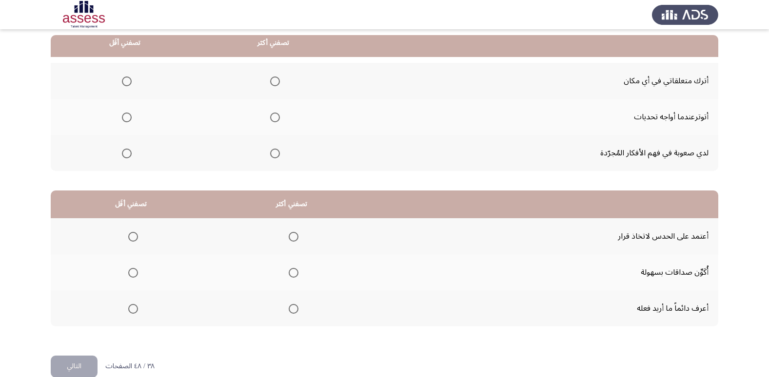
click at [128, 117] on span "Select an option" at bounding box center [127, 118] width 10 height 10
click at [128, 117] on input "Select an option" at bounding box center [127, 118] width 10 height 10
click at [278, 82] on span "Select an option" at bounding box center [275, 82] width 10 height 10
click at [278, 82] on input "Select an option" at bounding box center [275, 82] width 10 height 10
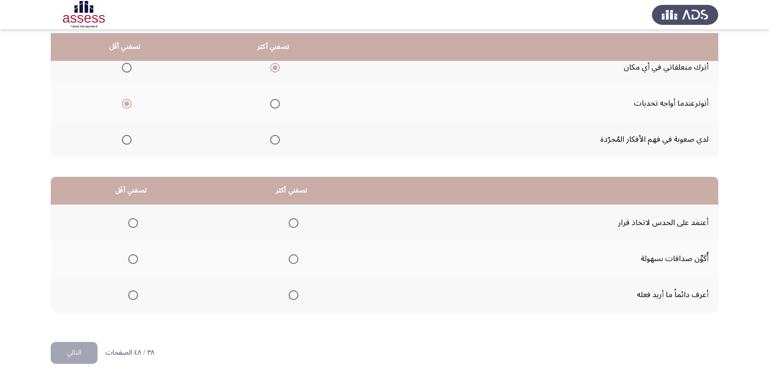
scroll to position [115, 0]
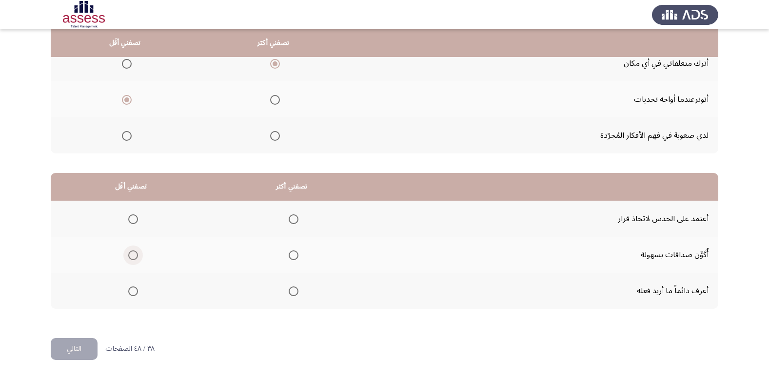
click at [135, 257] on span "Select an option" at bounding box center [133, 256] width 10 height 10
click at [135, 257] on input "Select an option" at bounding box center [133, 256] width 10 height 10
click at [294, 221] on span "Select an option" at bounding box center [294, 219] width 10 height 10
click at [294, 221] on input "Select an option" at bounding box center [294, 219] width 10 height 10
click at [75, 351] on button "التالي" at bounding box center [74, 349] width 47 height 22
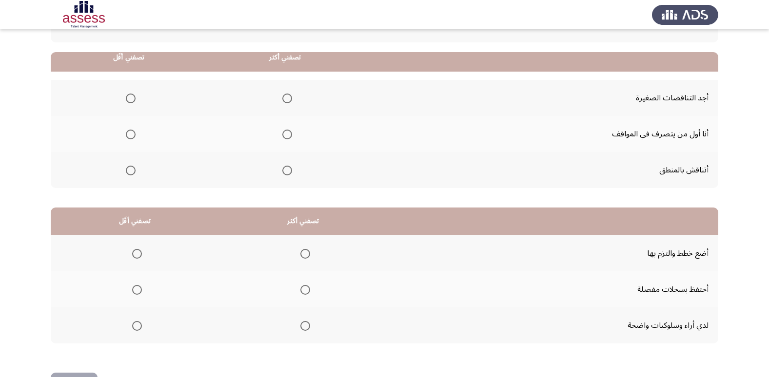
scroll to position [97, 0]
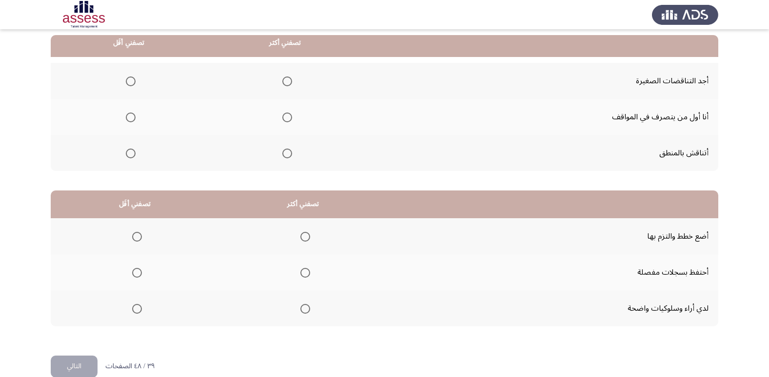
click at [132, 80] on span "Select an option" at bounding box center [131, 82] width 10 height 10
click at [132, 80] on input "Select an option" at bounding box center [131, 82] width 10 height 10
click at [287, 117] on span "Select an option" at bounding box center [287, 118] width 10 height 10
click at [287, 117] on input "Select an option" at bounding box center [287, 118] width 10 height 10
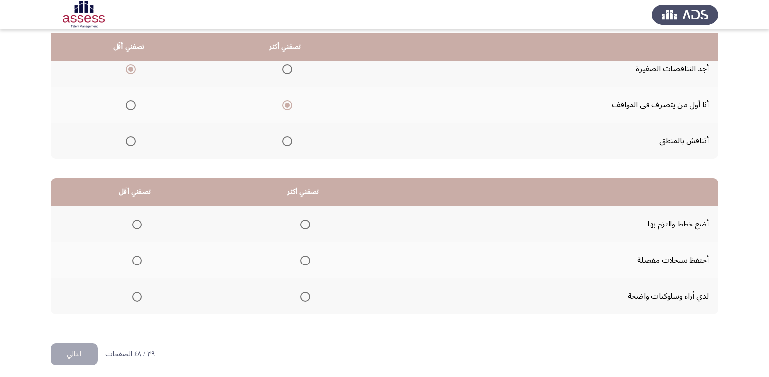
scroll to position [115, 0]
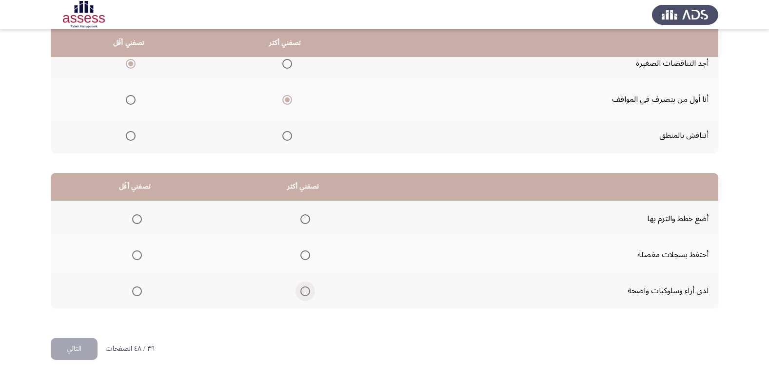
click at [305, 294] on span "Select an option" at bounding box center [305, 292] width 10 height 10
click at [305, 294] on input "Select an option" at bounding box center [305, 292] width 10 height 10
click at [135, 256] on span "Select an option" at bounding box center [137, 256] width 10 height 10
click at [135, 256] on input "Select an option" at bounding box center [137, 256] width 10 height 10
click at [70, 345] on button "التالي" at bounding box center [74, 349] width 47 height 22
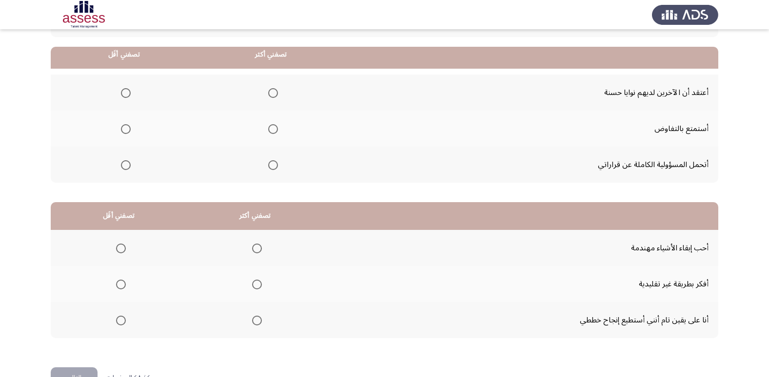
scroll to position [97, 0]
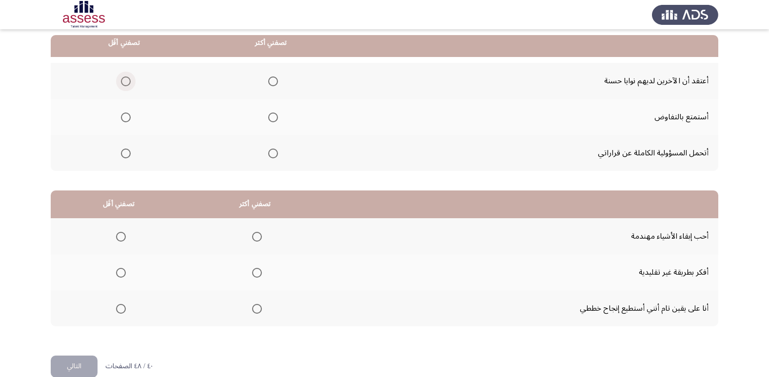
click at [125, 82] on span "Select an option" at bounding box center [126, 82] width 10 height 10
click at [125, 82] on input "Select an option" at bounding box center [126, 82] width 10 height 10
click at [273, 153] on span "Select an option" at bounding box center [273, 154] width 10 height 10
click at [273, 153] on input "Select an option" at bounding box center [273, 154] width 10 height 10
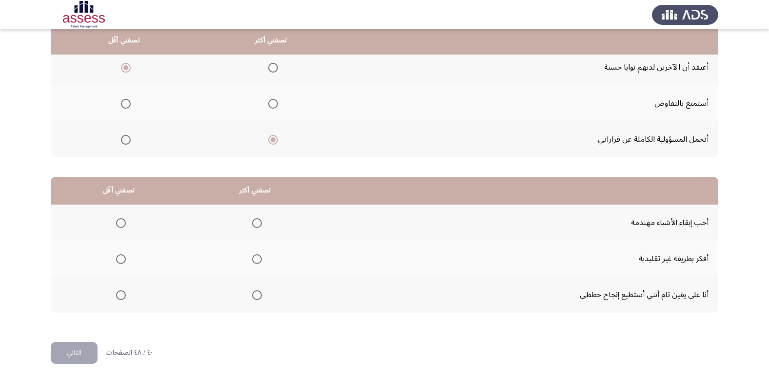
scroll to position [115, 0]
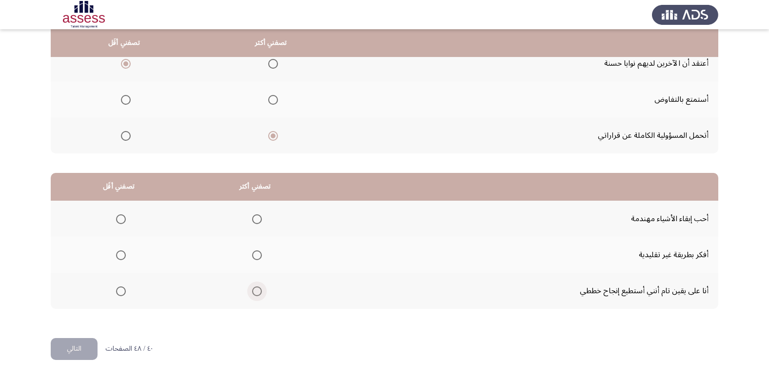
click at [255, 293] on span "Select an option" at bounding box center [257, 292] width 10 height 10
click at [255, 293] on input "Select an option" at bounding box center [257, 292] width 10 height 10
click at [120, 217] on span "Select an option" at bounding box center [121, 219] width 10 height 10
click at [120, 217] on input "Select an option" at bounding box center [121, 219] width 10 height 10
click at [83, 348] on button "التالي" at bounding box center [74, 349] width 47 height 22
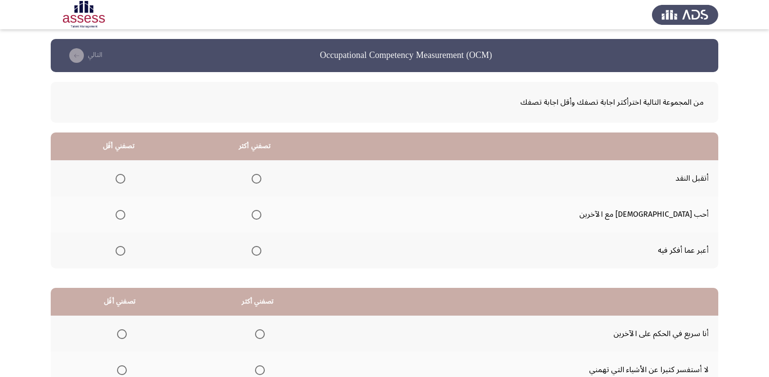
scroll to position [49, 0]
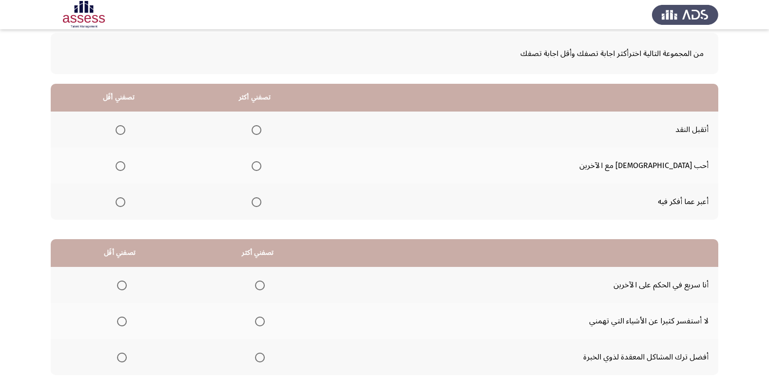
click at [261, 167] on span "Select an option" at bounding box center [256, 166] width 10 height 10
click at [261, 167] on input "Select an option" at bounding box center [256, 166] width 10 height 10
click at [125, 202] on span "Select an option" at bounding box center [121, 202] width 10 height 10
click at [125, 202] on input "Select an option" at bounding box center [121, 202] width 10 height 10
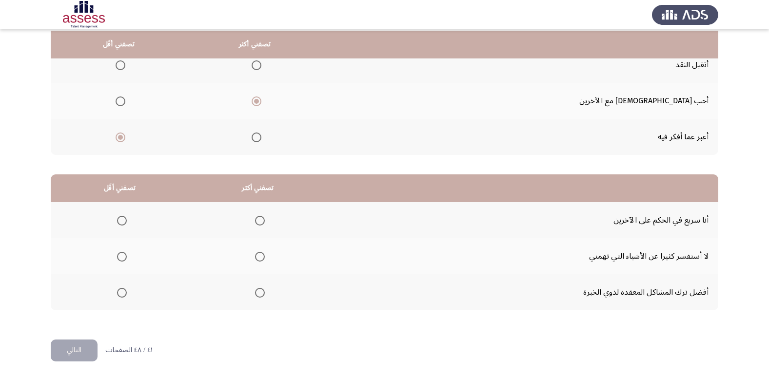
scroll to position [115, 0]
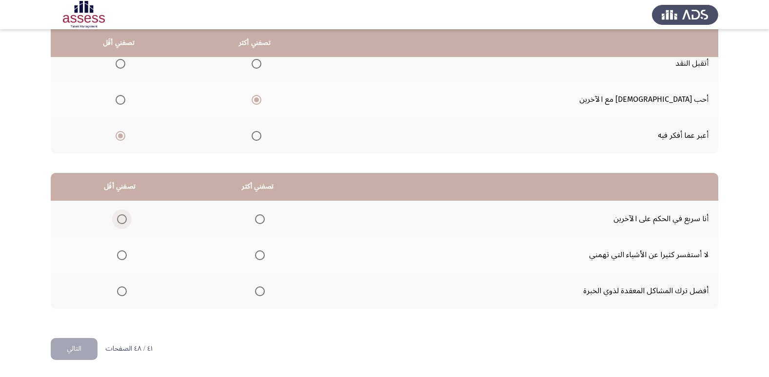
click at [121, 217] on span "Select an option" at bounding box center [122, 219] width 10 height 10
click at [121, 217] on input "Select an option" at bounding box center [122, 219] width 10 height 10
click at [260, 255] on span "Select an option" at bounding box center [260, 255] width 0 height 0
click at [258, 255] on input "Select an option" at bounding box center [260, 256] width 10 height 10
click at [73, 354] on button "التالي" at bounding box center [74, 349] width 47 height 22
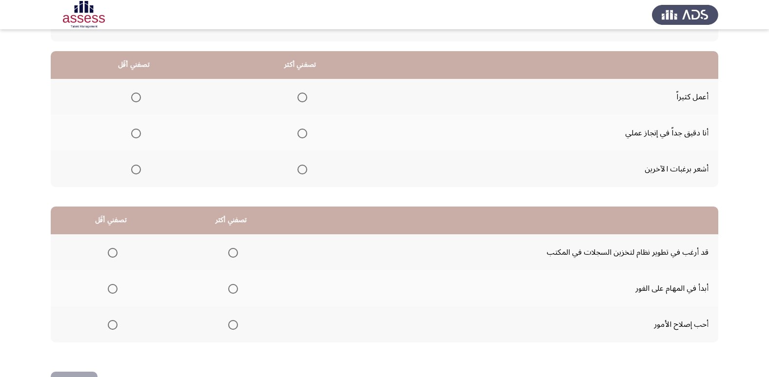
scroll to position [97, 0]
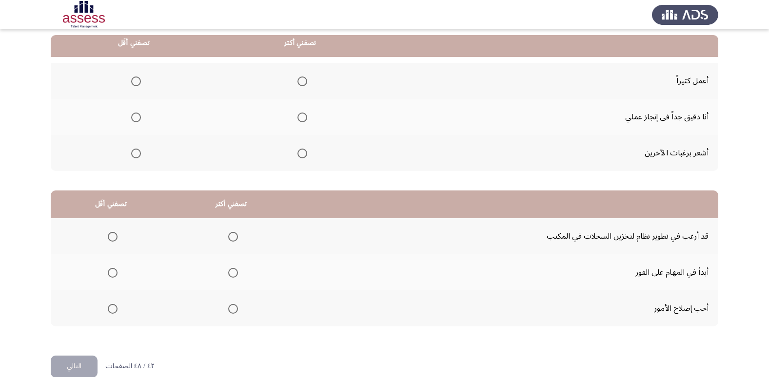
click at [300, 119] on span "Select an option" at bounding box center [302, 118] width 10 height 10
click at [300, 119] on input "Select an option" at bounding box center [302, 118] width 10 height 10
click at [137, 154] on span "Select an option" at bounding box center [136, 154] width 10 height 10
click at [137, 154] on input "Select an option" at bounding box center [136, 154] width 10 height 10
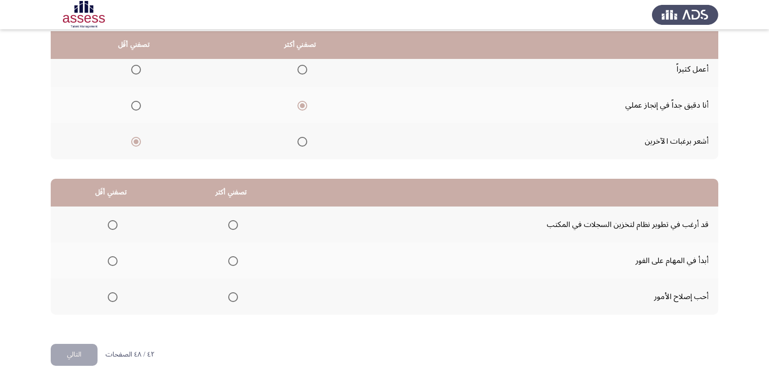
scroll to position [115, 0]
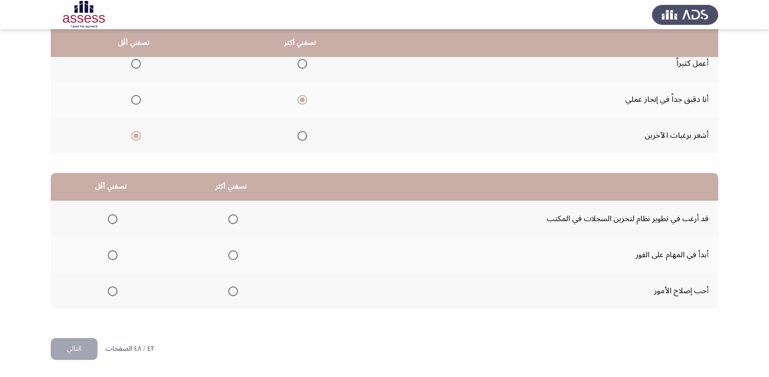
click at [229, 293] on span "Select an option" at bounding box center [233, 292] width 10 height 10
click at [229, 293] on input "Select an option" at bounding box center [233, 292] width 10 height 10
click at [111, 221] on span "Select an option" at bounding box center [113, 219] width 10 height 10
click at [111, 221] on input "Select an option" at bounding box center [113, 219] width 10 height 10
click at [77, 355] on button "التالي" at bounding box center [74, 349] width 47 height 22
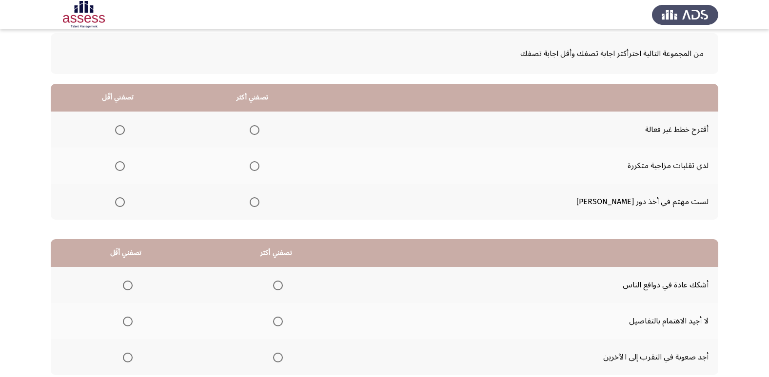
scroll to position [97, 0]
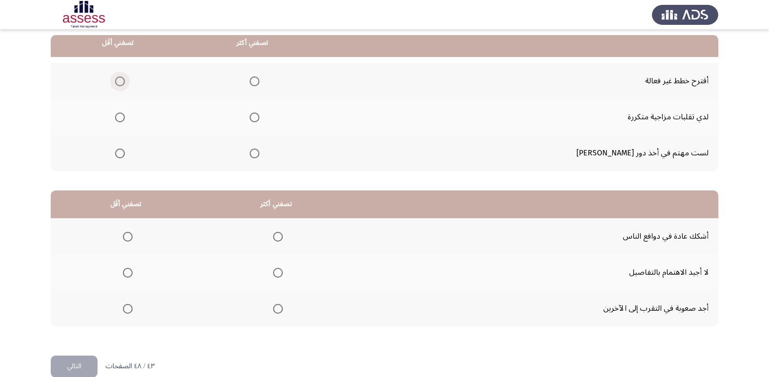
click at [125, 84] on span "Select an option" at bounding box center [120, 82] width 10 height 10
click at [125, 84] on input "Select an option" at bounding box center [120, 82] width 10 height 10
click at [259, 157] on span "Select an option" at bounding box center [255, 154] width 10 height 10
click at [259, 157] on input "Select an option" at bounding box center [255, 154] width 10 height 10
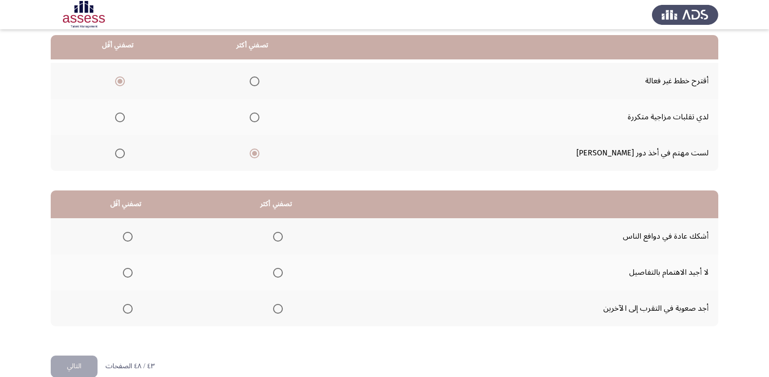
scroll to position [115, 0]
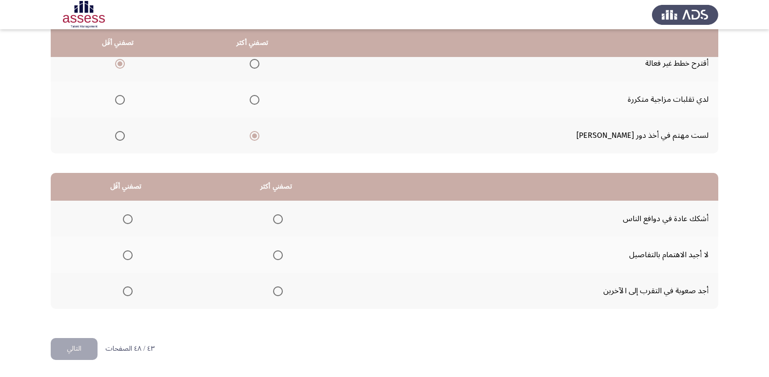
click at [278, 217] on span "Select an option" at bounding box center [278, 219] width 10 height 10
click at [278, 217] on input "Select an option" at bounding box center [278, 219] width 10 height 10
click at [127, 292] on span "Select an option" at bounding box center [128, 292] width 10 height 10
click at [127, 292] on input "Select an option" at bounding box center [128, 292] width 10 height 10
click at [128, 258] on span "Select an option" at bounding box center [128, 256] width 10 height 10
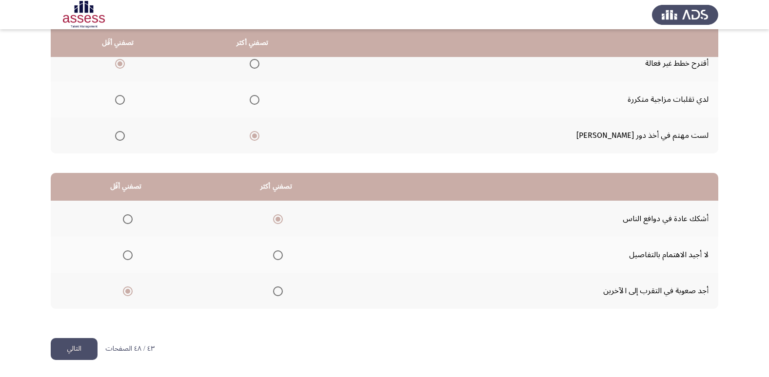
click at [128, 258] on input "Select an option" at bounding box center [128, 256] width 10 height 10
click at [70, 350] on button "التالي" at bounding box center [74, 349] width 47 height 22
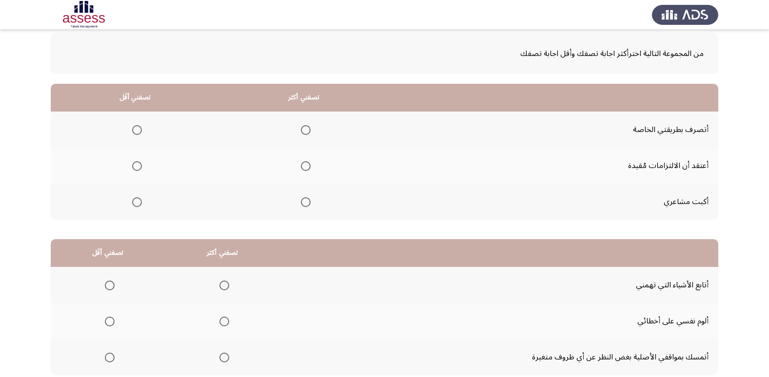
scroll to position [97, 0]
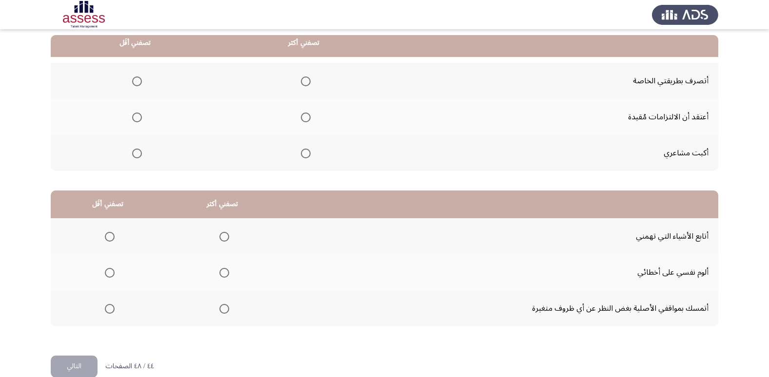
click at [134, 155] on span "Select an option" at bounding box center [137, 154] width 10 height 10
click at [134, 155] on input "Select an option" at bounding box center [137, 154] width 10 height 10
click at [306, 81] on span "Select an option" at bounding box center [306, 82] width 10 height 10
click at [306, 81] on input "Select an option" at bounding box center [306, 82] width 10 height 10
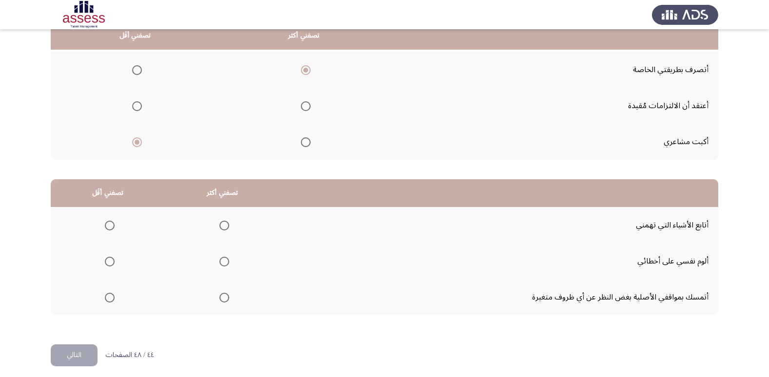
scroll to position [115, 0]
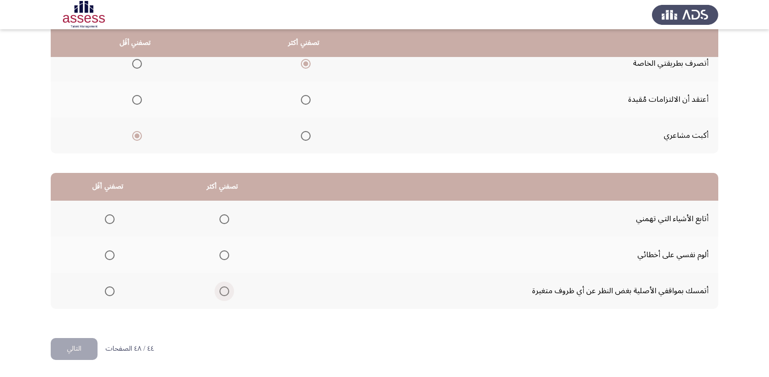
click at [222, 290] on span "Select an option" at bounding box center [224, 292] width 10 height 10
click at [222, 290] on input "Select an option" at bounding box center [224, 292] width 10 height 10
click at [109, 257] on span "Select an option" at bounding box center [110, 256] width 10 height 10
click at [109, 257] on input "Select an option" at bounding box center [110, 256] width 10 height 10
click at [81, 347] on button "التالي" at bounding box center [74, 349] width 47 height 22
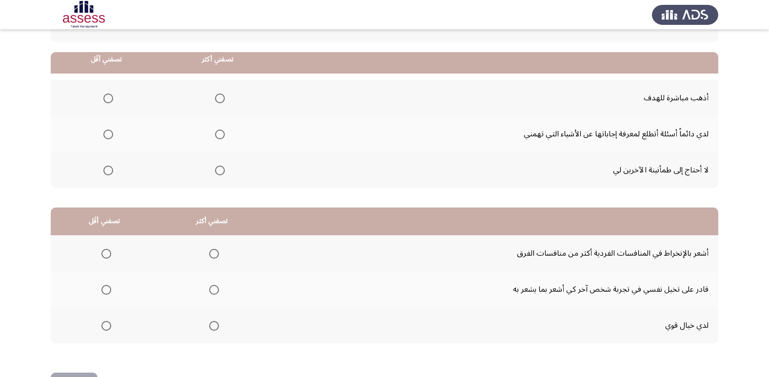
scroll to position [97, 0]
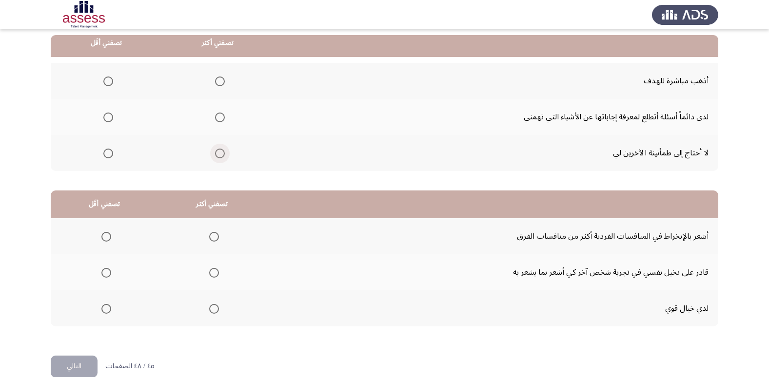
click at [218, 155] on span "Select an option" at bounding box center [220, 154] width 10 height 10
click at [218, 155] on input "Select an option" at bounding box center [220, 154] width 10 height 10
click at [106, 117] on span "Select an option" at bounding box center [108, 118] width 10 height 10
click at [106, 117] on input "Select an option" at bounding box center [108, 118] width 10 height 10
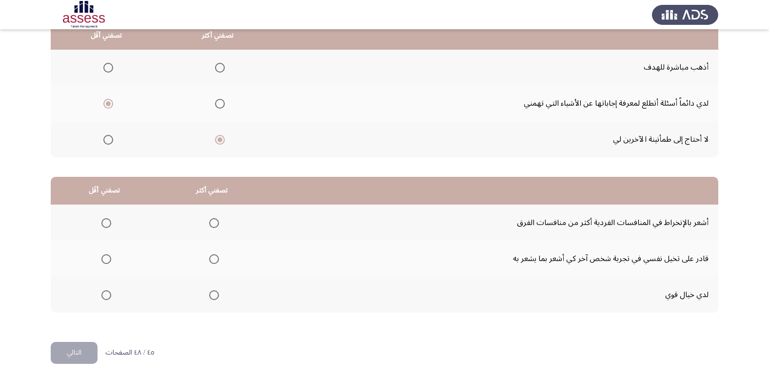
scroll to position [115, 0]
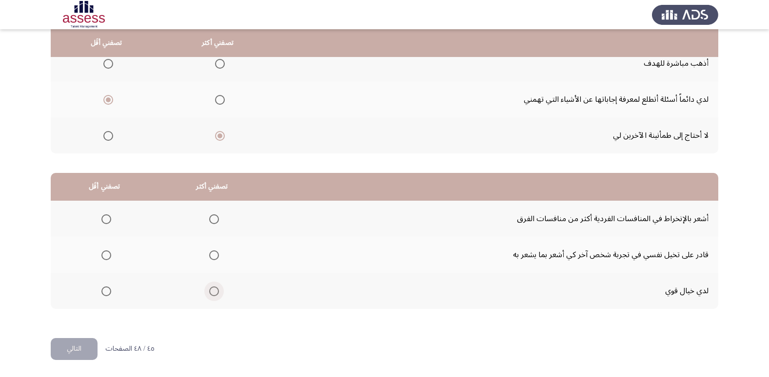
click at [210, 291] on span "Select an option" at bounding box center [214, 292] width 10 height 10
click at [210, 291] on input "Select an option" at bounding box center [214, 292] width 10 height 10
click at [102, 218] on span "Select an option" at bounding box center [106, 219] width 10 height 10
click at [102, 218] on input "Select an option" at bounding box center [106, 219] width 10 height 10
click at [81, 342] on button "التالي" at bounding box center [74, 349] width 47 height 22
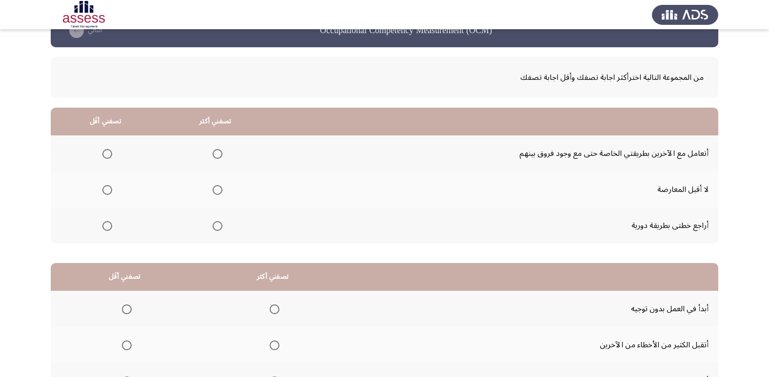
scroll to position [49, 0]
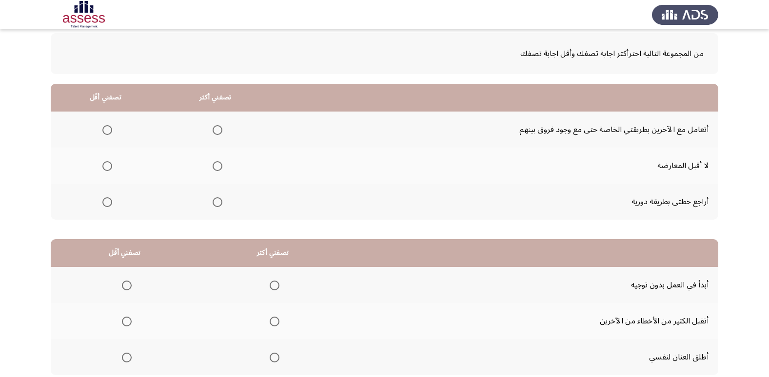
click at [216, 133] on span "Select an option" at bounding box center [218, 130] width 10 height 10
click at [216, 133] on input "Select an option" at bounding box center [218, 130] width 10 height 10
click at [217, 200] on span "Select an option" at bounding box center [218, 202] width 10 height 10
click at [217, 200] on input "Select an option" at bounding box center [218, 202] width 10 height 10
click at [105, 132] on span "Select an option" at bounding box center [107, 130] width 10 height 10
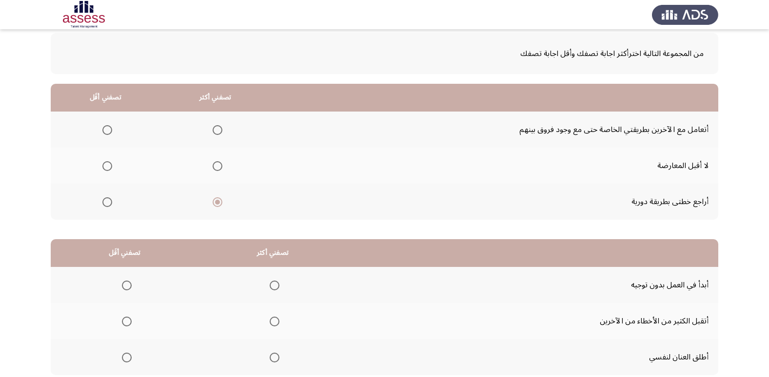
click at [105, 132] on input "Select an option" at bounding box center [107, 130] width 10 height 10
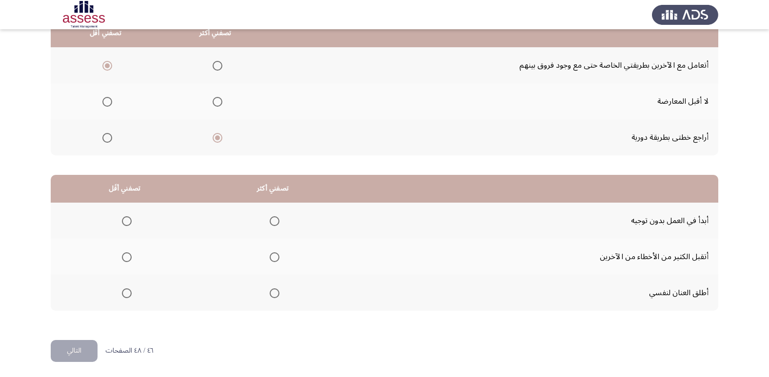
scroll to position [115, 0]
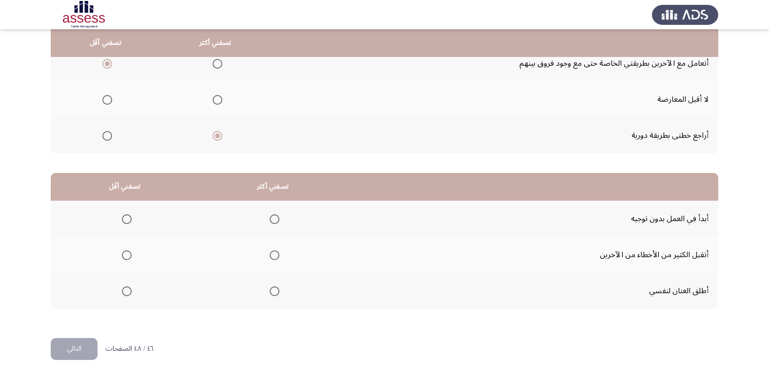
click at [271, 220] on span "Select an option" at bounding box center [275, 219] width 10 height 10
click at [271, 220] on input "Select an option" at bounding box center [275, 219] width 10 height 10
click at [126, 258] on span "Select an option" at bounding box center [127, 256] width 10 height 10
click at [126, 258] on input "Select an option" at bounding box center [127, 256] width 10 height 10
click at [125, 290] on span "Select an option" at bounding box center [127, 292] width 10 height 10
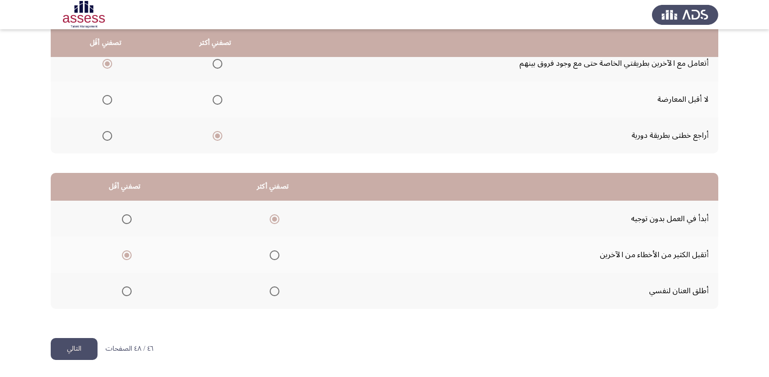
click at [125, 290] on input "Select an option" at bounding box center [127, 292] width 10 height 10
click at [77, 349] on button "التالي" at bounding box center [74, 349] width 47 height 22
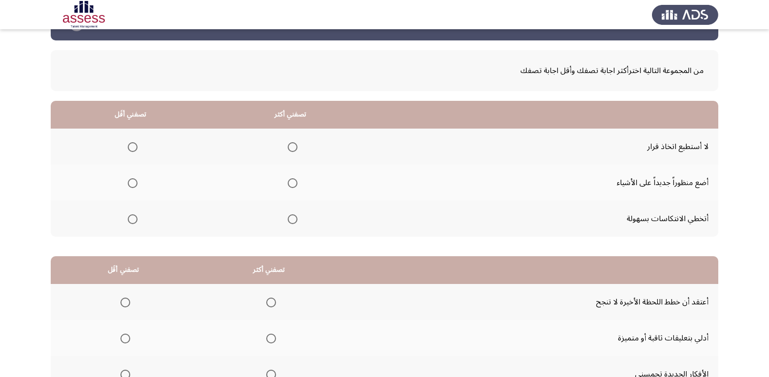
scroll to position [49, 0]
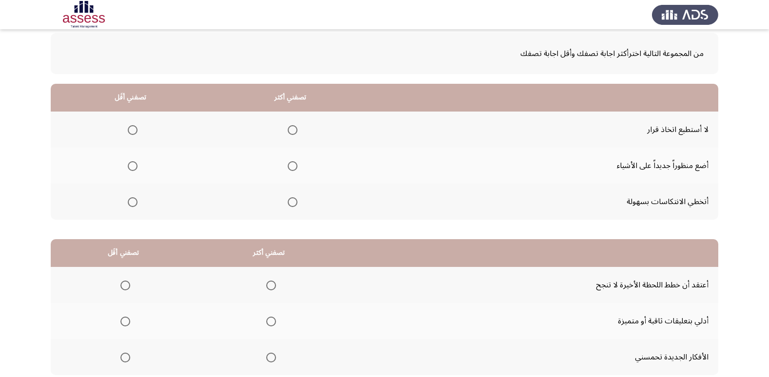
click at [133, 132] on span "Select an option" at bounding box center [133, 130] width 10 height 10
click at [133, 132] on input "Select an option" at bounding box center [133, 130] width 10 height 10
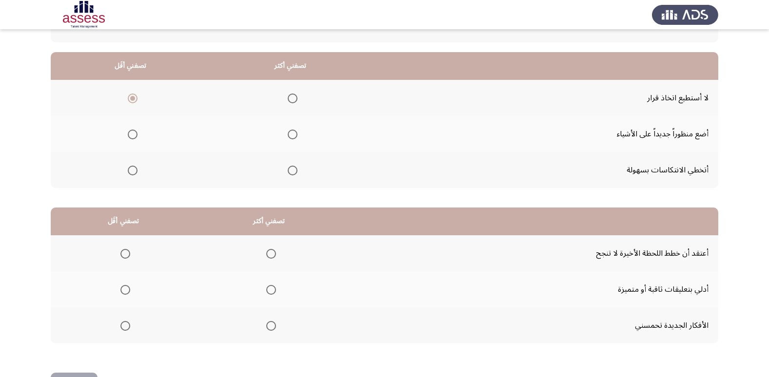
scroll to position [97, 0]
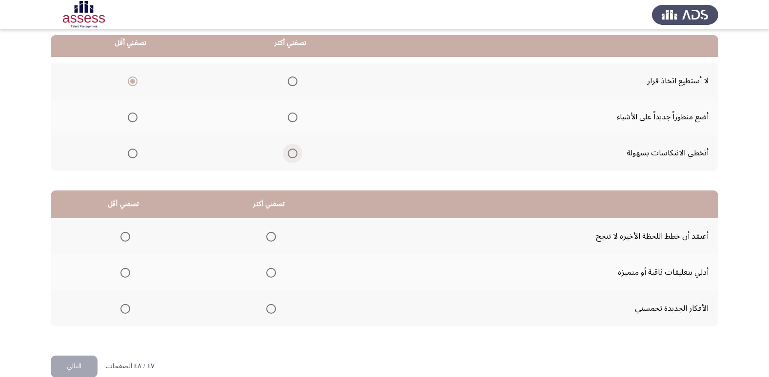
click at [292, 154] on span "Select an option" at bounding box center [292, 154] width 0 height 0
click at [290, 154] on input "Select an option" at bounding box center [293, 154] width 10 height 10
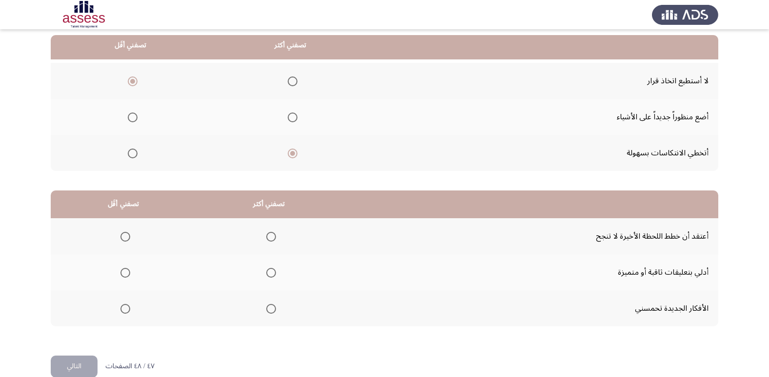
scroll to position [115, 0]
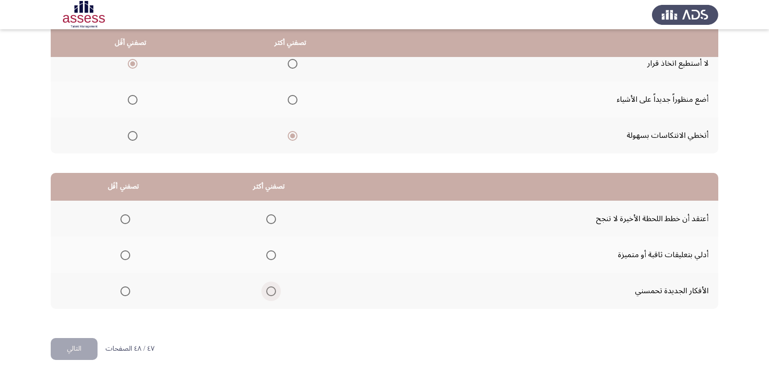
click at [270, 291] on span "Select an option" at bounding box center [271, 292] width 10 height 10
click at [270, 291] on input "Select an option" at bounding box center [271, 292] width 10 height 10
click at [123, 220] on span "Select an option" at bounding box center [125, 219] width 10 height 10
click at [123, 220] on input "Select an option" at bounding box center [125, 219] width 10 height 10
click at [83, 348] on button "التالي" at bounding box center [74, 349] width 47 height 22
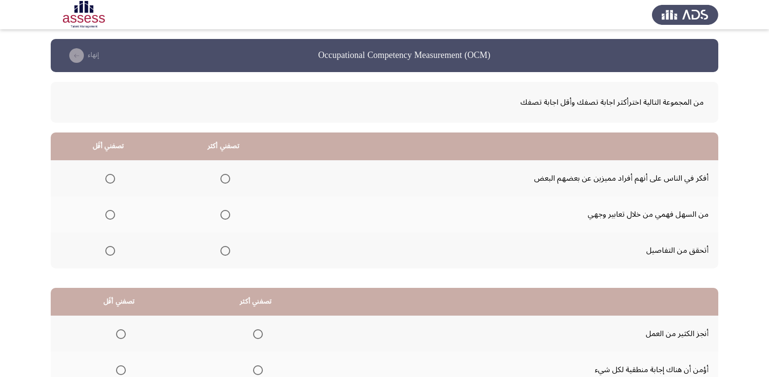
scroll to position [49, 0]
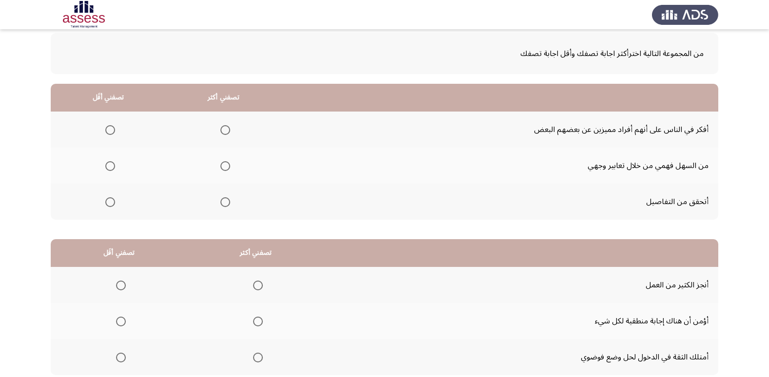
click at [222, 167] on span "Select an option" at bounding box center [225, 166] width 10 height 10
click at [222, 167] on input "Select an option" at bounding box center [225, 166] width 10 height 10
click at [111, 204] on span "Select an option" at bounding box center [110, 202] width 10 height 10
click at [111, 204] on input "Select an option" at bounding box center [110, 202] width 10 height 10
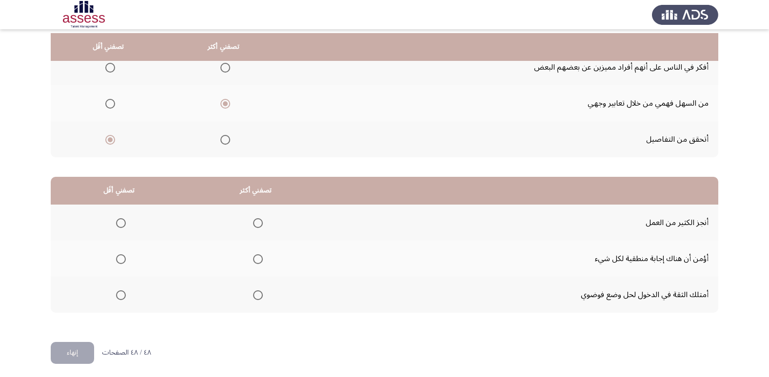
scroll to position [115, 0]
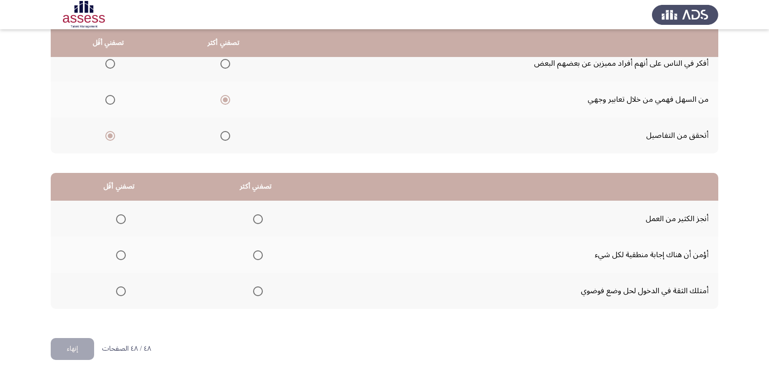
click at [257, 289] on span "Select an option" at bounding box center [258, 292] width 10 height 10
click at [257, 289] on input "Select an option" at bounding box center [258, 292] width 10 height 10
click at [118, 257] on span "Select an option" at bounding box center [121, 256] width 10 height 10
click at [118, 257] on input "Select an option" at bounding box center [121, 256] width 10 height 10
click at [81, 349] on button "إنهاء" at bounding box center [72, 349] width 43 height 22
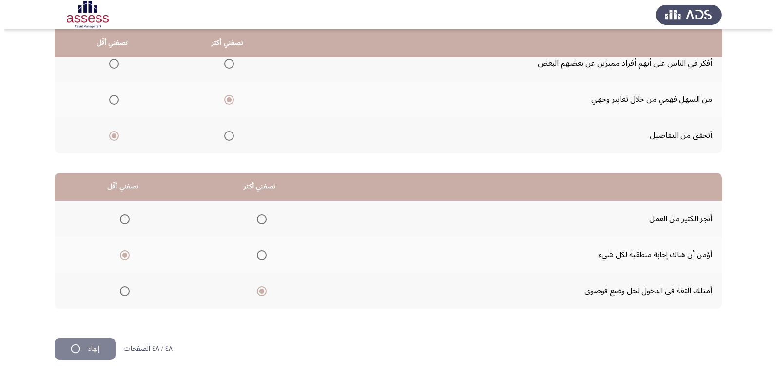
scroll to position [0, 0]
